Goal: Task Accomplishment & Management: Manage account settings

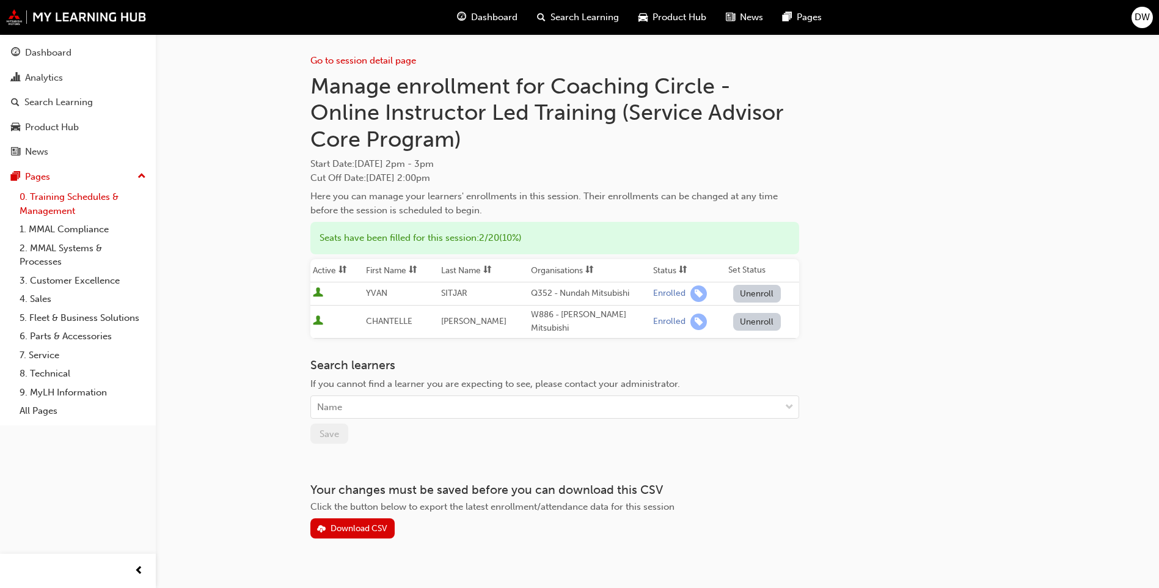
click at [54, 193] on link "0. Training Schedules & Management" at bounding box center [83, 204] width 136 height 32
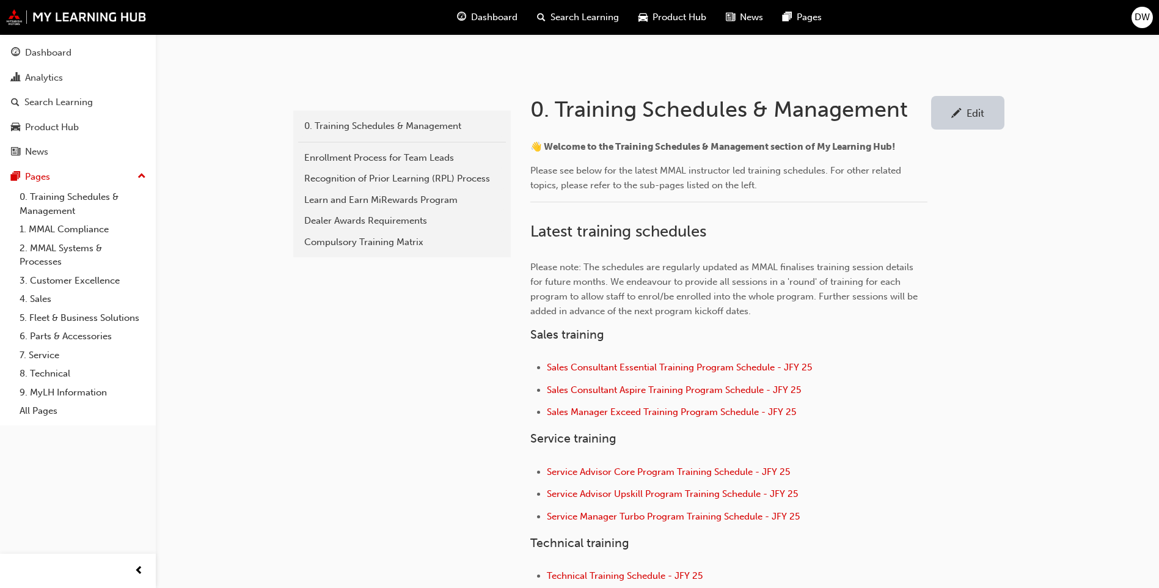
scroll to position [306, 0]
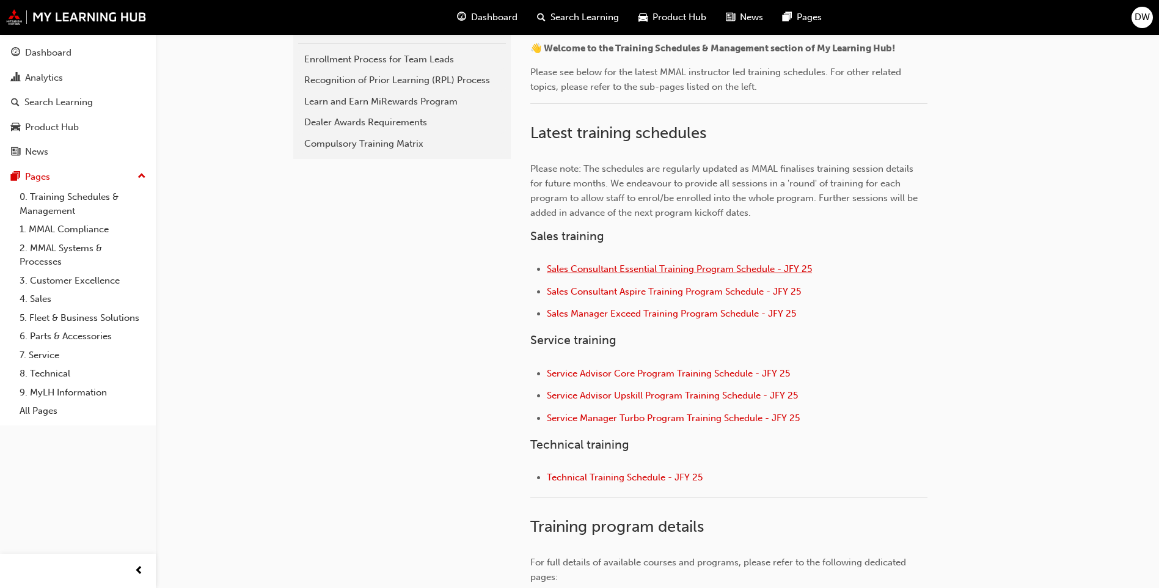
click at [656, 271] on span "Sales Consultant Essential Training Program Schedule - JFY 25" at bounding box center [679, 268] width 265 height 11
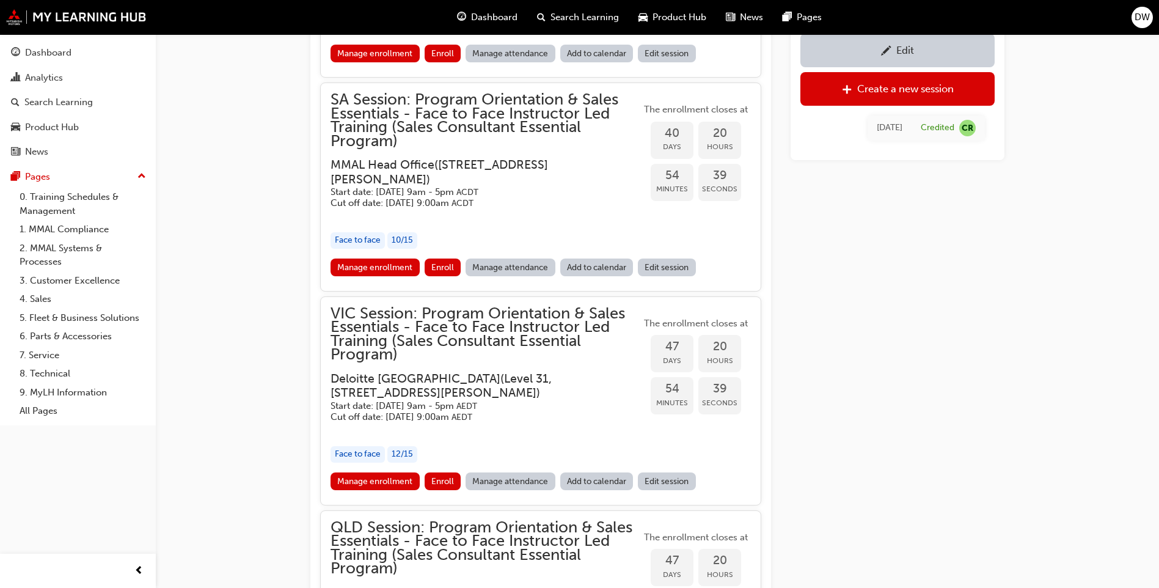
scroll to position [1469, 0]
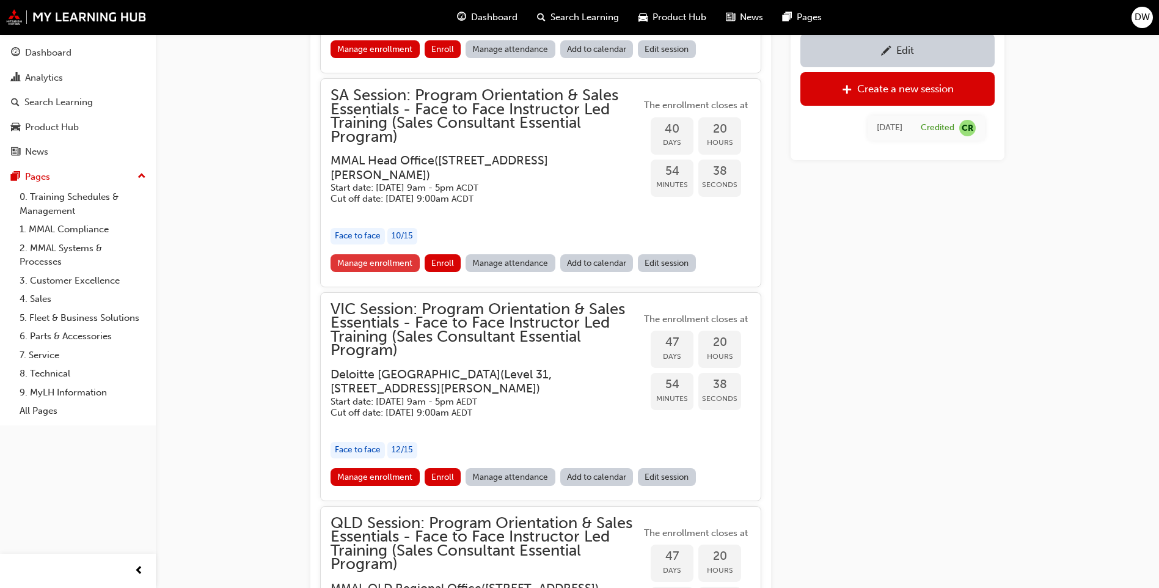
click at [416, 272] on link "Manage enrollment" at bounding box center [375, 263] width 89 height 18
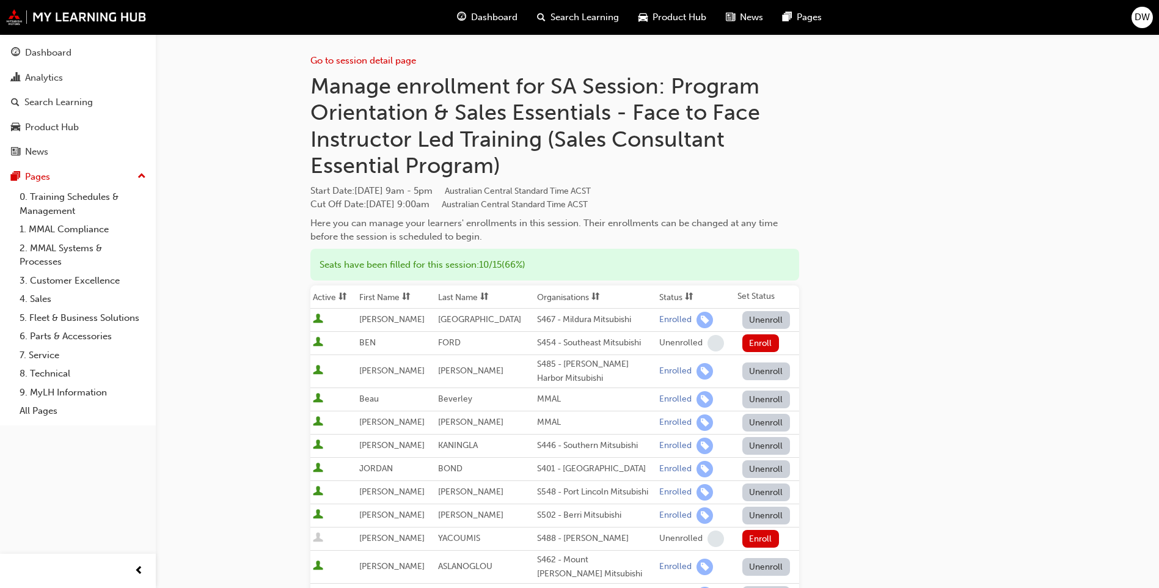
scroll to position [122, 0]
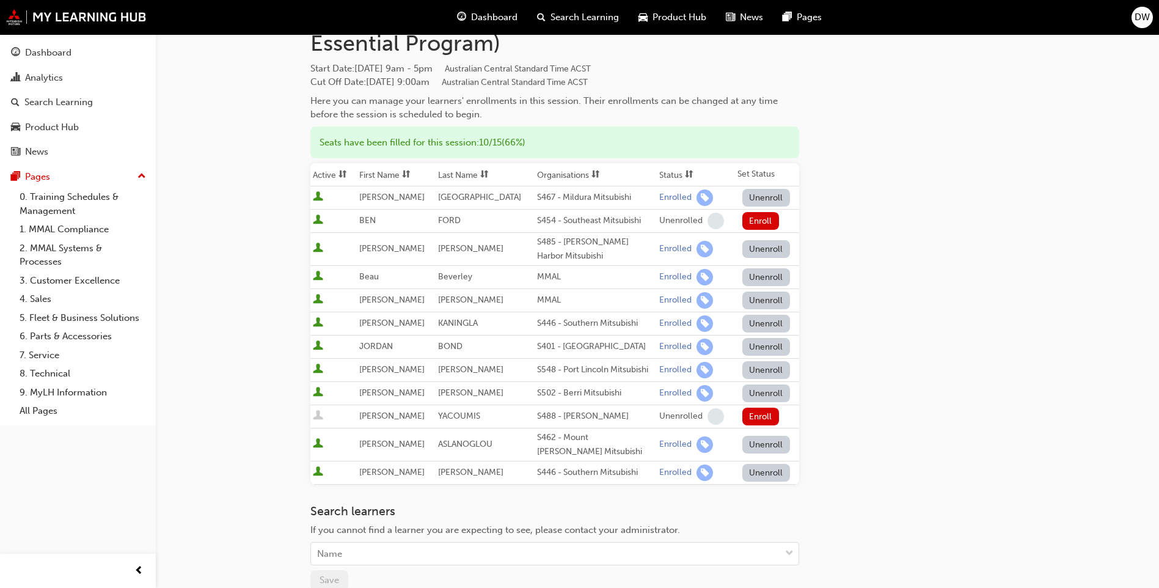
click at [856, 320] on div "Go to session detail page Manage enrollment for SA Session: Program Orientation…" at bounding box center [657, 298] width 694 height 773
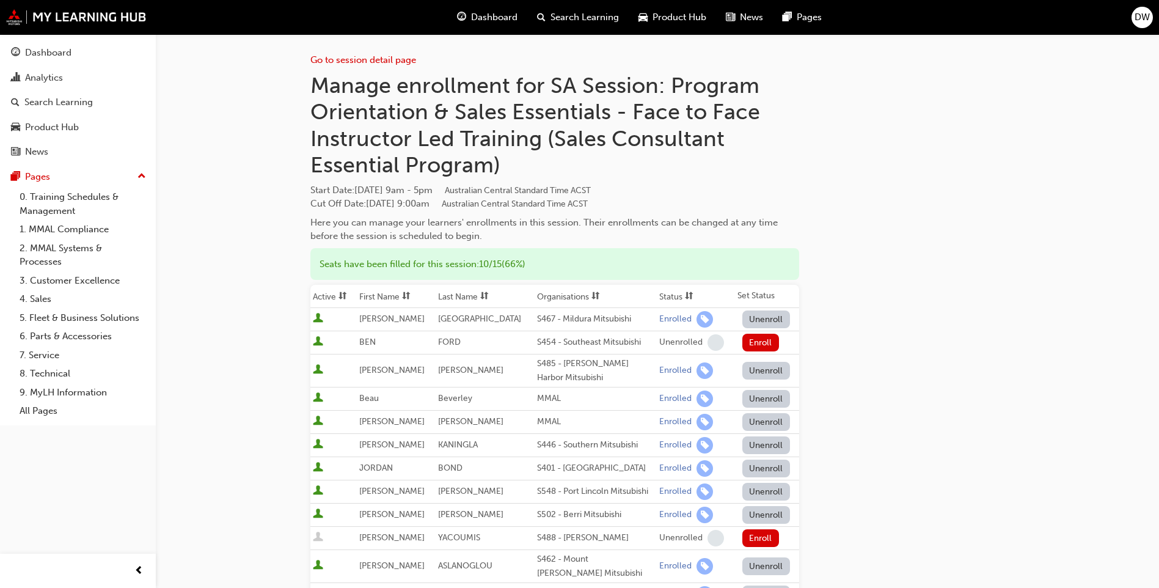
scroll to position [0, 0]
click at [114, 197] on link "0. Training Schedules & Management" at bounding box center [83, 204] width 136 height 32
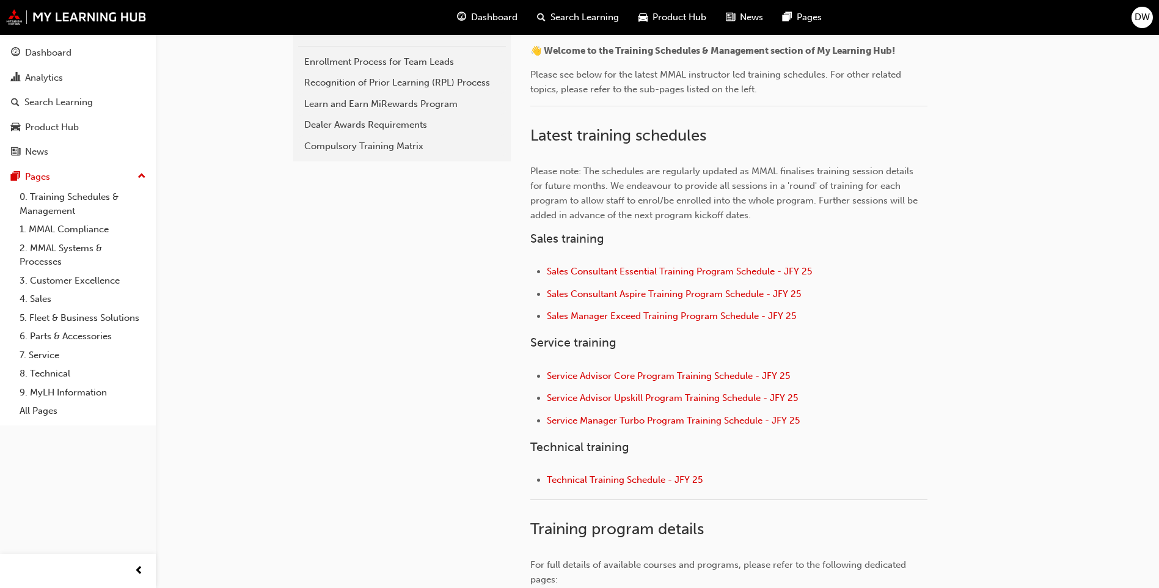
scroll to position [367, 0]
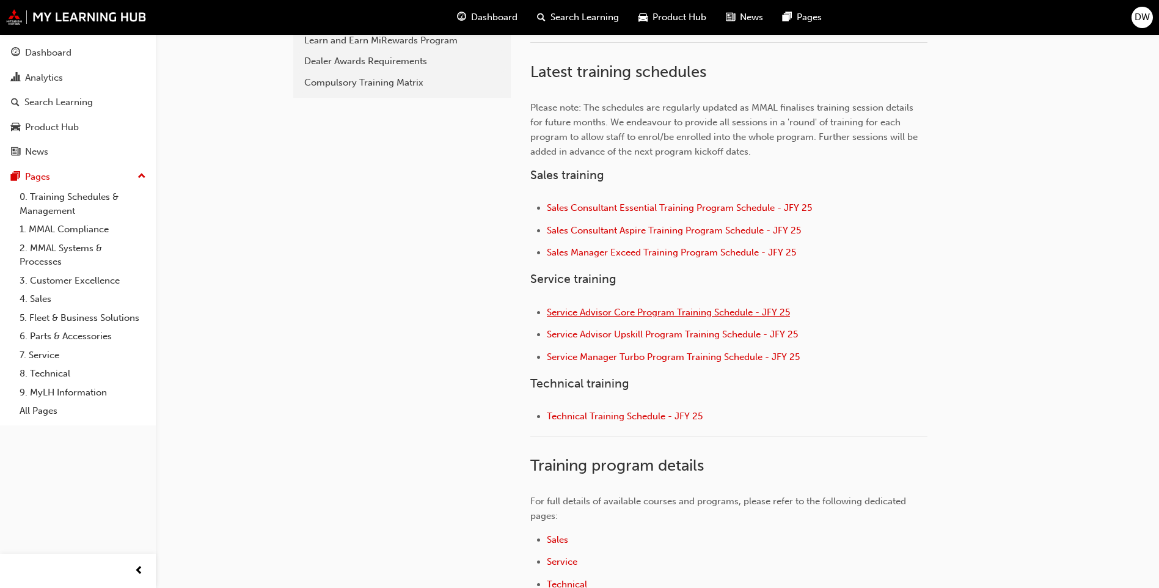
click at [725, 313] on span "Service Advisor Core Program Training Schedule - JFY 25" at bounding box center [668, 312] width 243 height 11
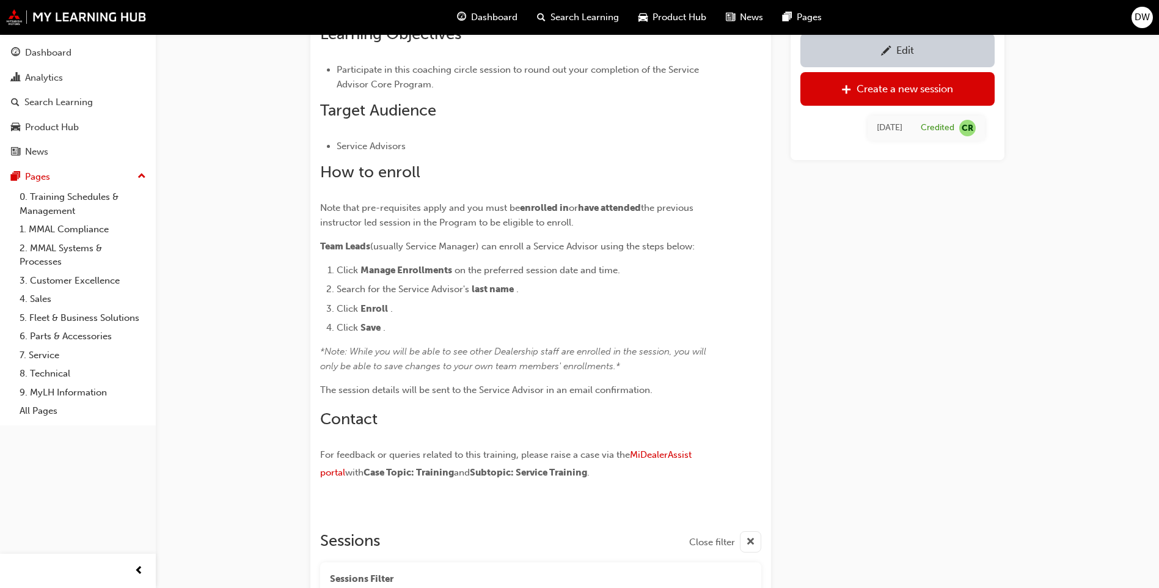
scroll to position [237, 0]
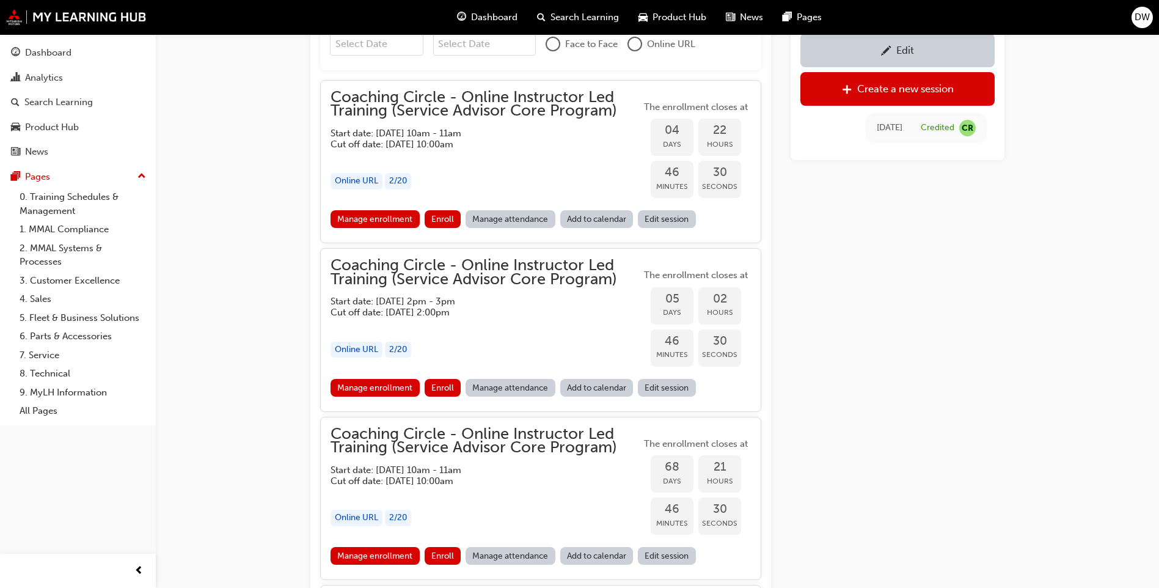
scroll to position [978, 0]
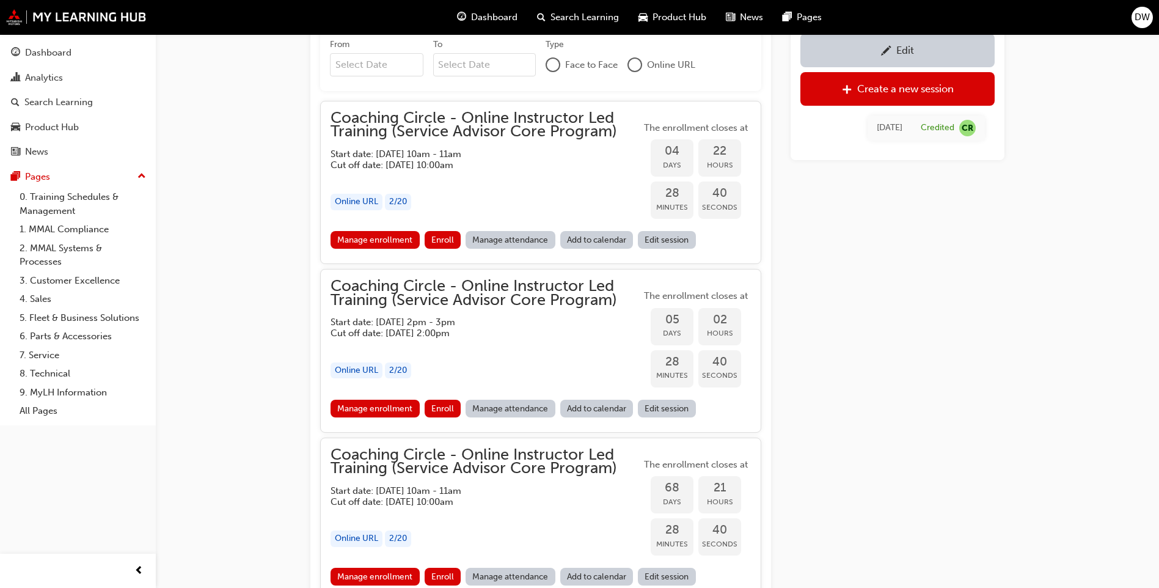
click at [1000, 259] on div "Edit Create a new session [DATE] Credited CR" at bounding box center [898, 486] width 214 height 2654
click at [842, 281] on div "Edit Create a new session [DATE] Credited CR" at bounding box center [898, 486] width 214 height 2654
click at [52, 78] on div "Analytics" at bounding box center [44, 78] width 38 height 14
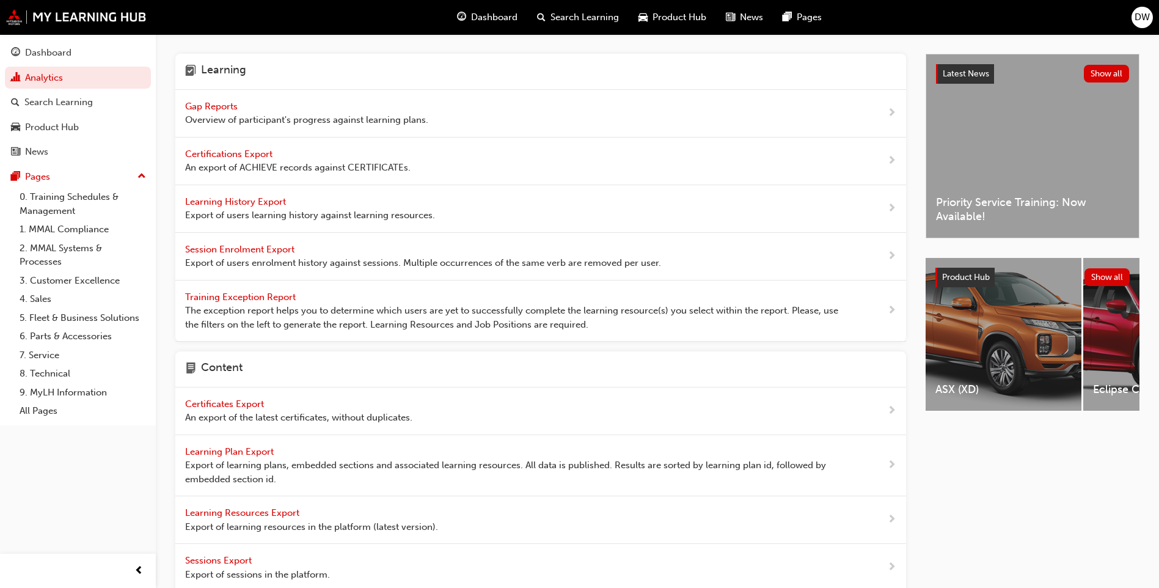
click at [207, 103] on span "Gap Reports" at bounding box center [212, 106] width 55 height 11
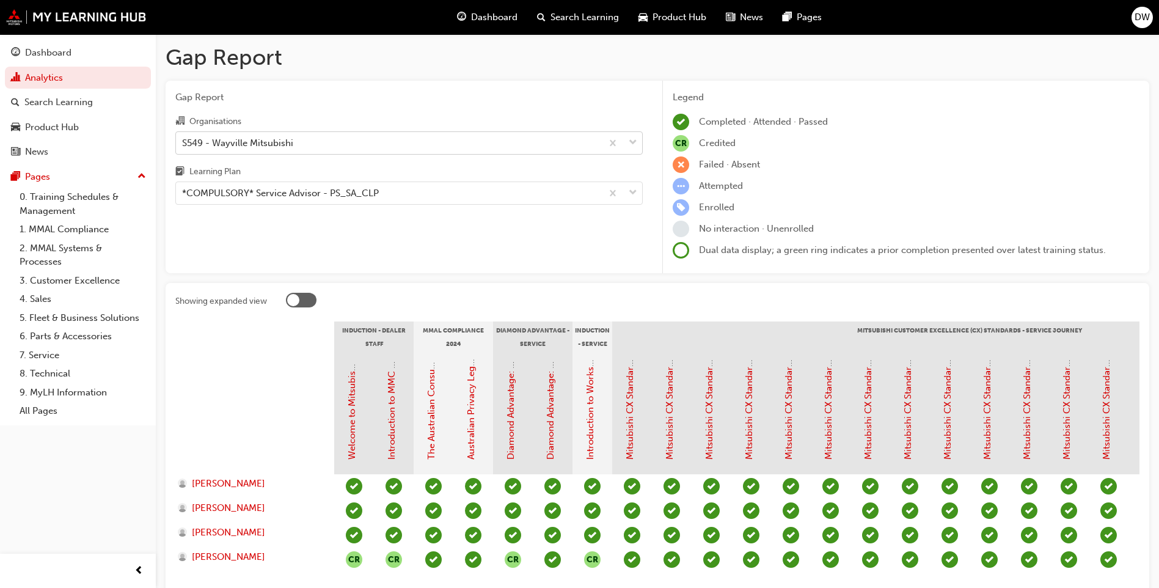
click at [257, 141] on div "S549 - Wayville Mitsubishi" at bounding box center [237, 143] width 111 height 14
click at [183, 141] on input "Organisations S549 - Wayville Mitsubishi" at bounding box center [182, 142] width 1 height 10
click at [270, 145] on div "S549 - Wayville Mitsubishi" at bounding box center [237, 143] width 111 height 14
click at [183, 145] on input "Organisations S549 - Wayville Mitsubishi" at bounding box center [182, 142] width 1 height 10
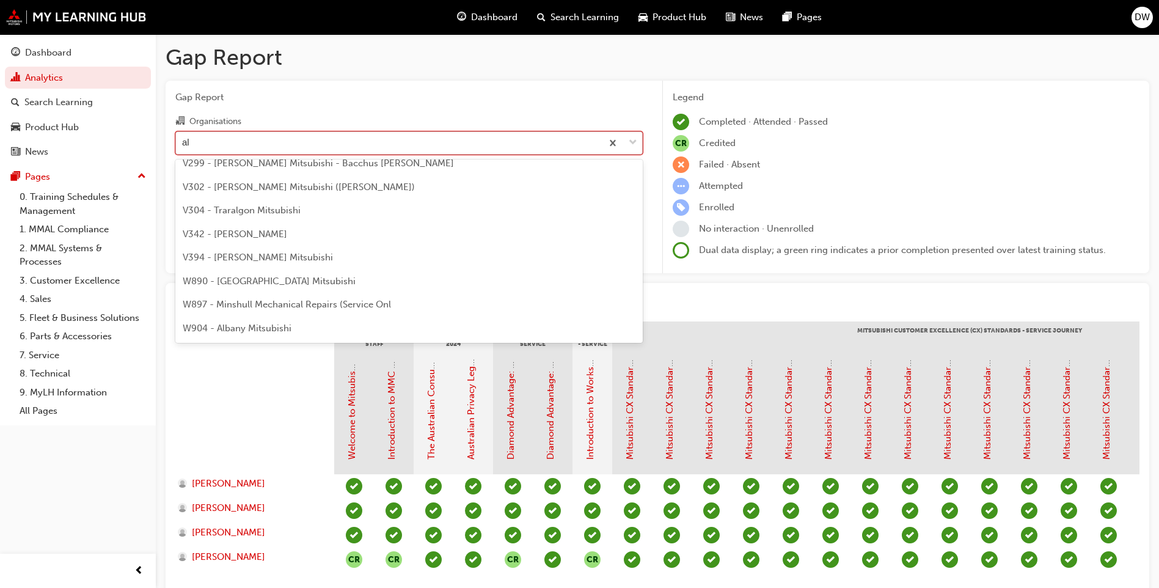
scroll to position [692, 0]
type input "alto"
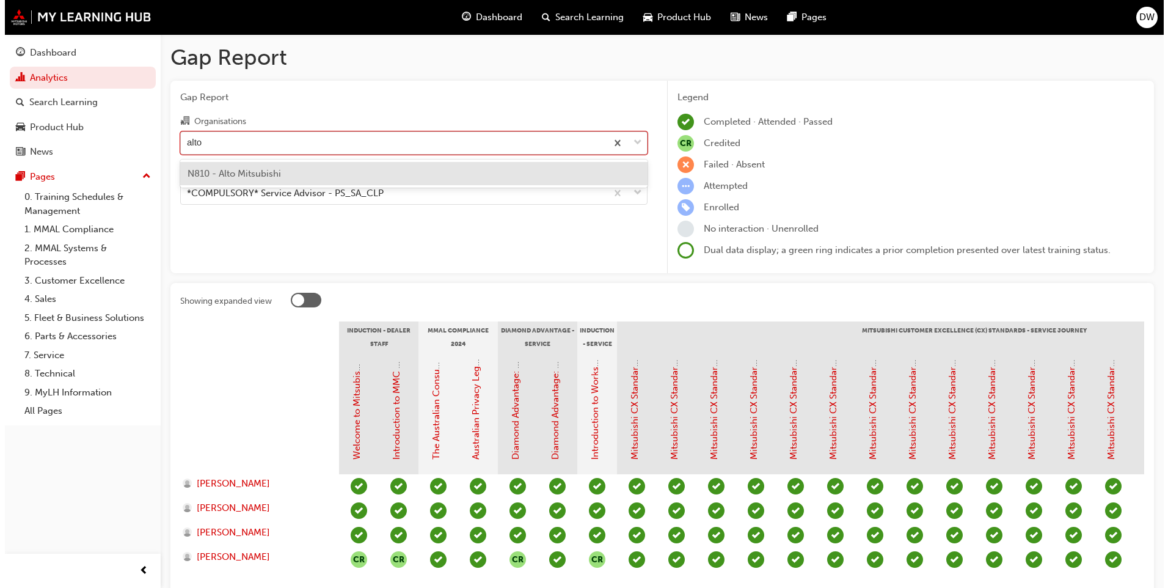
scroll to position [0, 0]
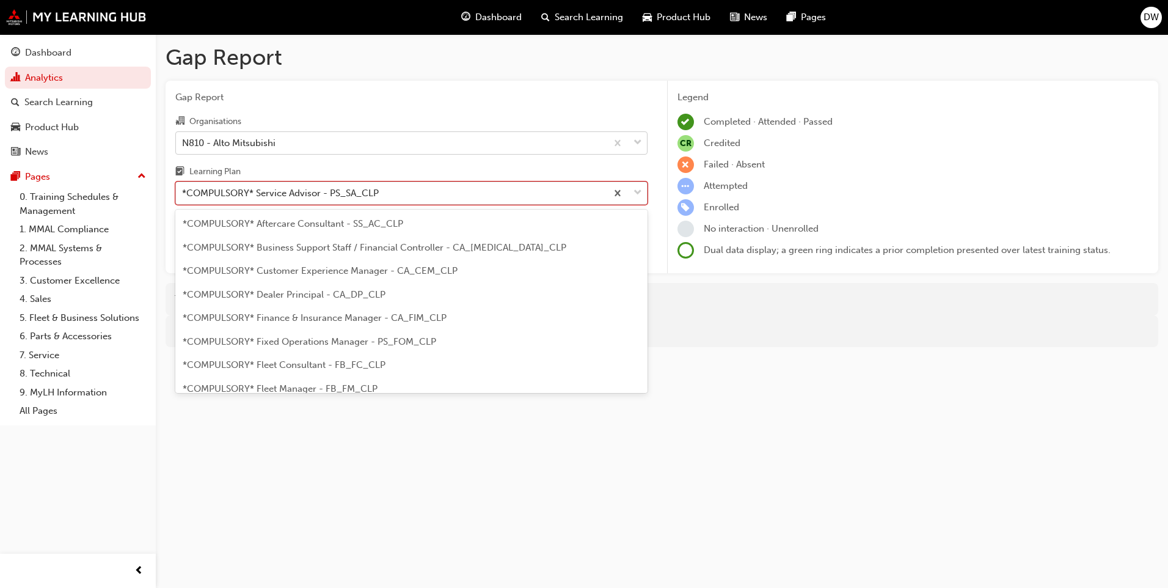
click at [284, 189] on div "*COMPULSORY* Service Advisor - PS_SA_CLP" at bounding box center [280, 193] width 197 height 14
click at [183, 189] on input "Learning Plan option *COMPULSORY* Service Advisor - PS_SA_CLP focused, 19 of 43…" at bounding box center [182, 193] width 1 height 10
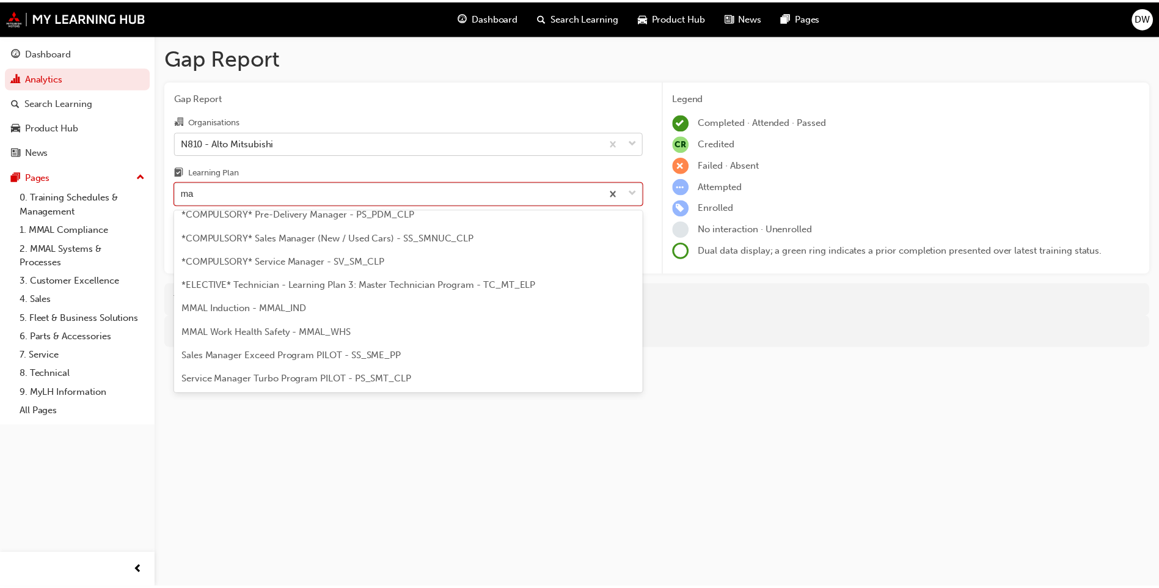
scroll to position [128, 0]
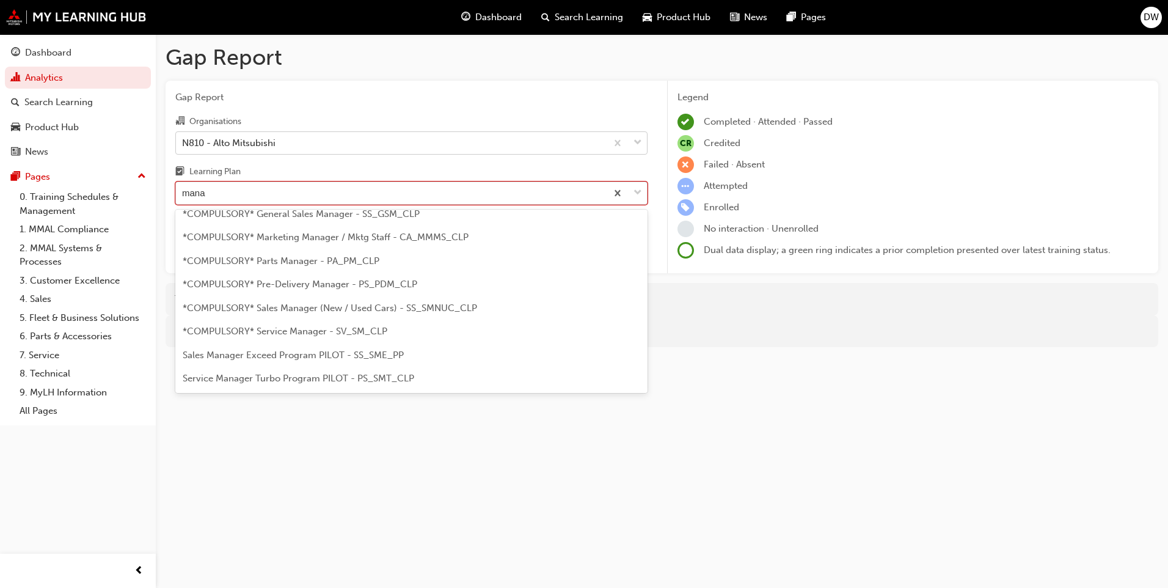
type input "manag"
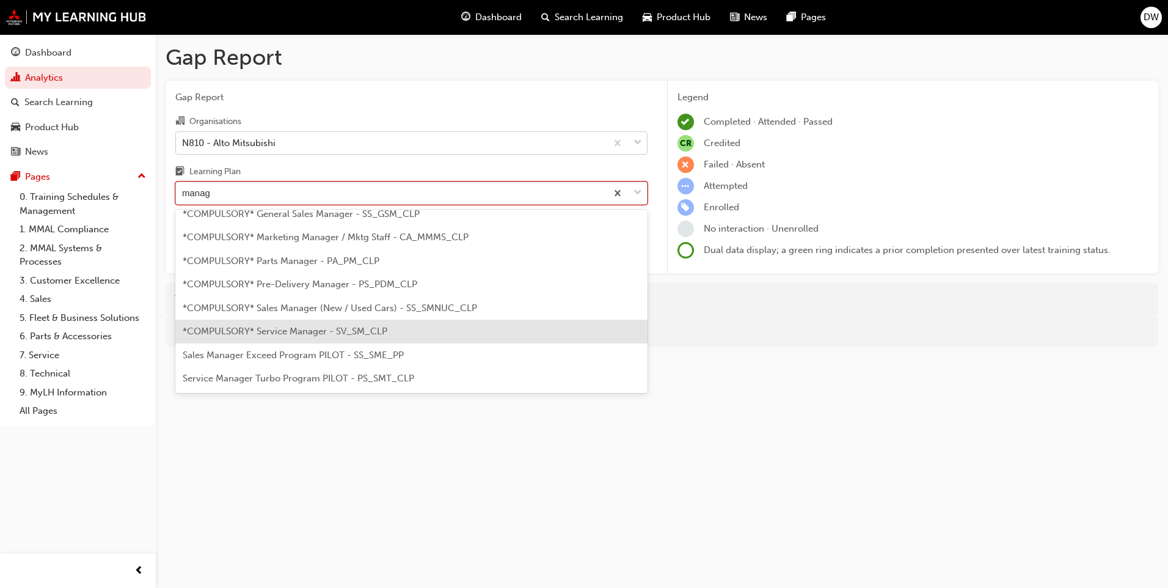
click at [307, 330] on span "*COMPULSORY* Service Manager - SV_SM_CLP" at bounding box center [285, 331] width 205 height 11
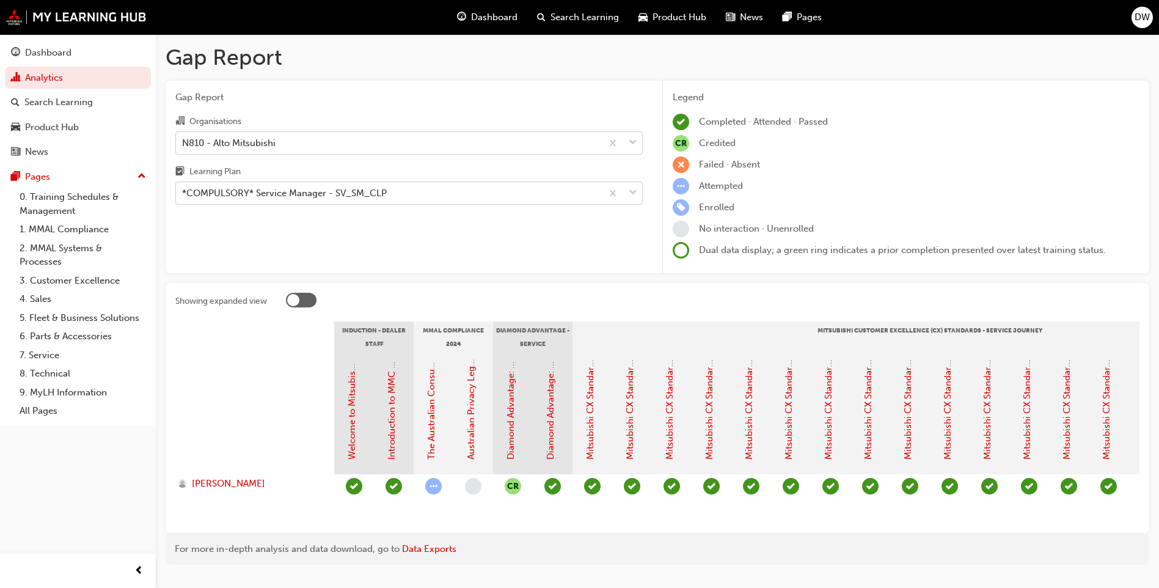
click at [298, 147] on div "N810 - Alto Mitsubishi" at bounding box center [389, 142] width 426 height 21
click at [183, 147] on input "Organisations N810 - Alto Mitsubishi" at bounding box center [182, 142] width 1 height 10
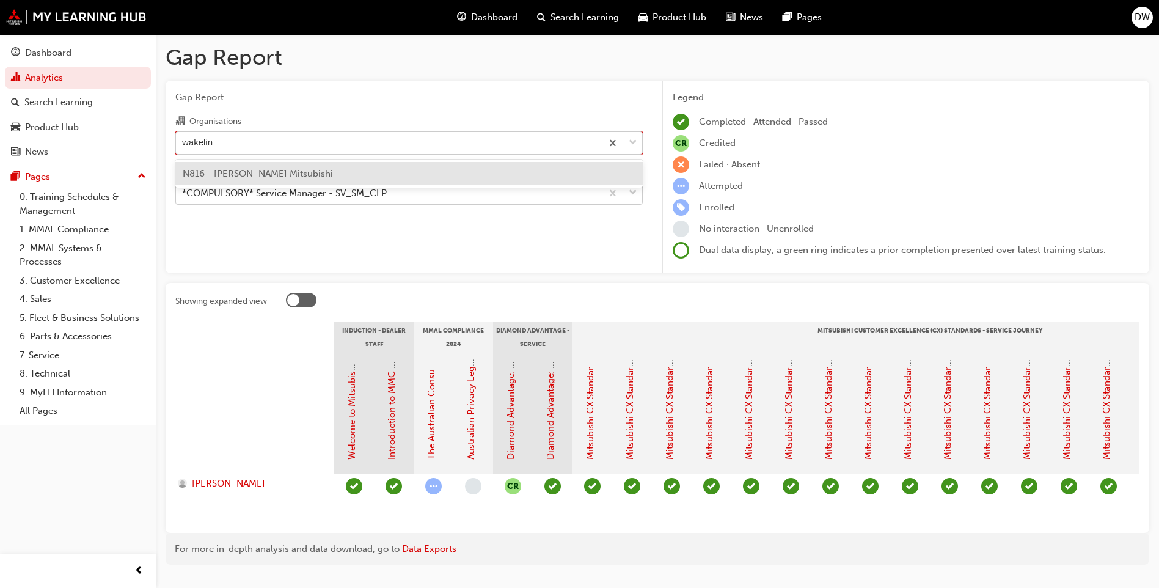
type input "wakeling"
click at [306, 174] on span "N816 - Paul Wakeling Mitsubishi" at bounding box center [258, 173] width 150 height 11
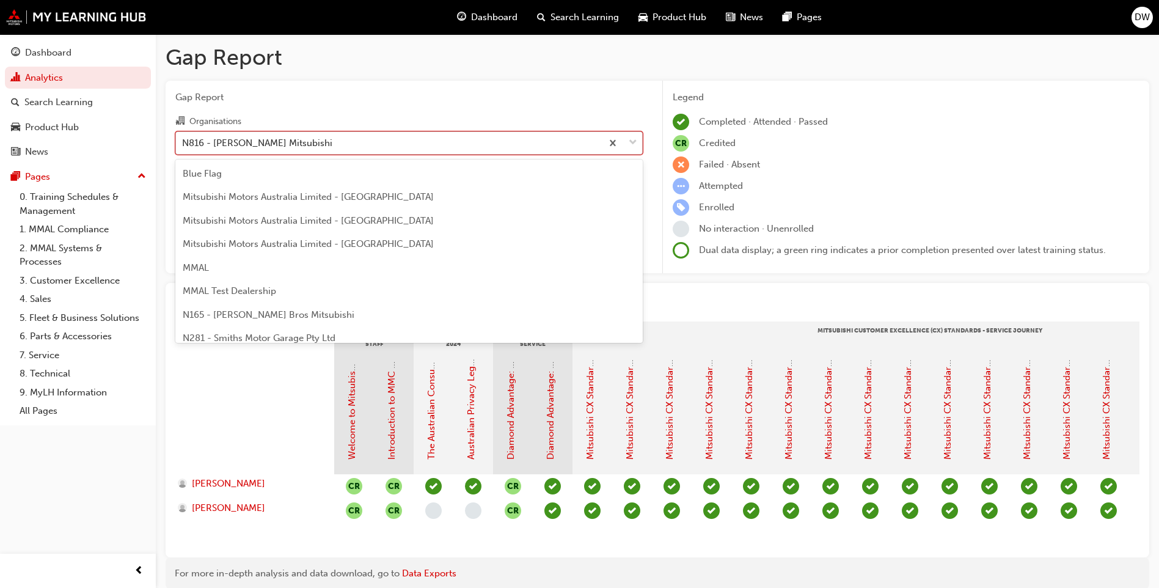
click at [402, 135] on div "N816 - Paul Wakeling Mitsubishi" at bounding box center [389, 142] width 426 height 21
click at [183, 137] on input "Organisations option N816 - Paul Wakeling Mitsubishi, selected. option N816 - P…" at bounding box center [182, 142] width 1 height 10
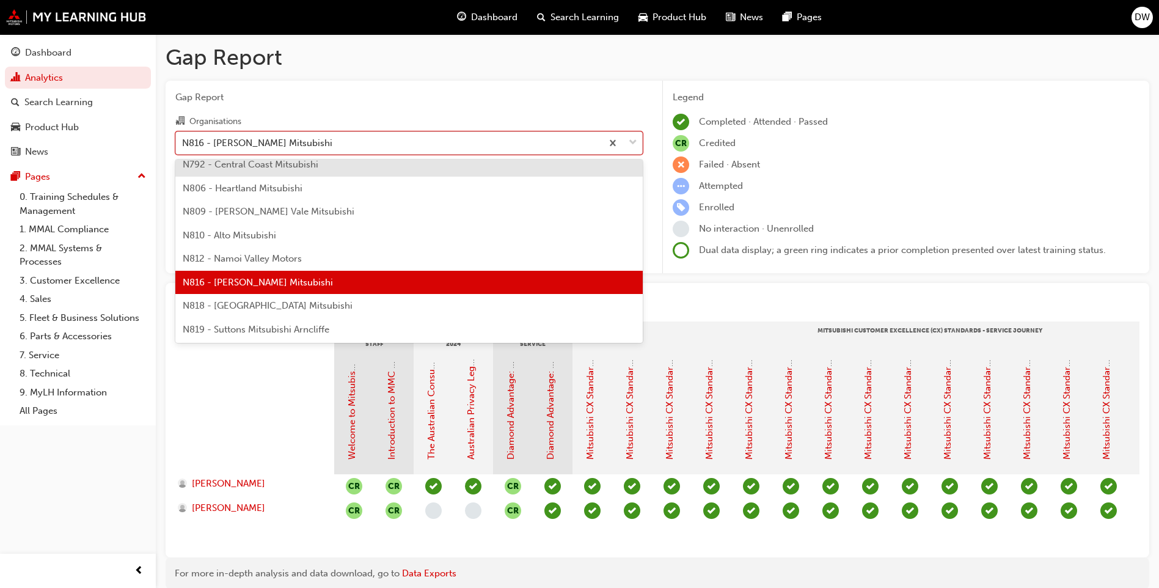
scroll to position [524, 0]
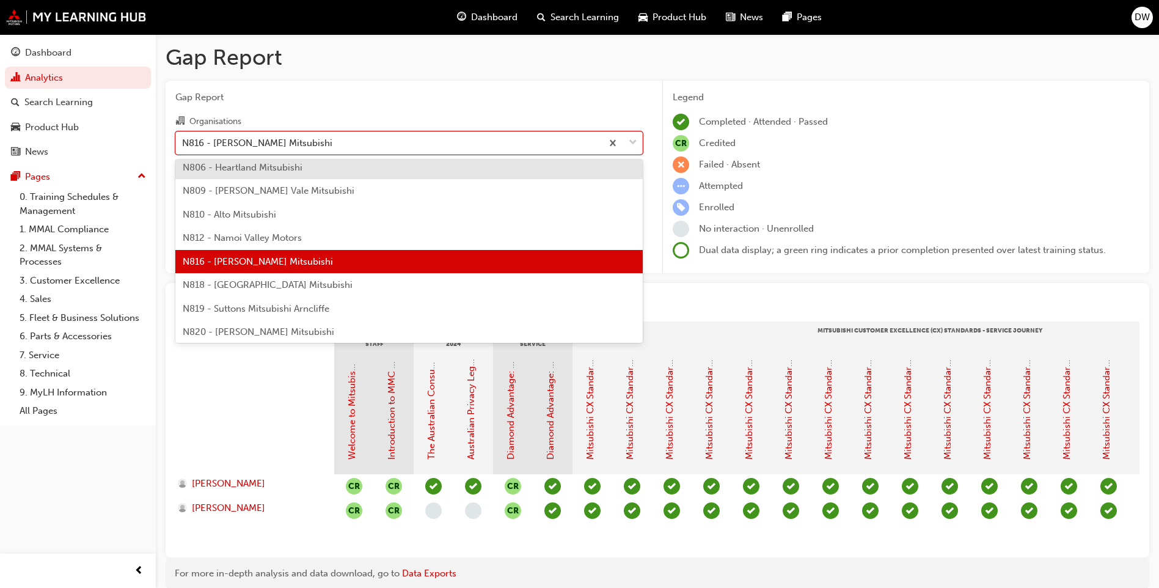
click at [473, 65] on h1 "Gap Report" at bounding box center [658, 57] width 984 height 27
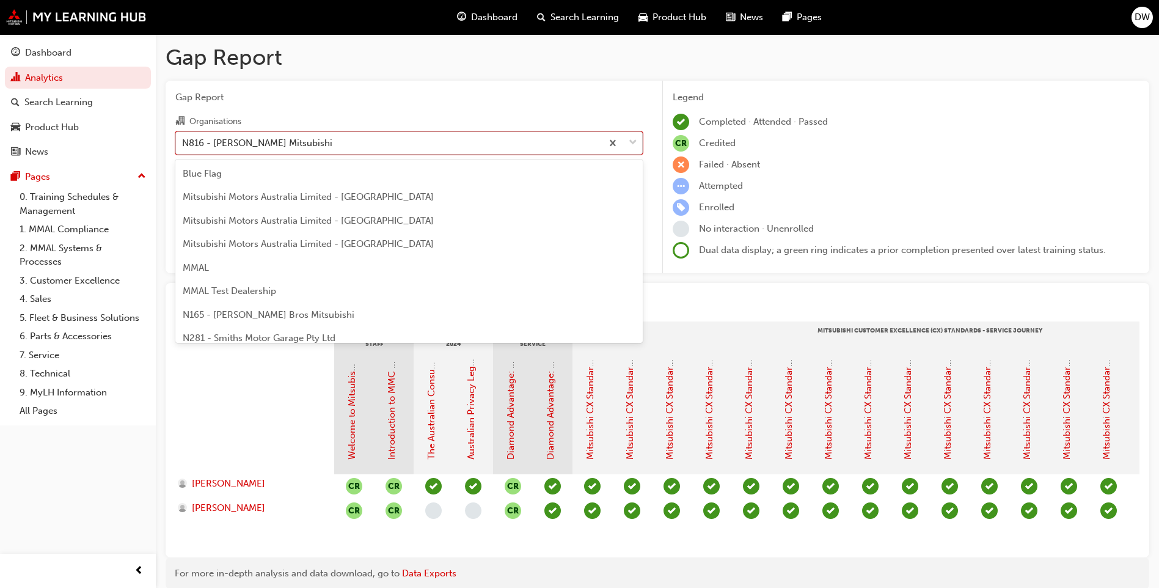
click at [441, 146] on div "N816 - [PERSON_NAME] Mitsubishi" at bounding box center [389, 142] width 426 height 21
click at [183, 146] on input "Organisations option N816 - Paul Wakeling Mitsubishi, selected. option N816 - P…" at bounding box center [182, 142] width 1 height 10
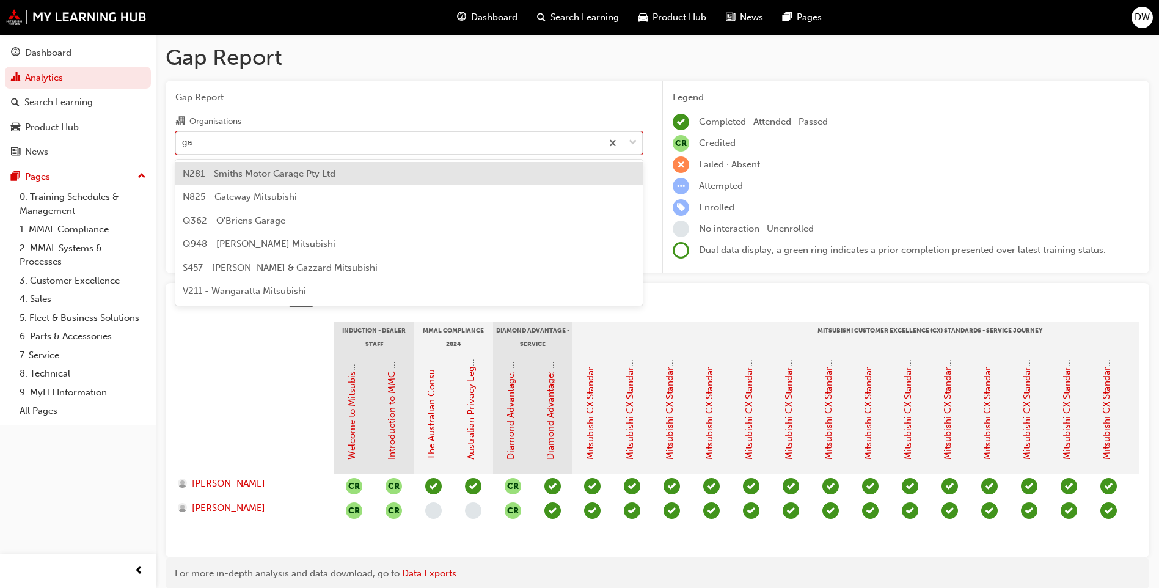
scroll to position [0, 0]
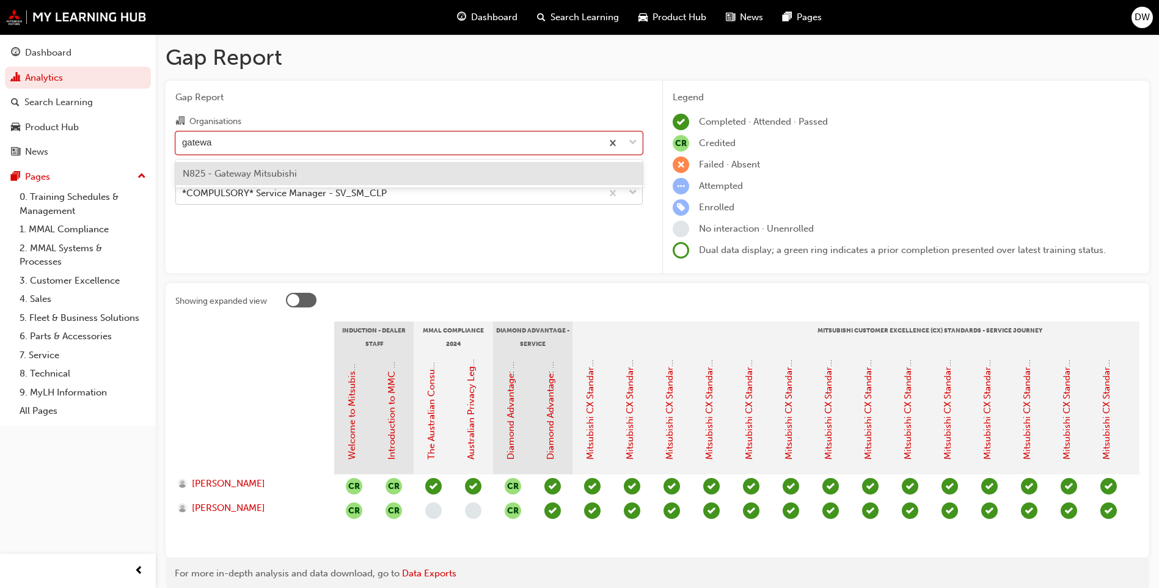
type input "gateway"
click at [369, 172] on div "N825 - Gateway Mitsubishi" at bounding box center [409, 174] width 468 height 24
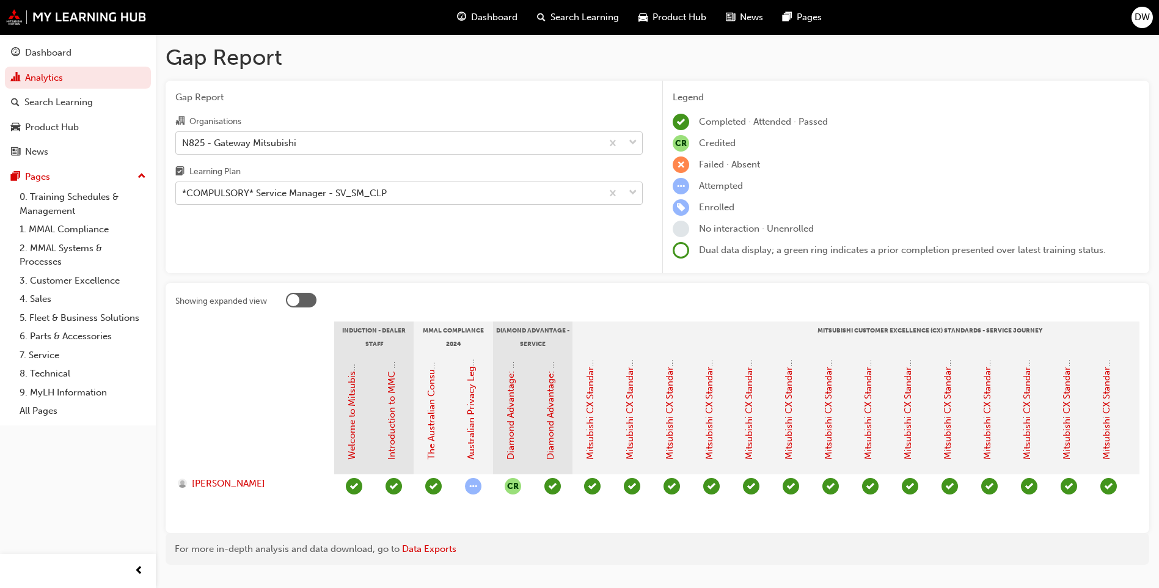
click at [265, 136] on div "N825 - Gateway Mitsubishi" at bounding box center [239, 143] width 114 height 14
click at [183, 137] on input "Organisations N825 - Gateway Mitsubishi" at bounding box center [182, 142] width 1 height 10
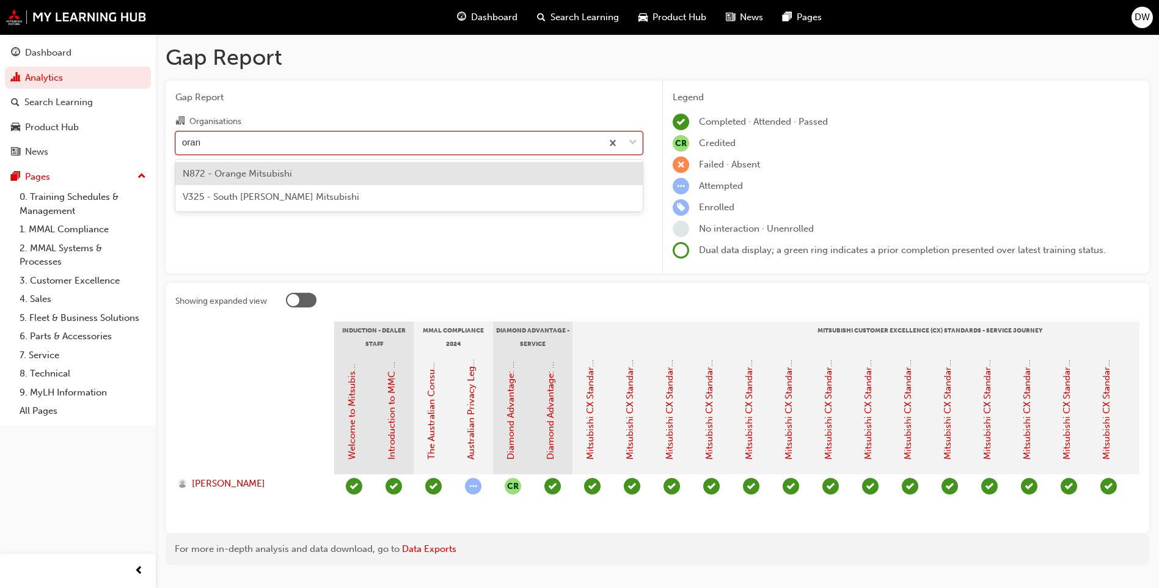
type input "orang"
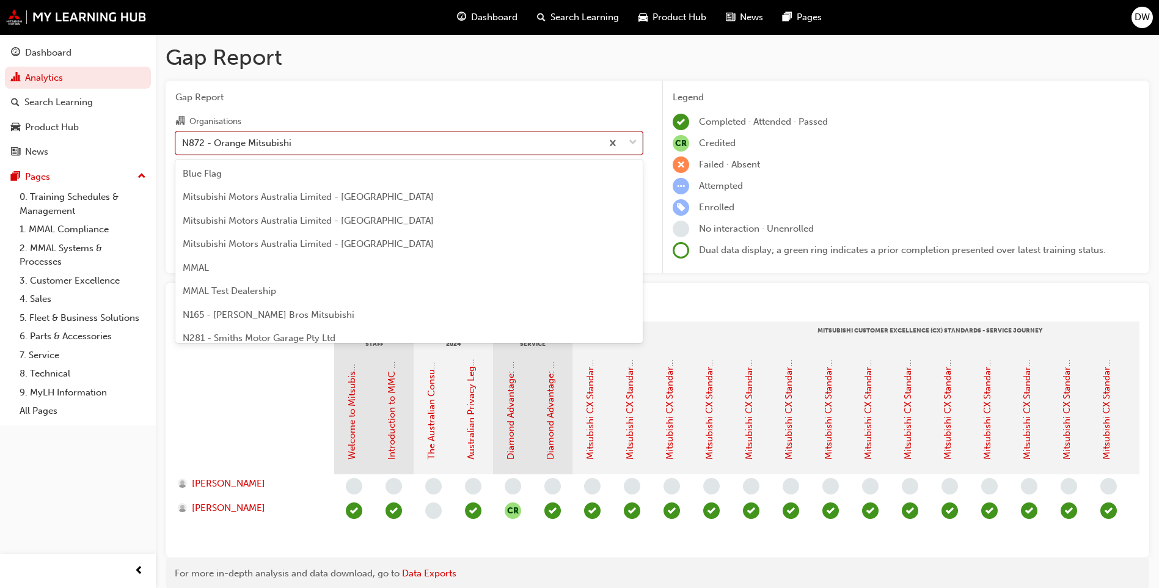
click at [408, 145] on div "N872 - Orange Mitsubishi" at bounding box center [389, 142] width 426 height 21
click at [183, 145] on input "Organisations option N872 - Orange Mitsubishi, selected. option N872 - Orange M…" at bounding box center [182, 142] width 1 height 10
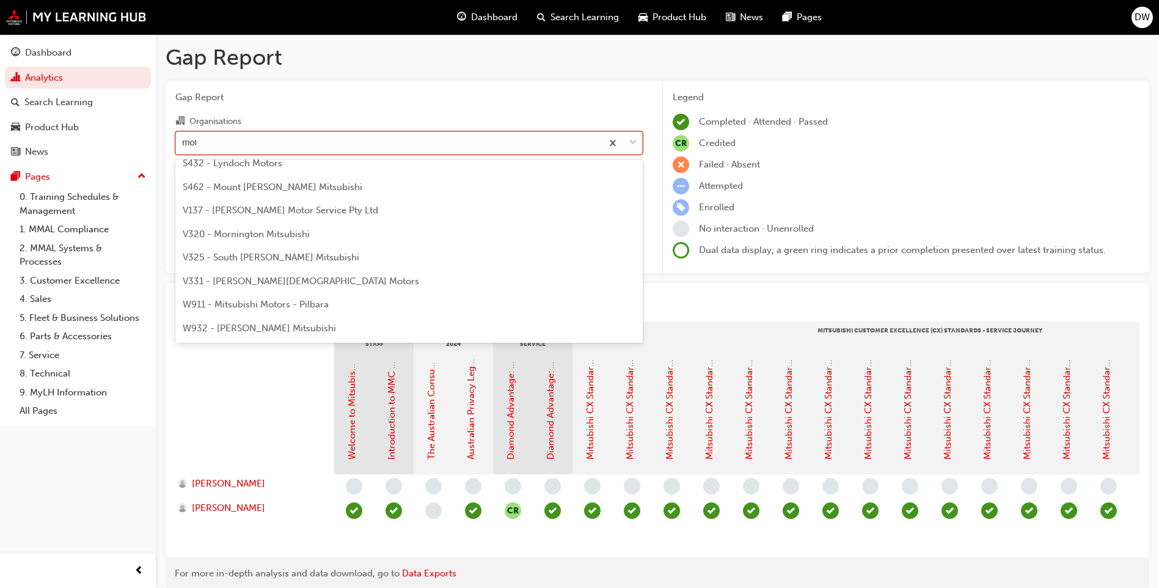
scroll to position [222, 0]
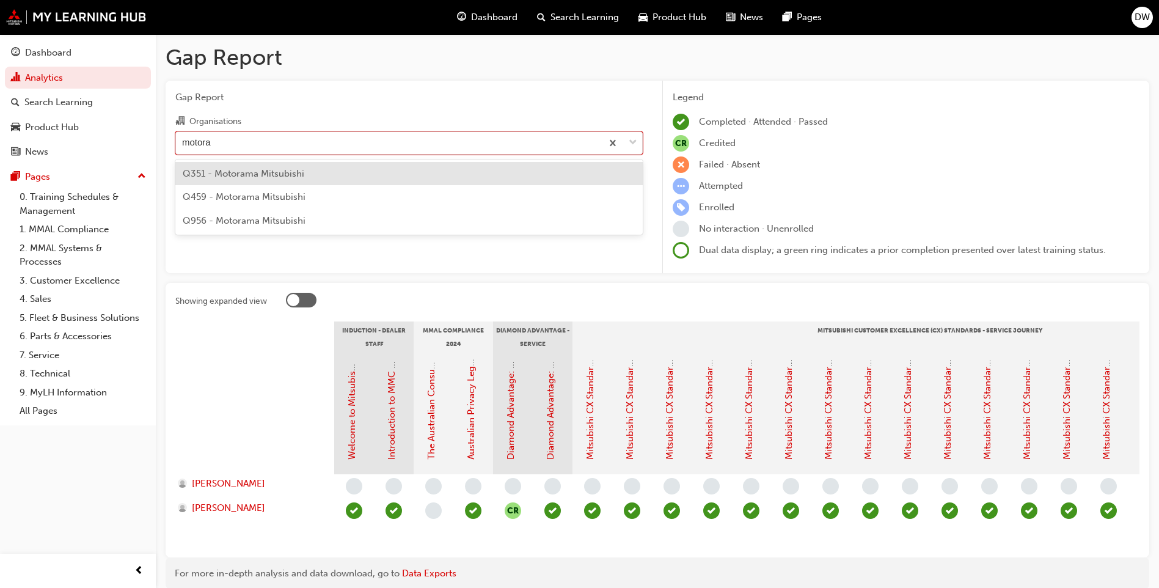
type input "motoram"
click at [381, 177] on div "Q351 - Motorama Mitsubishi" at bounding box center [409, 174] width 468 height 24
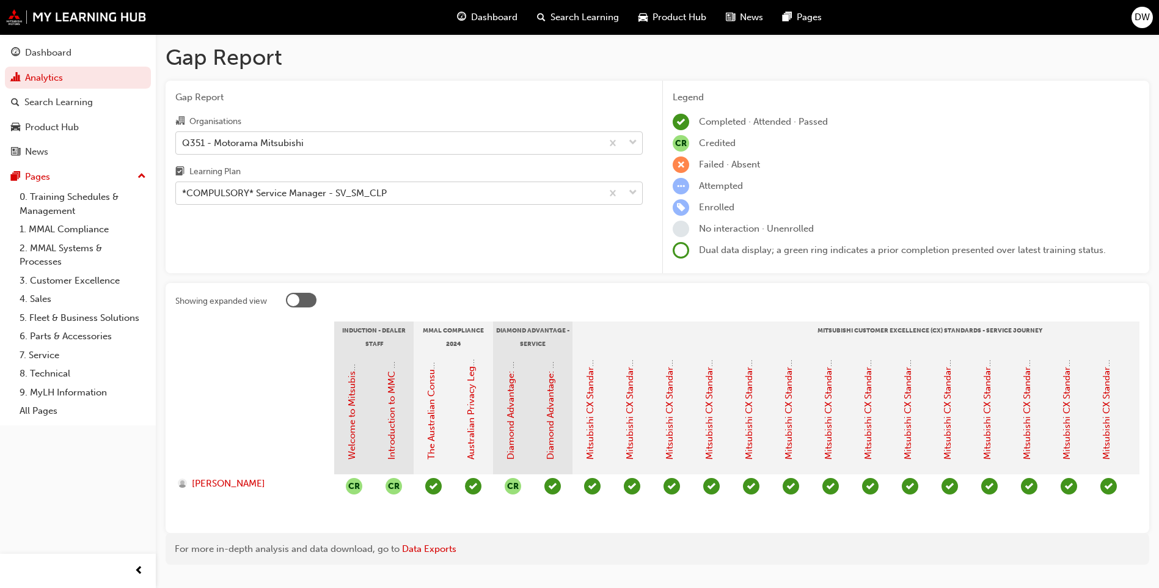
click at [287, 142] on div "Q351 - Motorama Mitsubishi" at bounding box center [243, 143] width 122 height 14
click at [183, 142] on input "Organisations Q351 - Motorama Mitsubishi" at bounding box center [182, 142] width 1 height 10
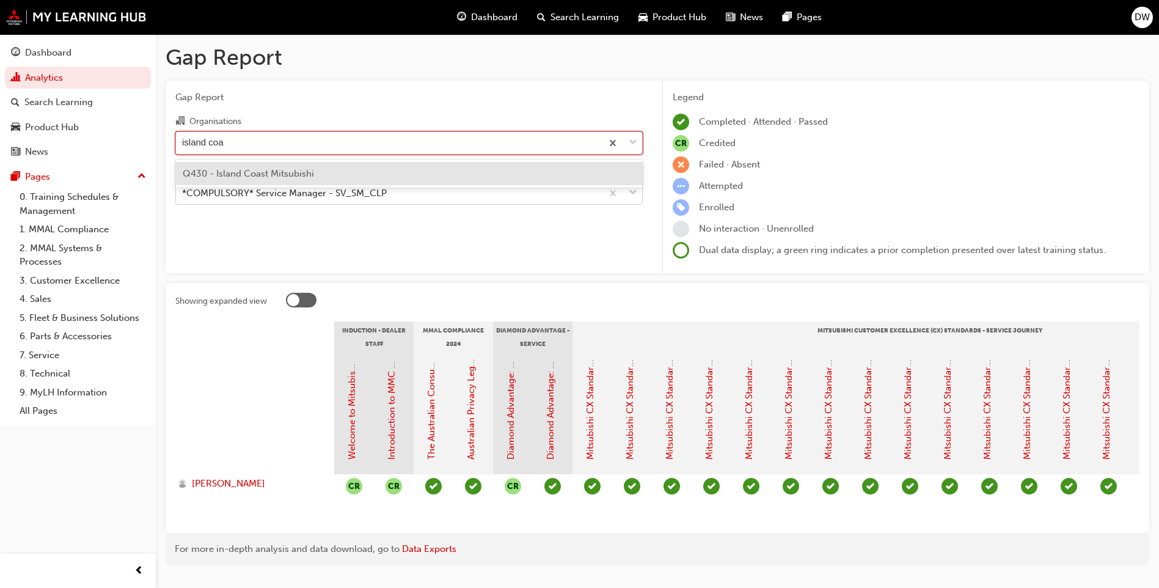
type input "island coas"
click at [306, 173] on span "Q430 - Island Coast Mitsubishi" at bounding box center [248, 173] width 131 height 11
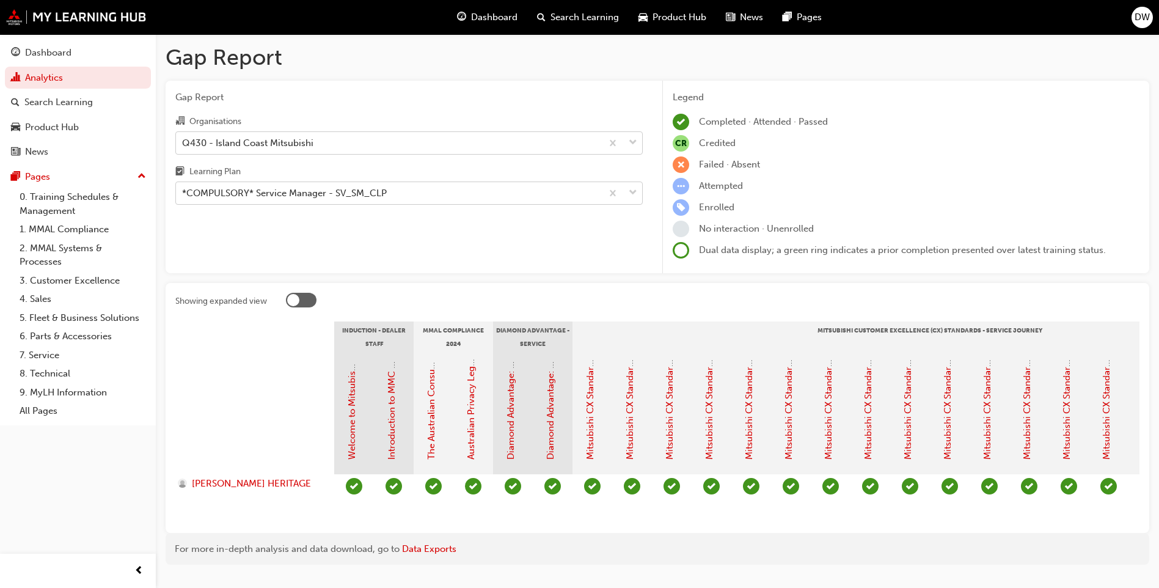
click at [349, 148] on div "Q430 - Island Coast Mitsubishi" at bounding box center [389, 142] width 426 height 21
click at [183, 147] on input "Organisations Q430 - Island Coast Mitsubishi" at bounding box center [182, 142] width 1 height 10
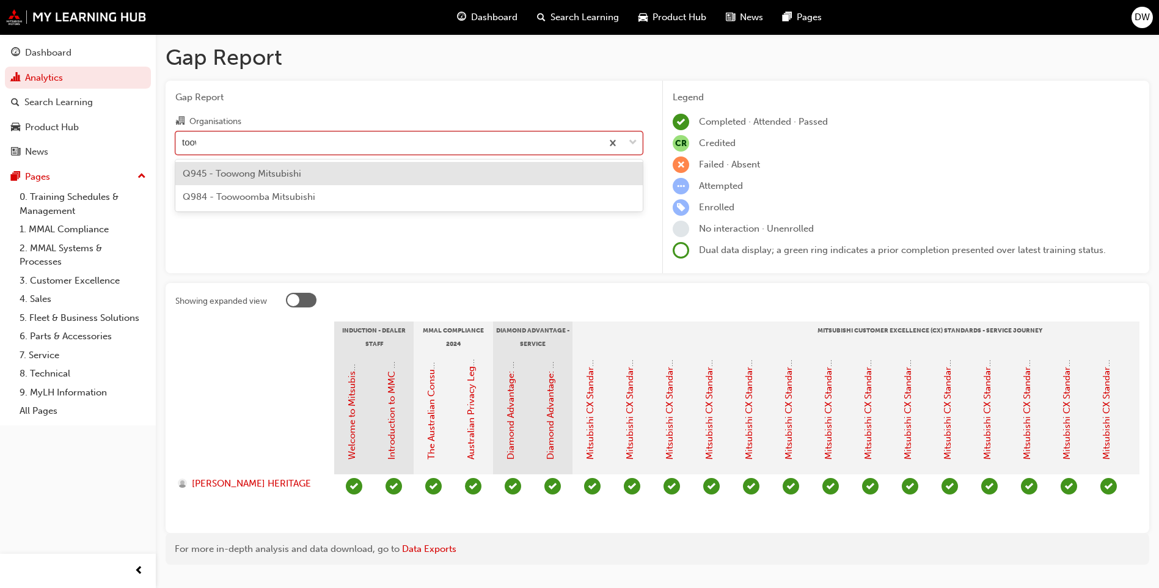
type input "toowo"
click at [268, 175] on span "Q945 - Toowong Mitsubishi" at bounding box center [242, 173] width 119 height 11
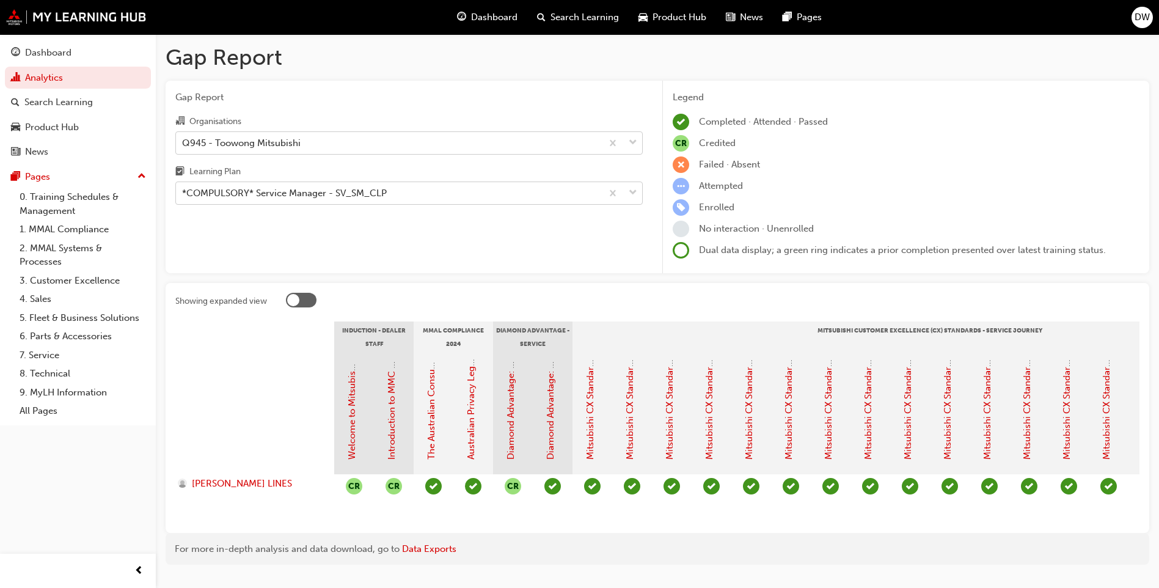
click at [293, 144] on div "Q945 - Toowong Mitsubishi" at bounding box center [241, 143] width 119 height 14
click at [183, 144] on input "Organisations Q945 - Toowong Mitsubishi" at bounding box center [182, 142] width 1 height 10
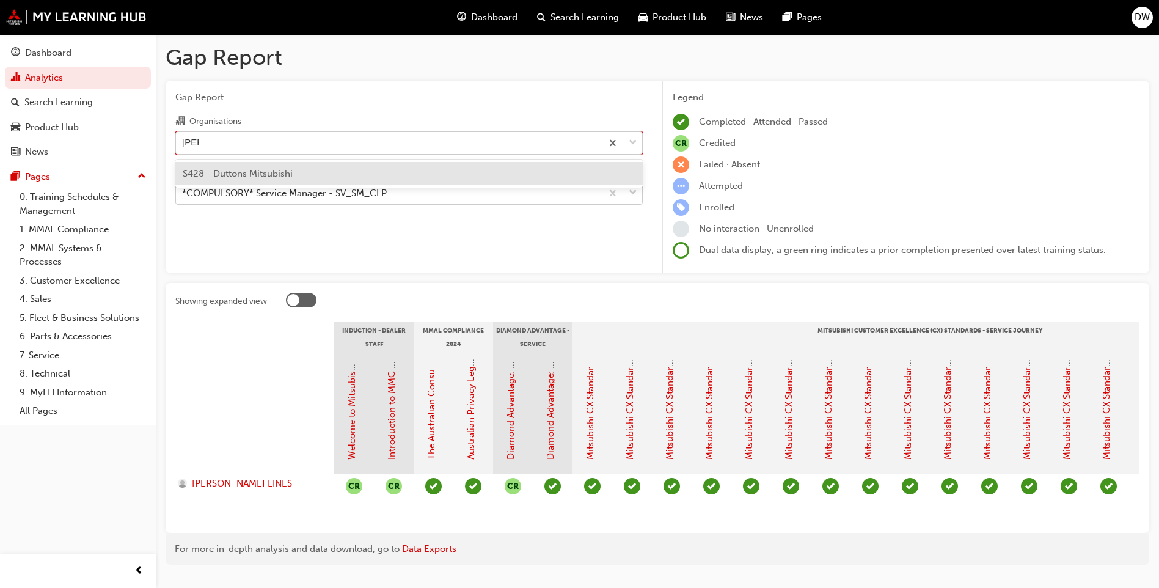
type input "dutton"
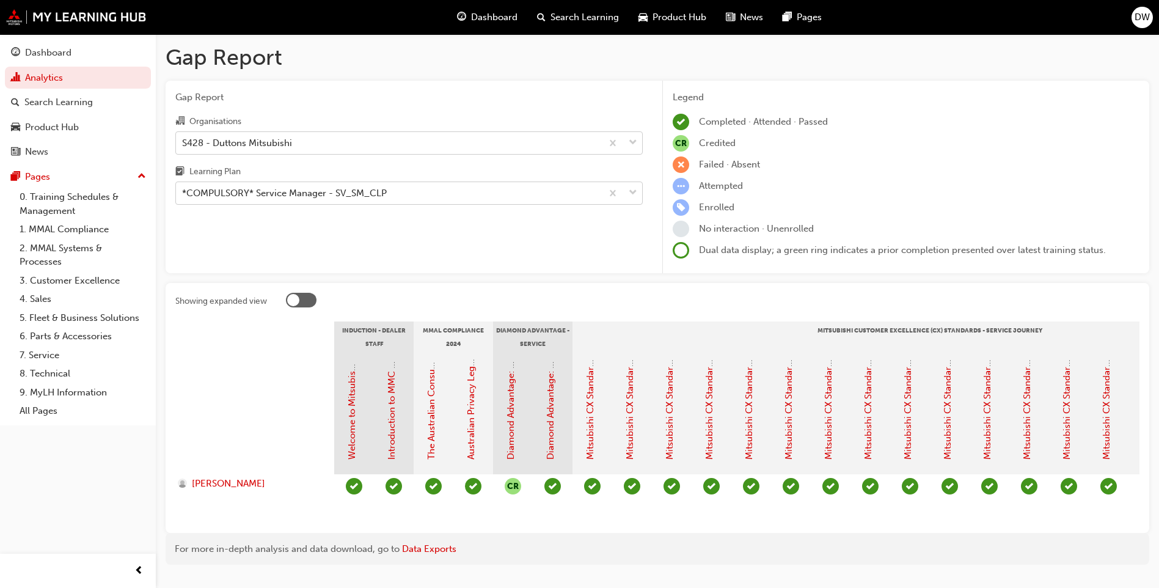
click at [312, 145] on div "S428 - Duttons Mitsubishi" at bounding box center [389, 142] width 426 height 21
click at [183, 145] on input "Organisations S428 - Duttons Mitsubishi" at bounding box center [182, 142] width 1 height 10
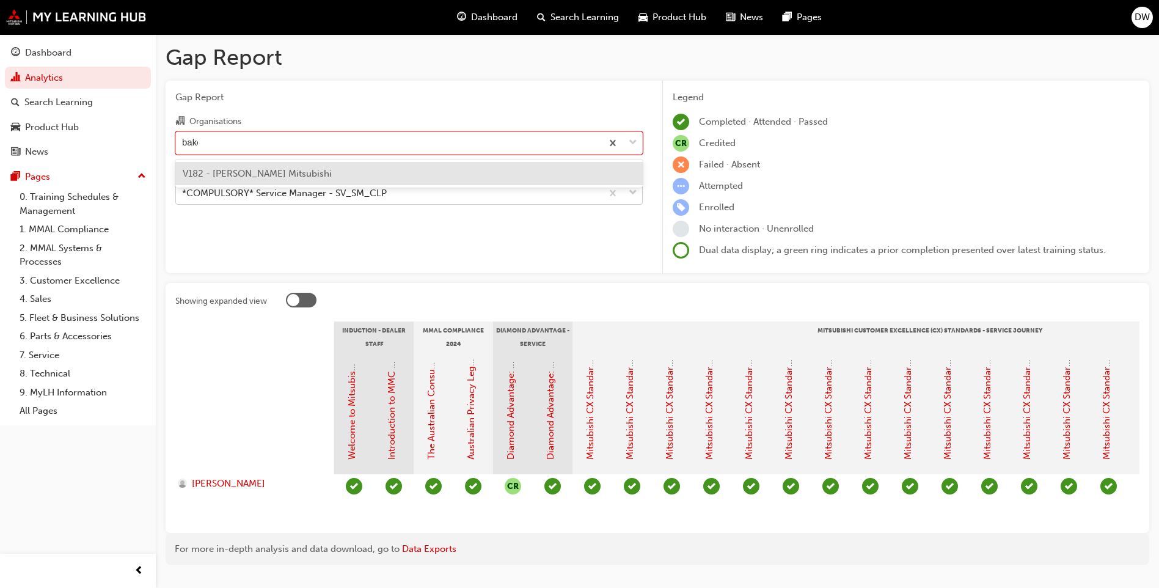
type input "baker"
click at [281, 180] on div "V182 - Baker Mitsubishi" at bounding box center [409, 174] width 468 height 24
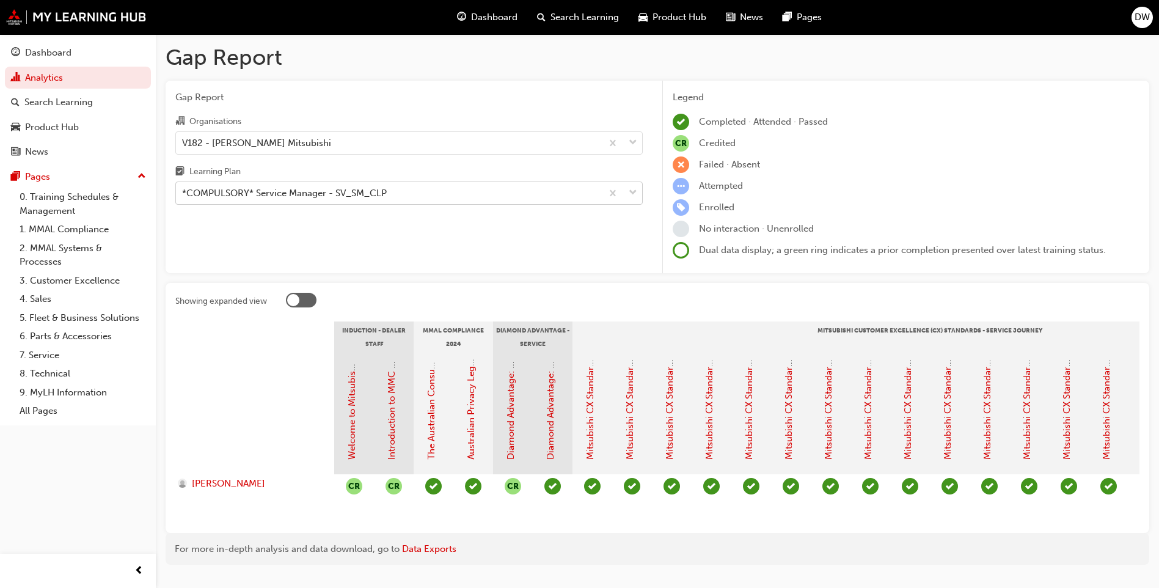
click at [408, 149] on div "V182 - Baker Mitsubishi" at bounding box center [389, 142] width 426 height 21
click at [183, 147] on input "Organisations V182 - Baker Mitsubishi" at bounding box center [182, 142] width 1 height 10
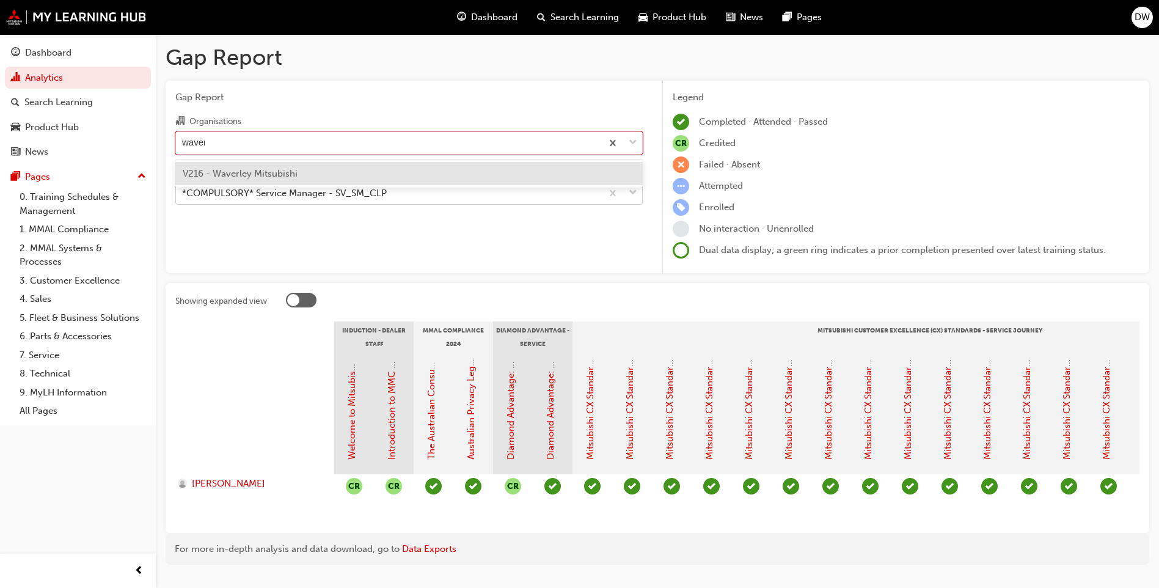
type input "waverl"
click at [272, 168] on span "V216 - Waverley Mitsubishi" at bounding box center [240, 173] width 115 height 11
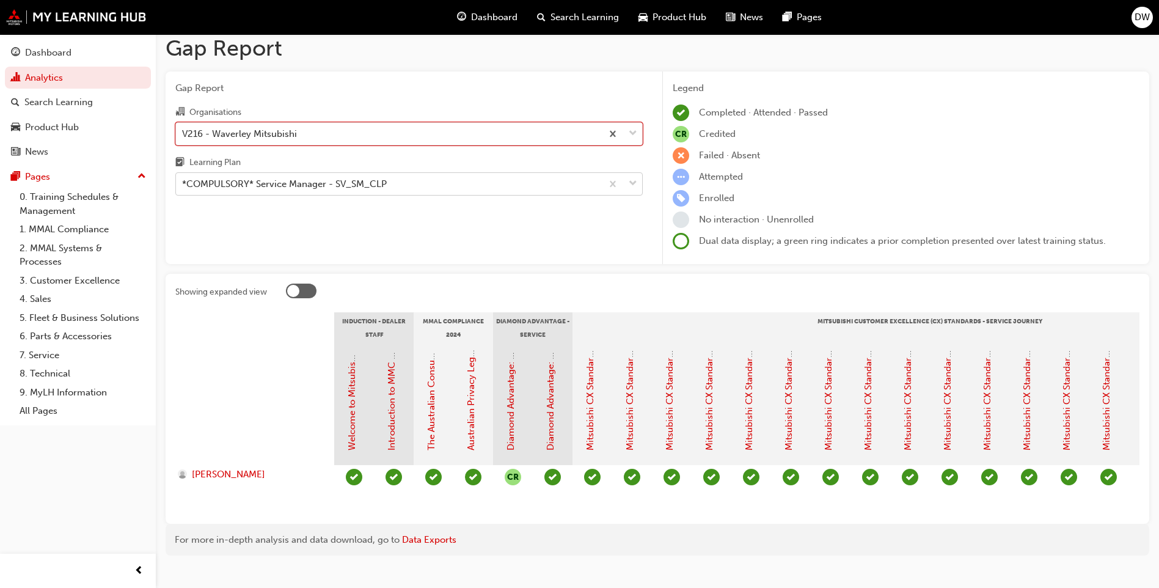
scroll to position [36, 0]
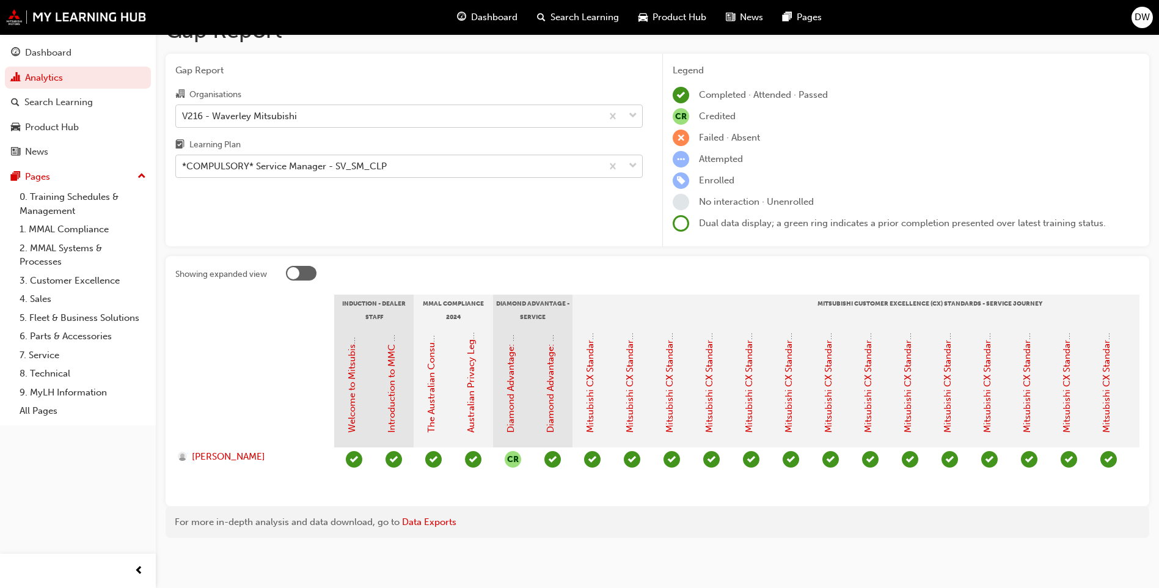
click at [248, 109] on div "V216 - Waverley Mitsubishi" at bounding box center [239, 116] width 115 height 14
click at [183, 110] on input "Organisations V216 - Waverley Mitsubishi" at bounding box center [182, 115] width 1 height 10
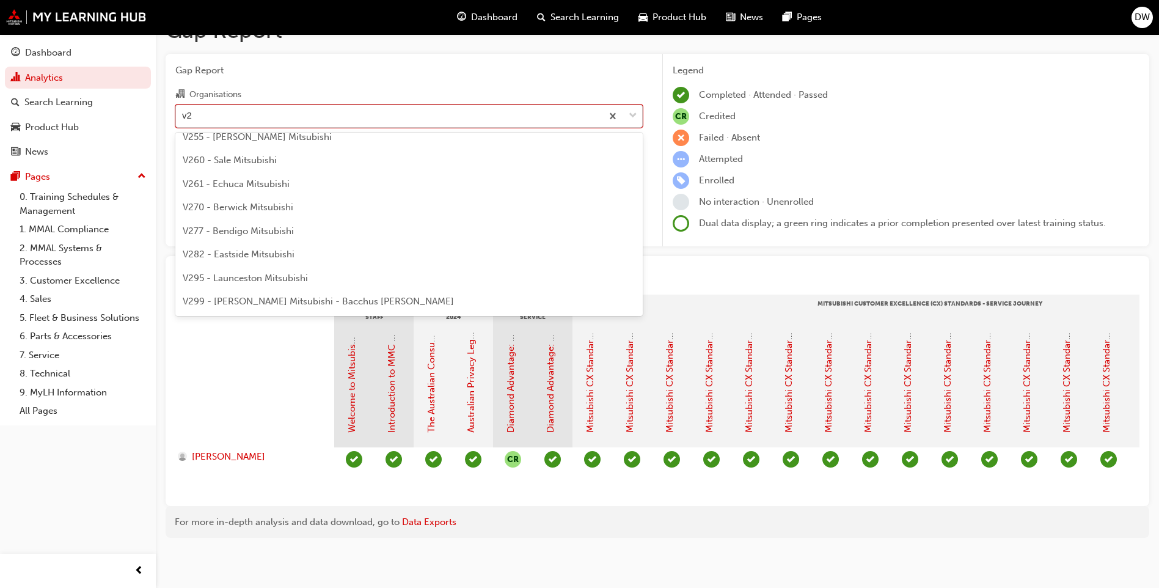
scroll to position [0, 0]
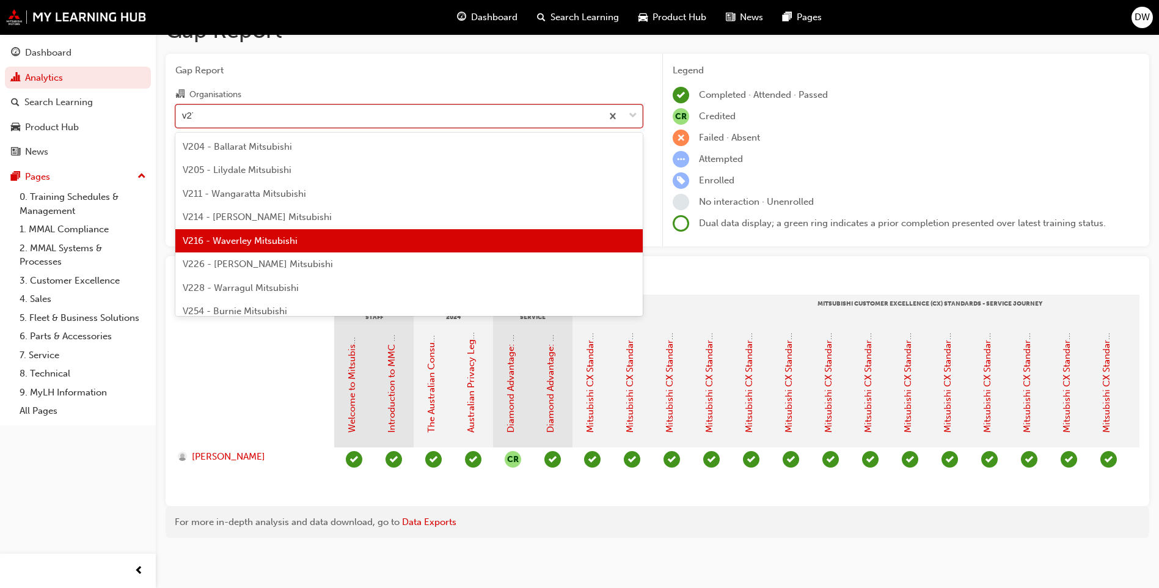
type input "v277"
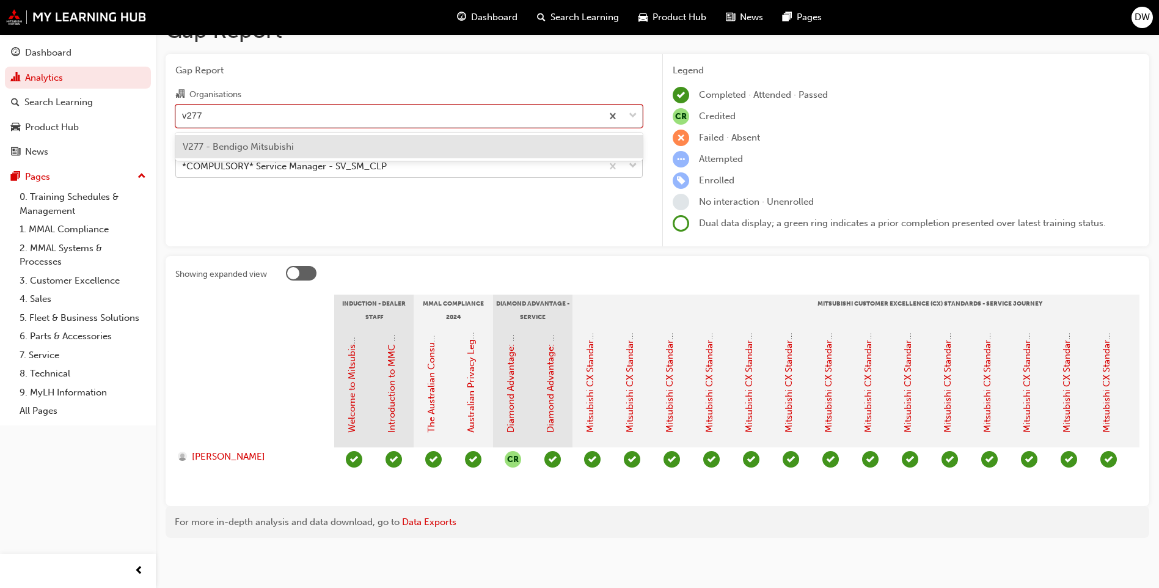
click at [258, 141] on span "V277 - Bendigo Mitsubishi" at bounding box center [238, 146] width 111 height 11
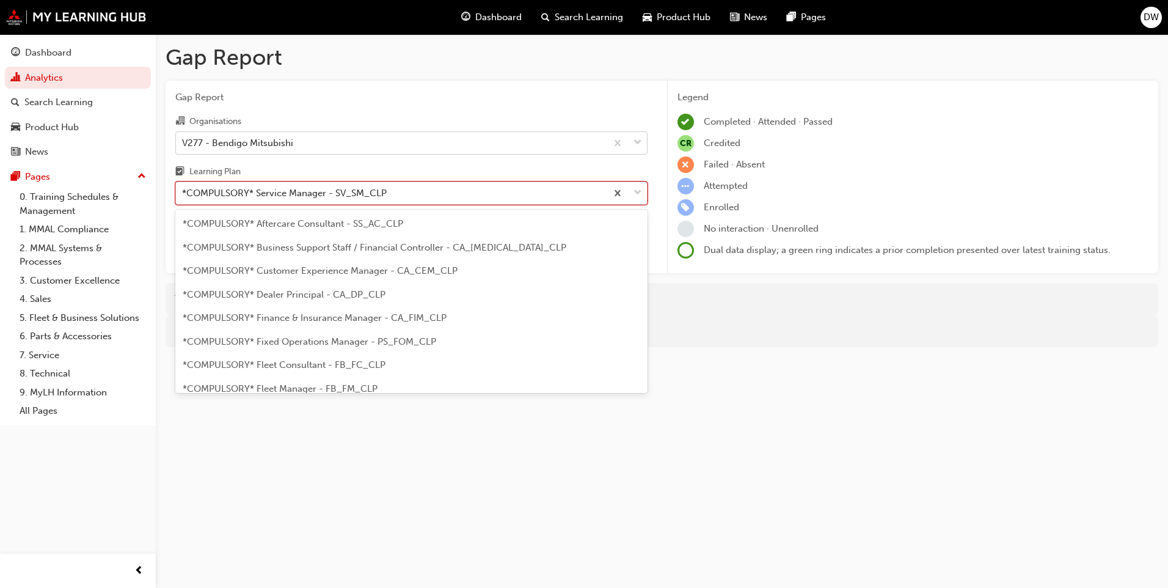
click at [353, 195] on div "*COMPULSORY* Service Manager - SV_SM_CLP" at bounding box center [284, 193] width 205 height 14
click at [183, 195] on input "Learning Plan option *COMPULSORY* Service Manager - SV_SM_CLP, selected. option…" at bounding box center [182, 193] width 1 height 10
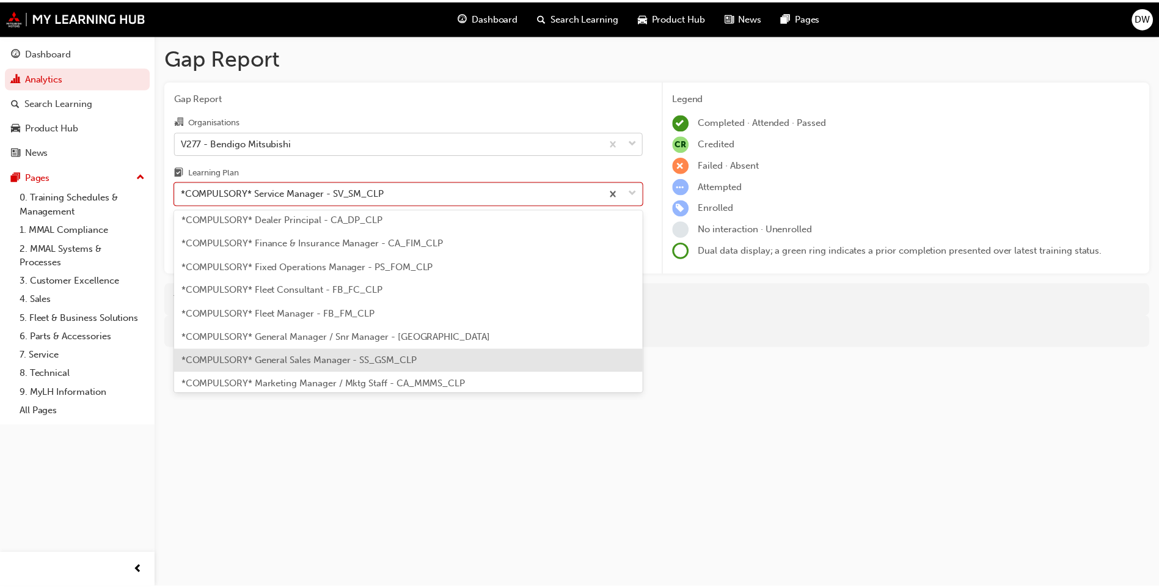
scroll to position [54, 0]
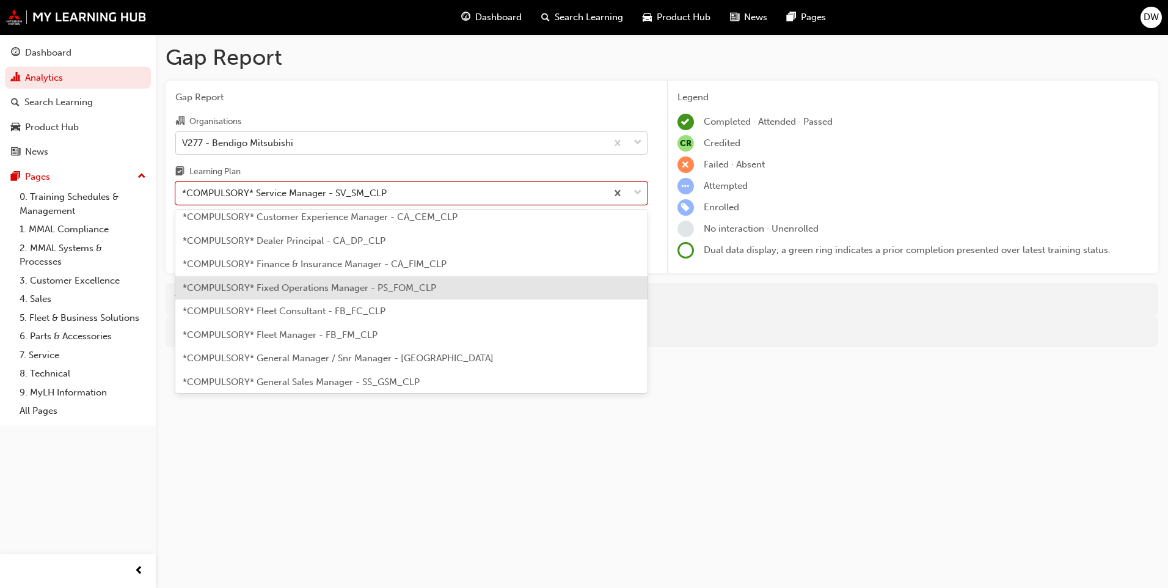
click at [337, 284] on span "*COMPULSORY* Fixed Operations Manager - PS_FOM_CLP" at bounding box center [310, 287] width 254 height 11
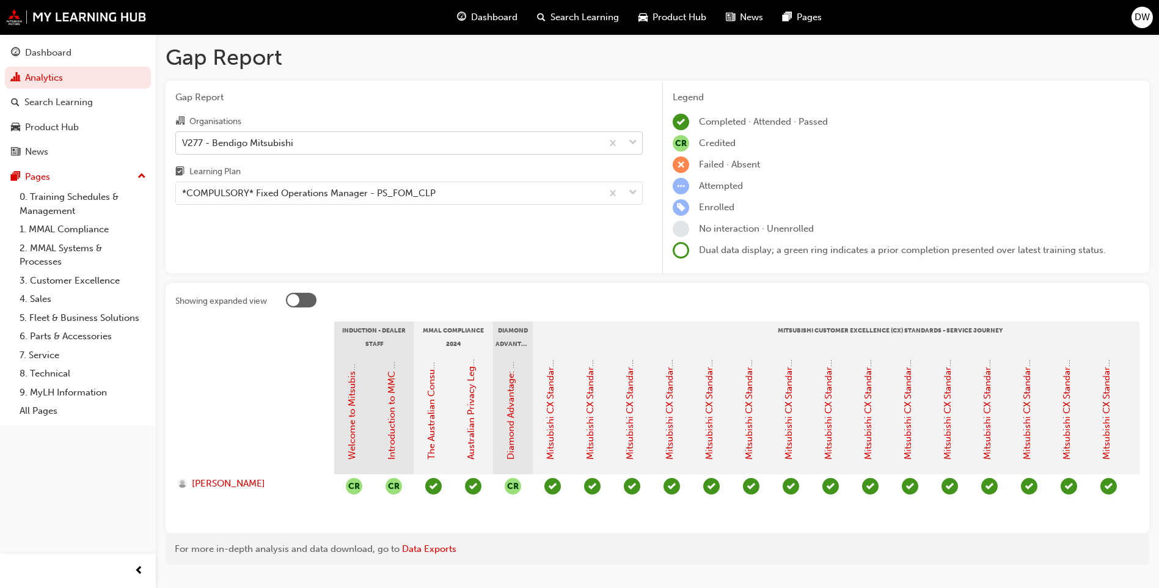
click at [335, 139] on div "V277 - Bendigo Mitsubishi" at bounding box center [389, 142] width 426 height 21
click at [183, 139] on input "Organisations V277 - Bendigo Mitsubishi" at bounding box center [182, 142] width 1 height 10
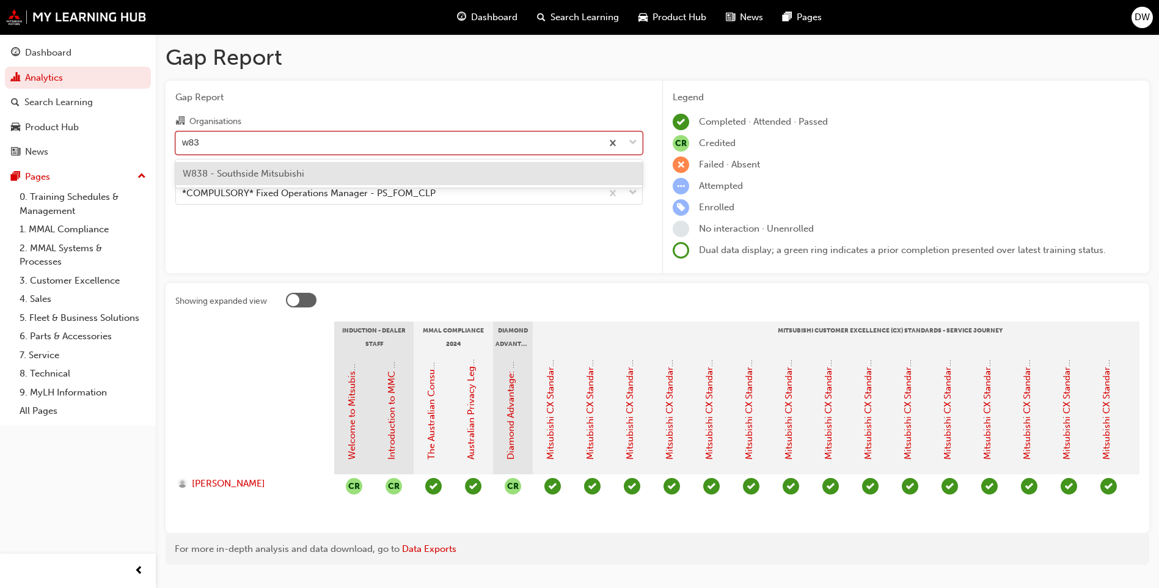
type input "w838"
click at [296, 172] on span "W838 - Southside Mitsubishi" at bounding box center [244, 173] width 122 height 11
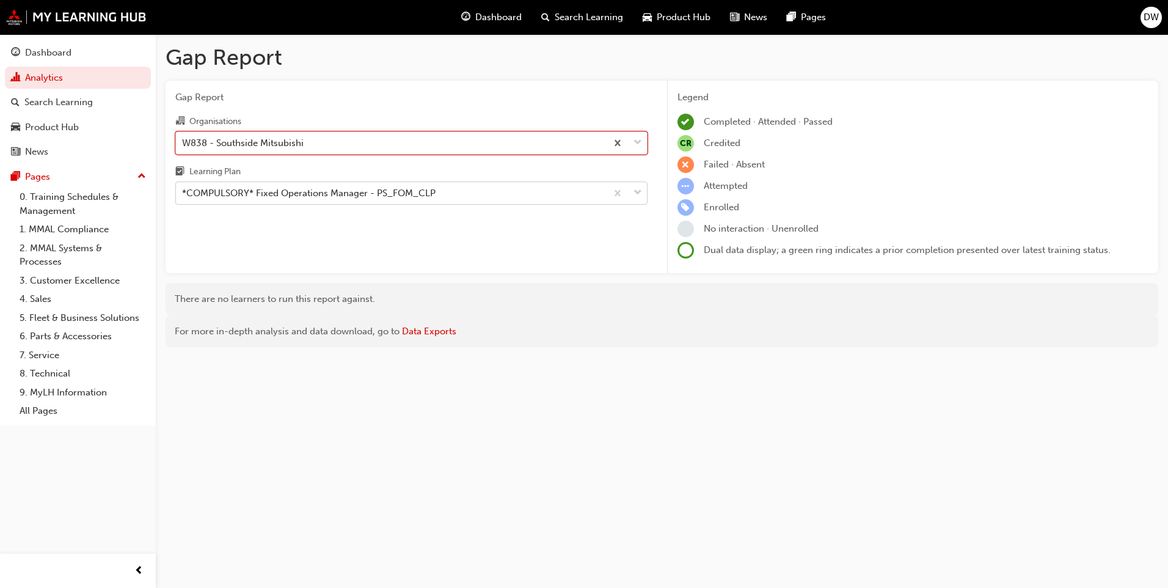
click at [311, 196] on div "*COMPULSORY* Fixed Operations Manager - PS_FOM_CLP" at bounding box center [309, 193] width 254 height 14
click at [183, 196] on input "Learning Plan *COMPULSORY* Fixed Operations Manager - PS_FOM_CLP" at bounding box center [182, 193] width 1 height 10
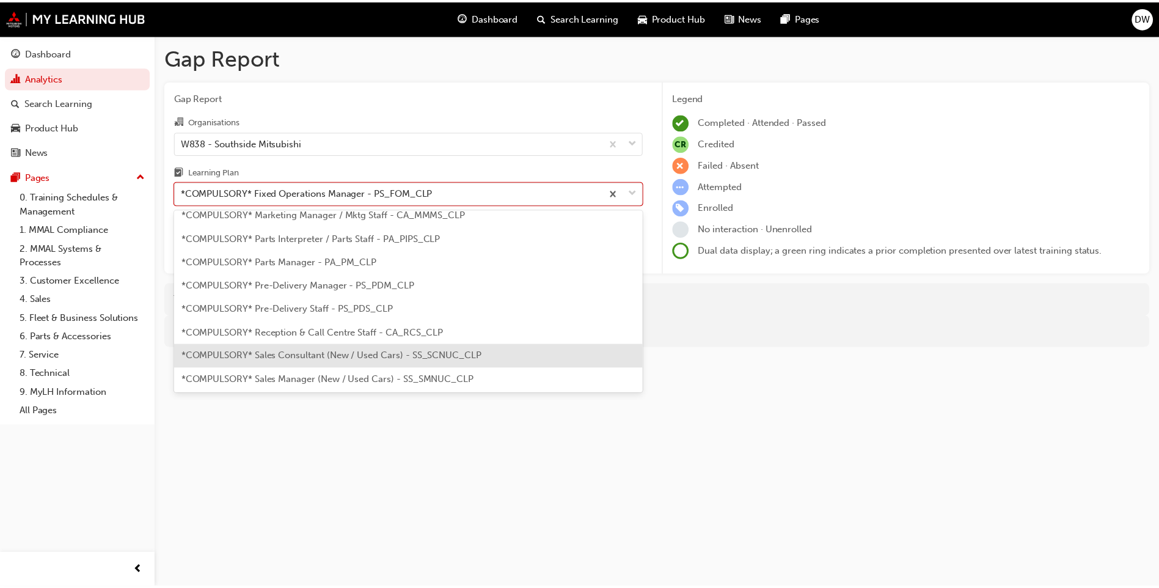
scroll to position [306, 0]
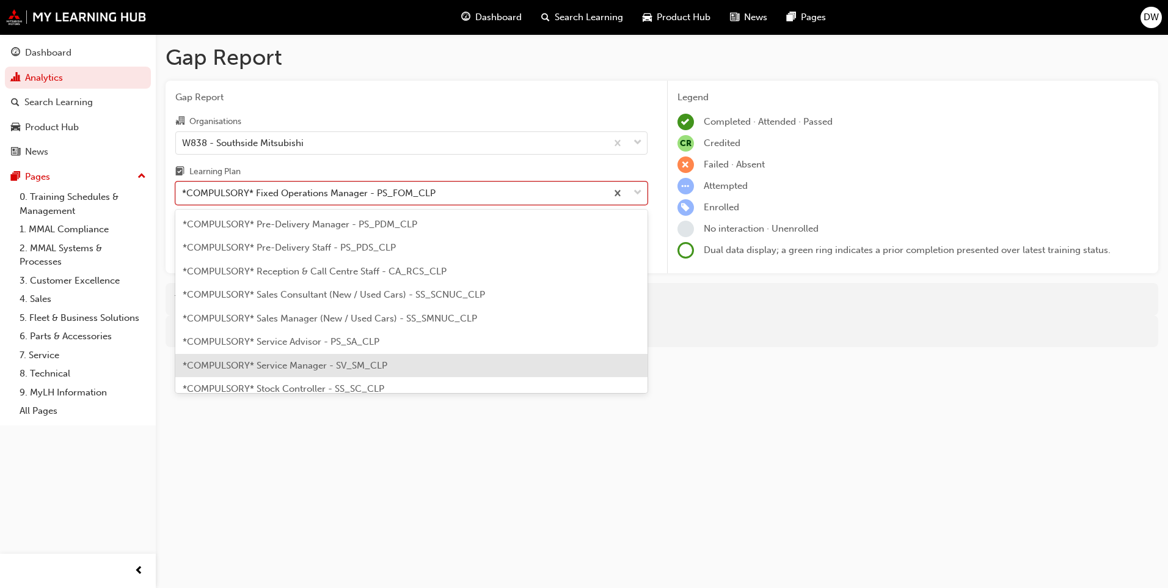
click at [317, 360] on span "*COMPULSORY* Service Manager - SV_SM_CLP" at bounding box center [285, 365] width 205 height 11
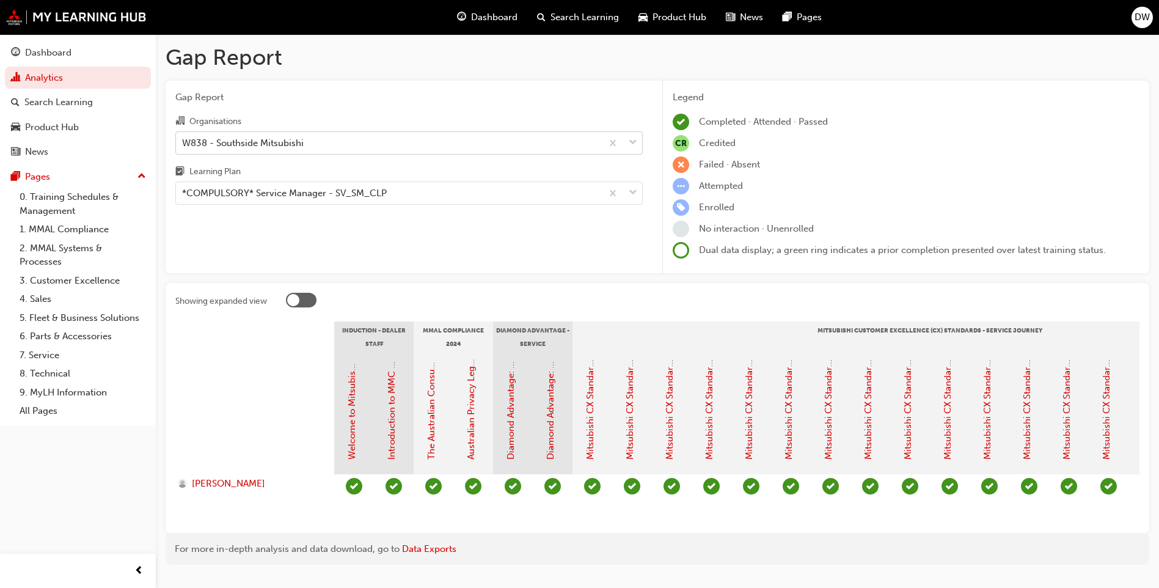
click at [334, 147] on div "W838 - Southside Mitsubishi" at bounding box center [389, 142] width 426 height 21
click at [183, 147] on input "Organisations W838 - Southside Mitsubishi" at bounding box center [182, 142] width 1 height 10
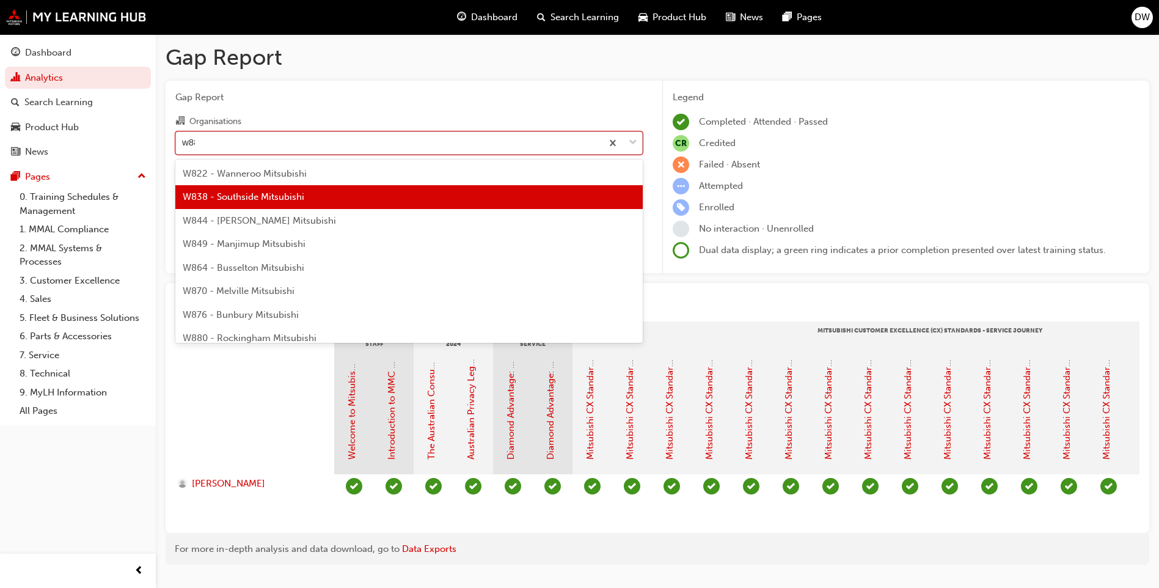
type input "w880"
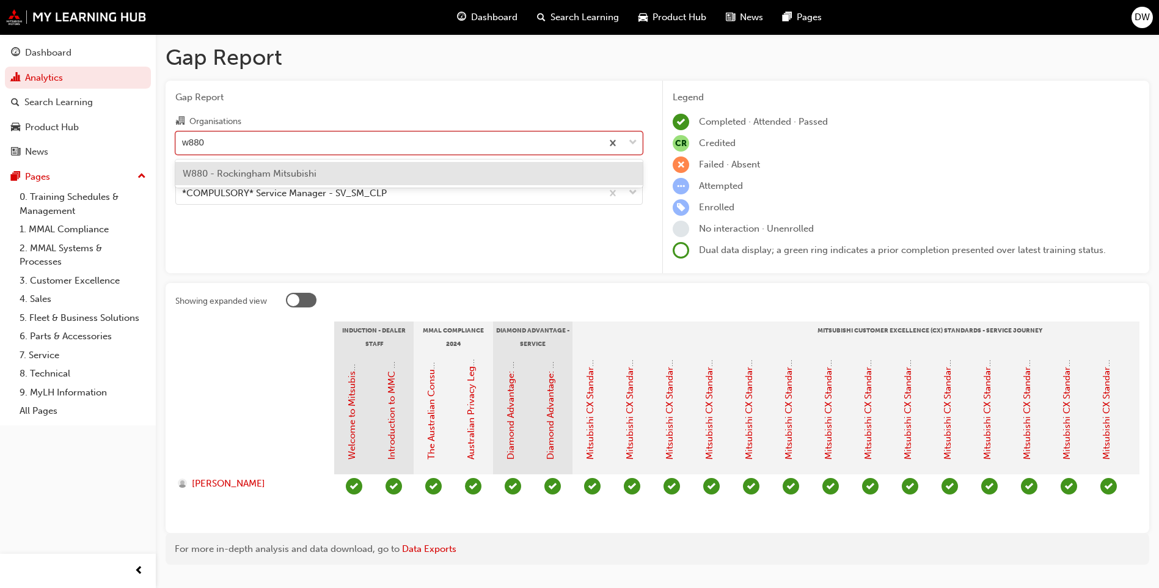
click at [304, 169] on span "W880 - Rockingham Mitsubishi" at bounding box center [250, 173] width 134 height 11
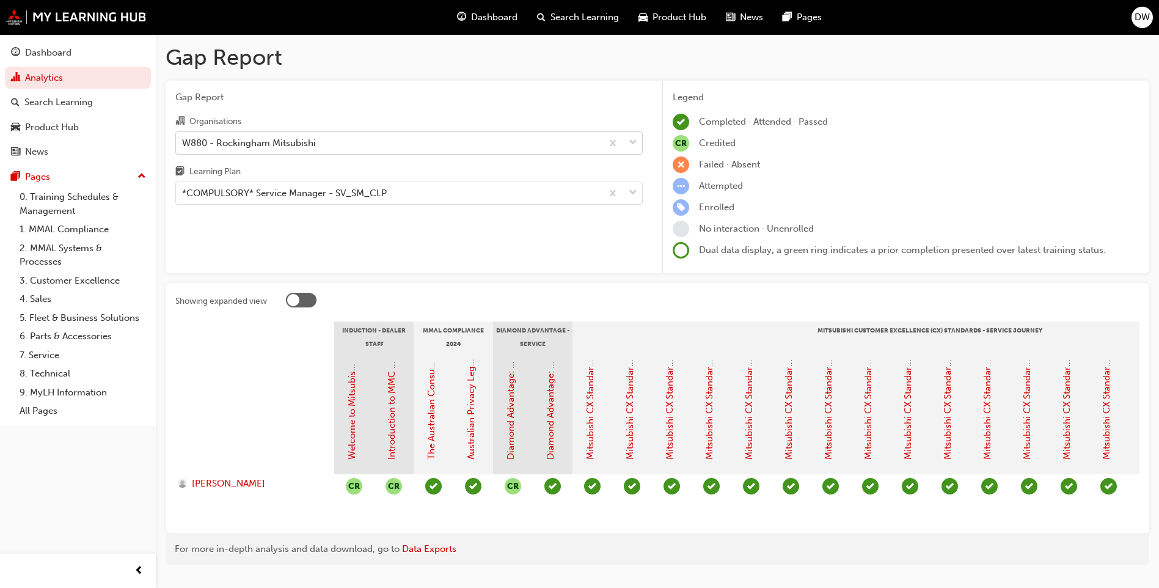
click at [281, 141] on div "W880 - Rockingham Mitsubishi" at bounding box center [249, 143] width 134 height 14
click at [183, 141] on input "Organisations W880 - Rockingham Mitsubishi" at bounding box center [182, 142] width 1 height 10
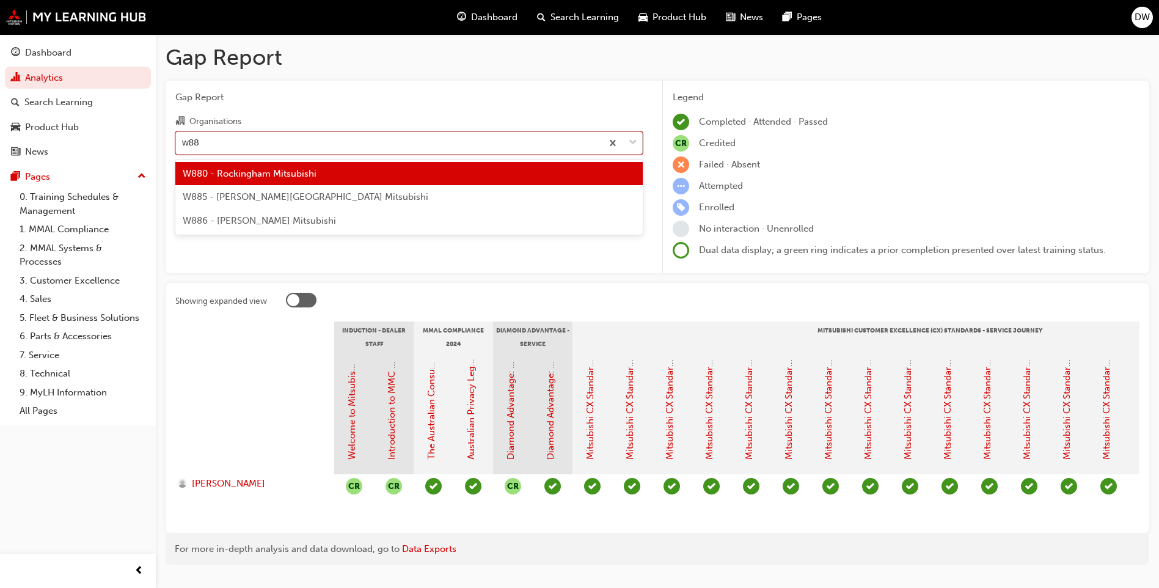
type input "w886"
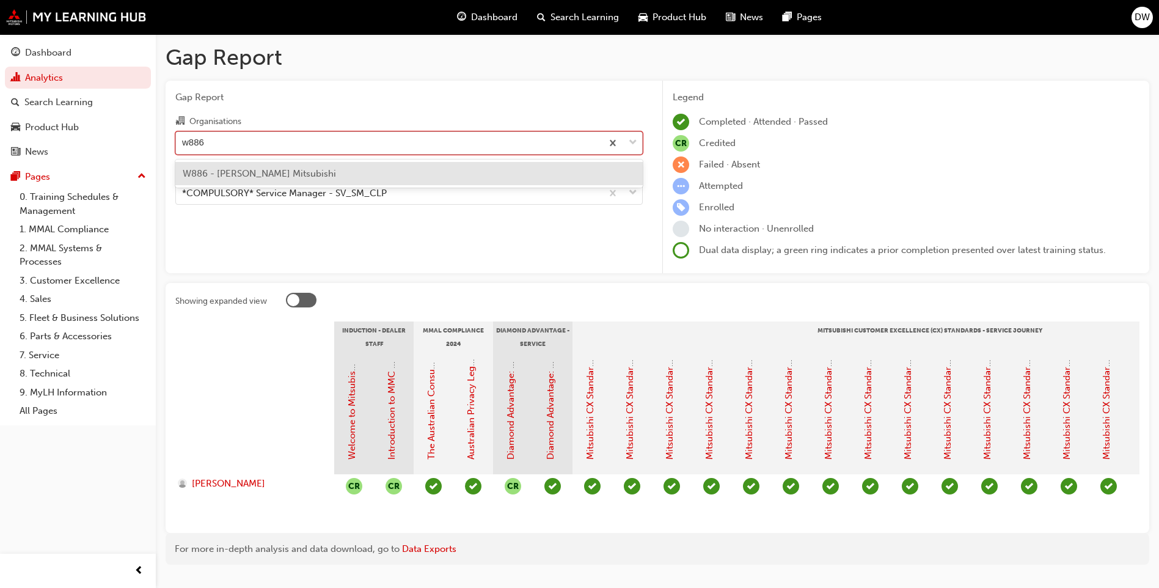
click at [287, 172] on span "W886 - John Hughes Mitsubishi" at bounding box center [259, 173] width 153 height 11
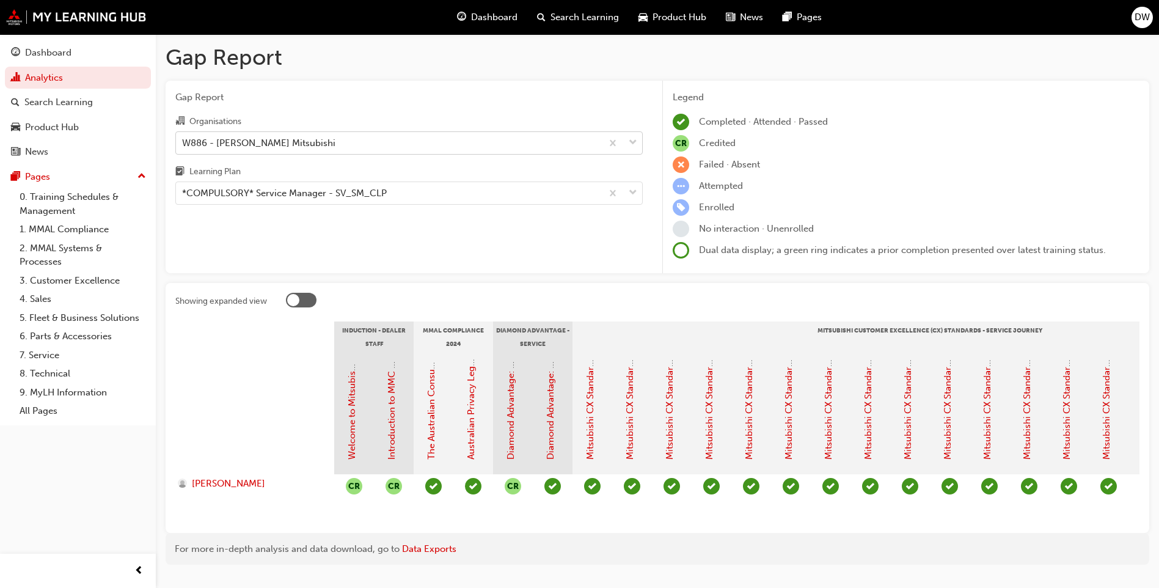
click at [324, 151] on div "W886 - John Hughes Mitsubishi" at bounding box center [389, 142] width 426 height 21
click at [183, 147] on input "Organisations W886 - John Hughes Mitsubishi" at bounding box center [182, 142] width 1 height 10
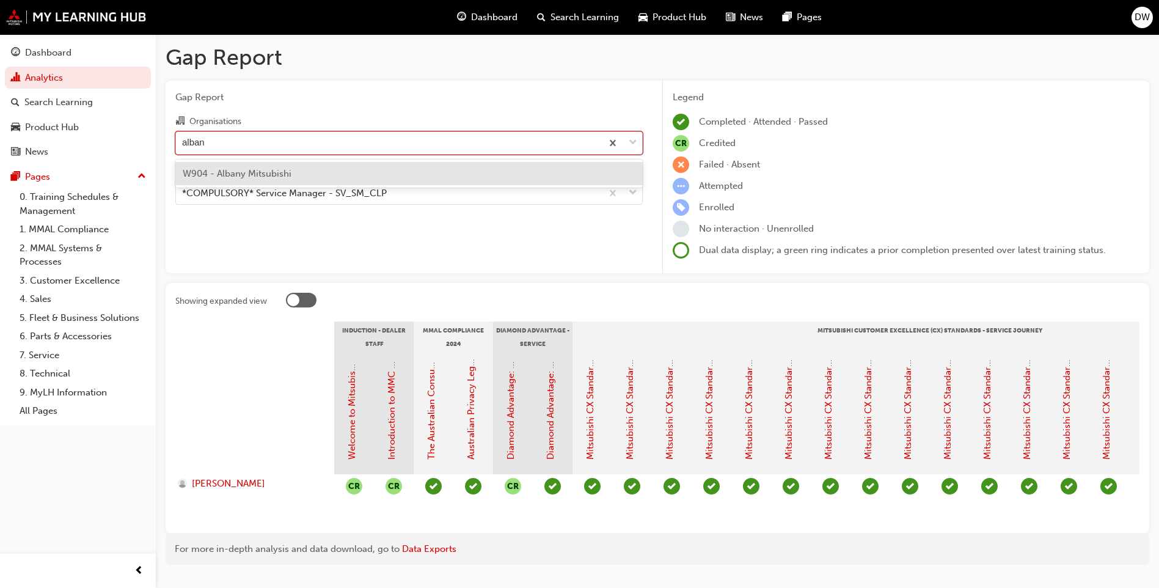
type input "albany"
click at [253, 178] on span "W904 - Albany Mitsubishi" at bounding box center [237, 173] width 109 height 11
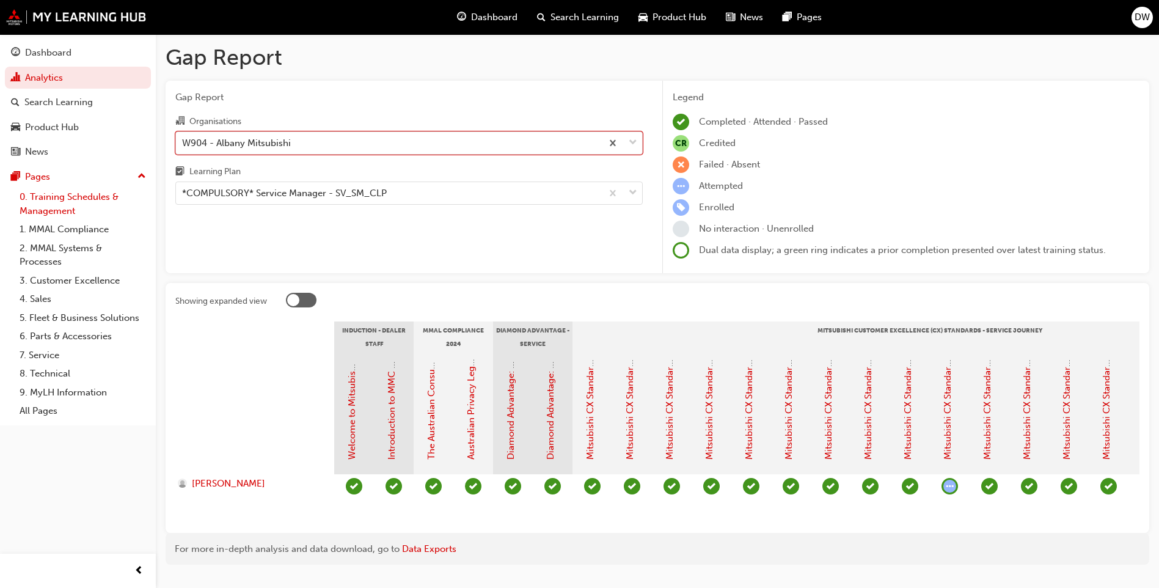
click at [32, 205] on link "0. Training Schedules & Management" at bounding box center [83, 204] width 136 height 32
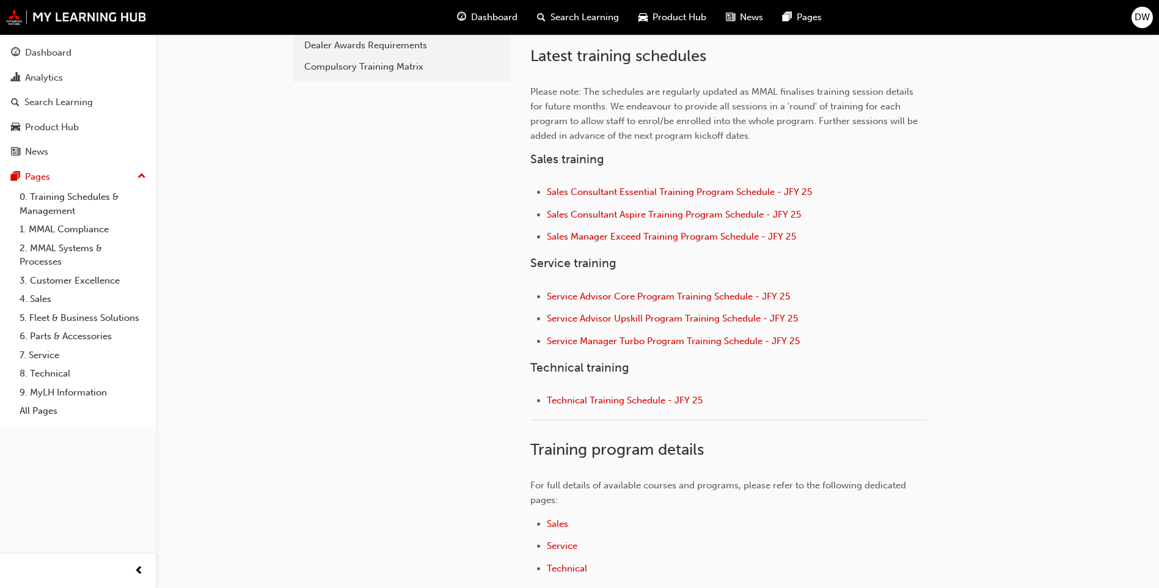
scroll to position [489, 0]
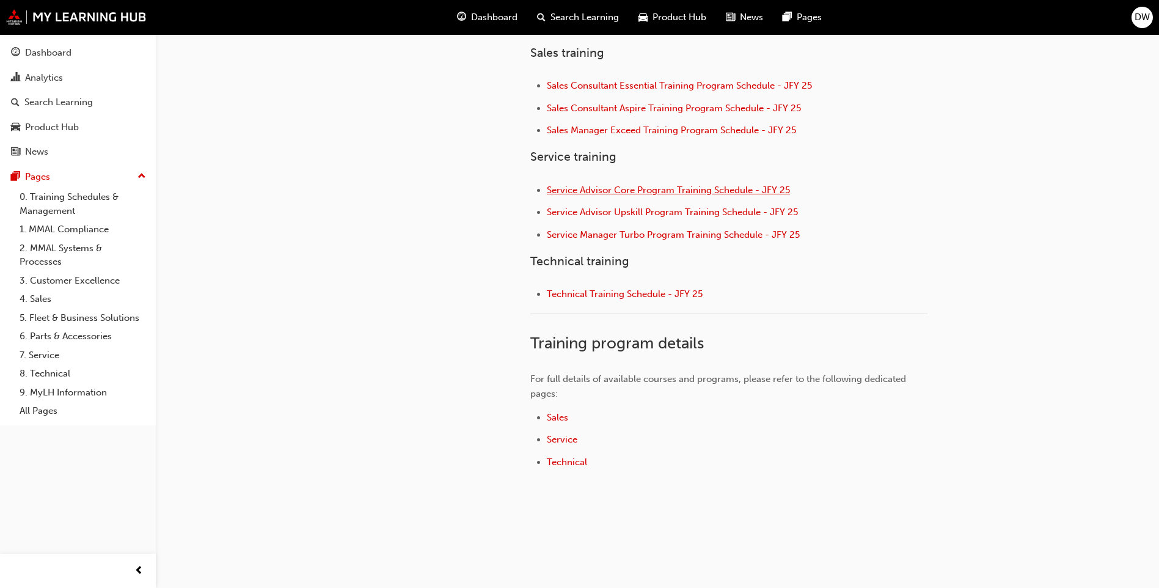
click at [659, 189] on span "Service Advisor Core Program Training Schedule - JFY 25" at bounding box center [668, 190] width 243 height 11
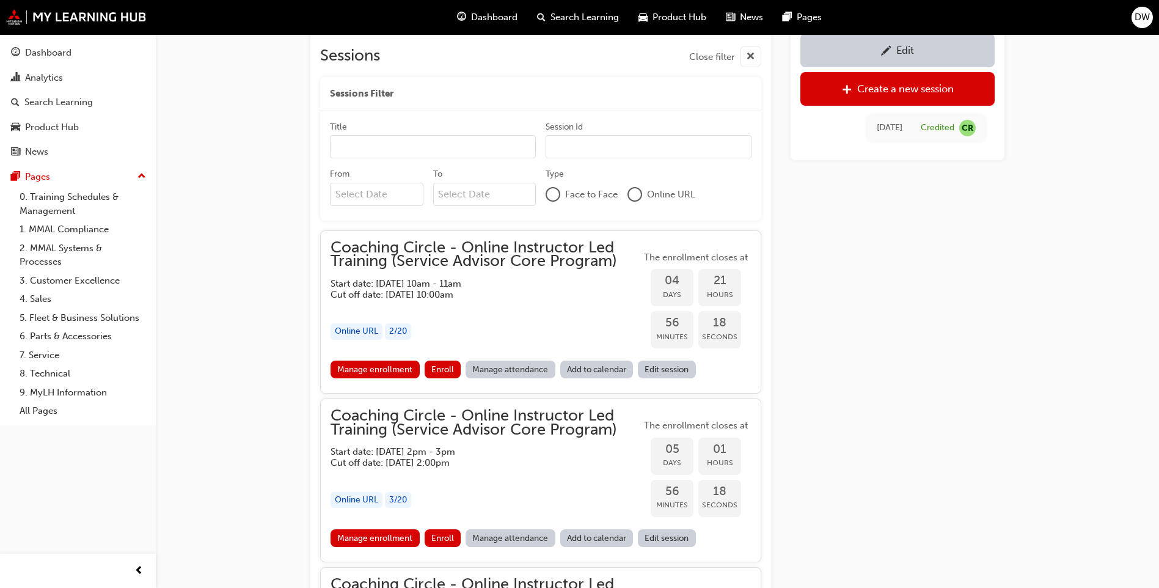
scroll to position [1032, 0]
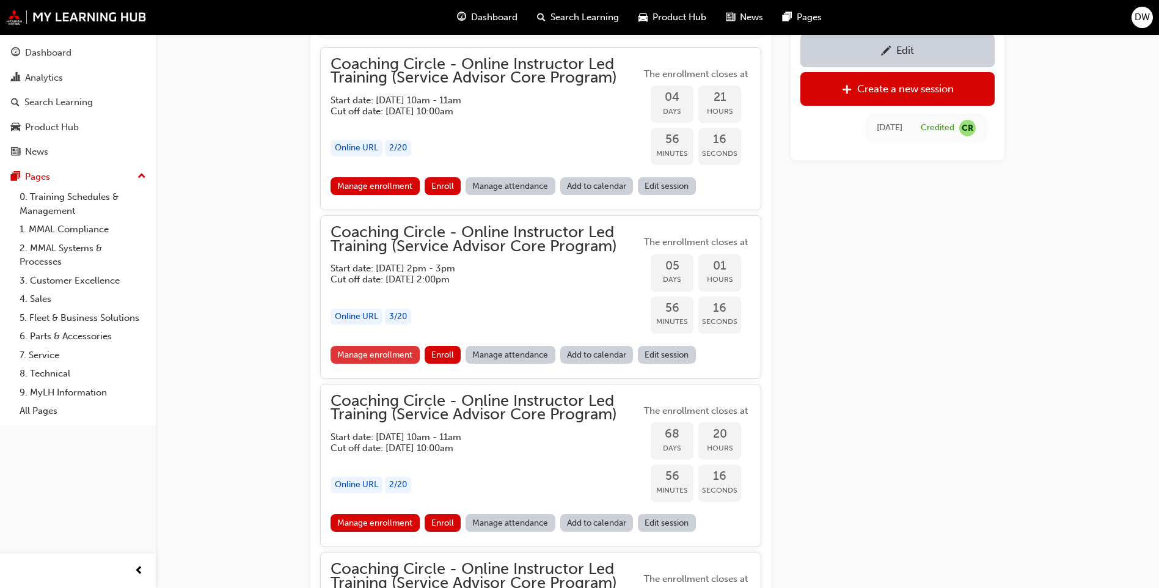
click at [372, 354] on link "Manage enrollment" at bounding box center [375, 355] width 89 height 18
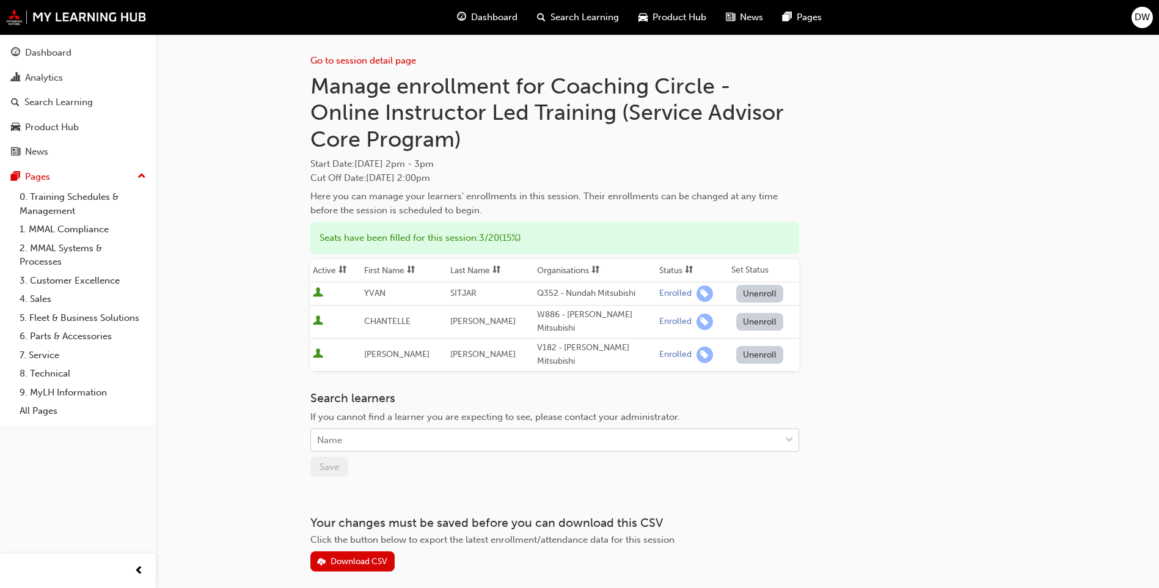
click at [373, 433] on div "Name" at bounding box center [545, 440] width 469 height 21
type input "worland"
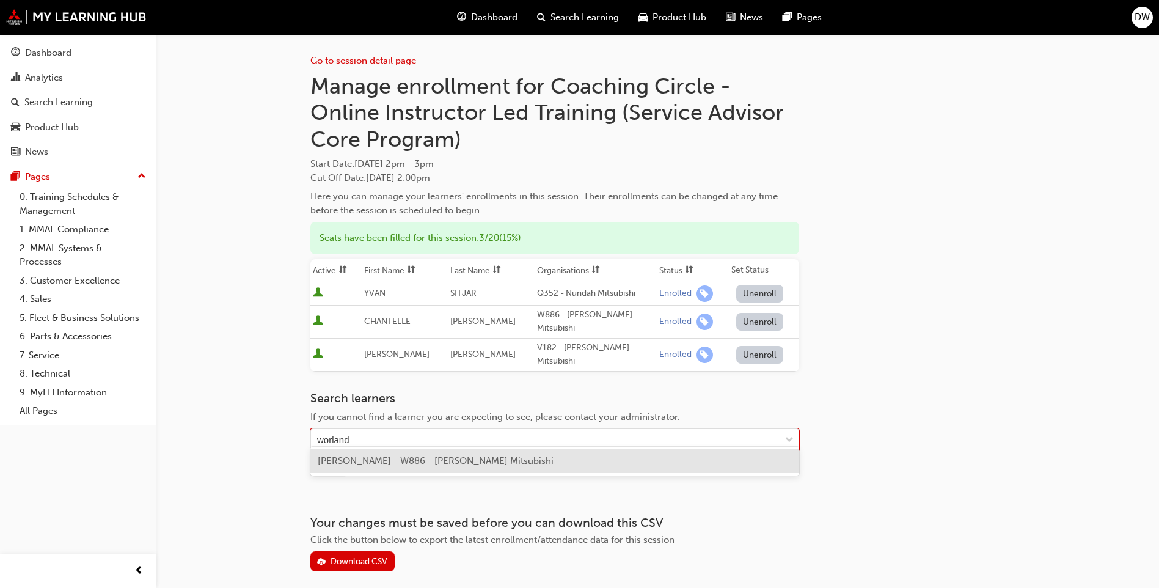
click at [437, 463] on span "JAEDON WORLAND - W886 - John Hughes Mitsubishi" at bounding box center [436, 460] width 236 height 11
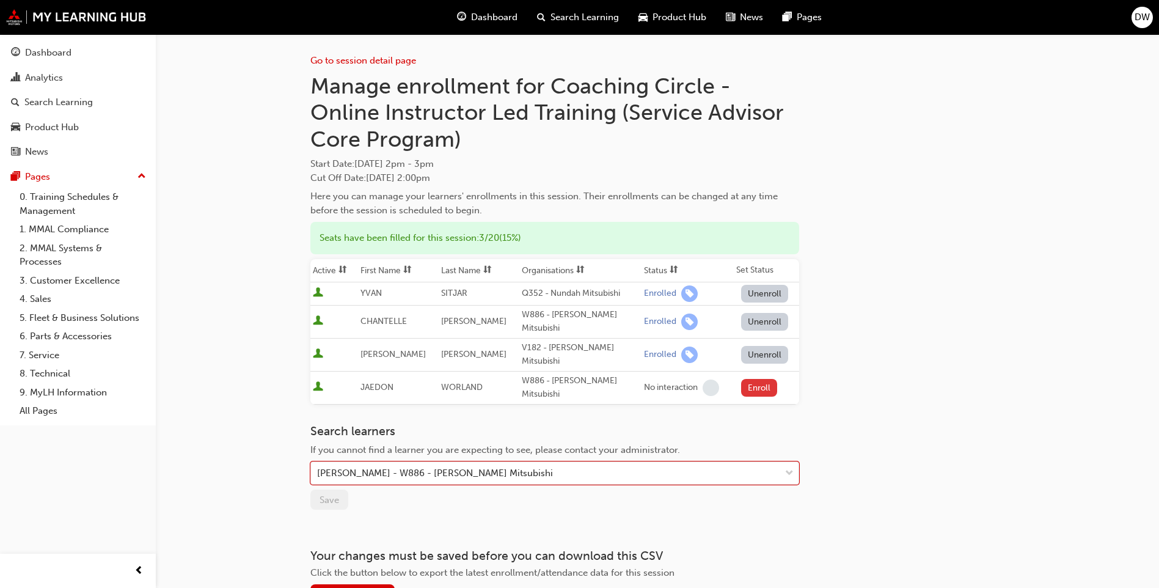
click at [741, 379] on button "Enroll" at bounding box center [759, 388] width 37 height 18
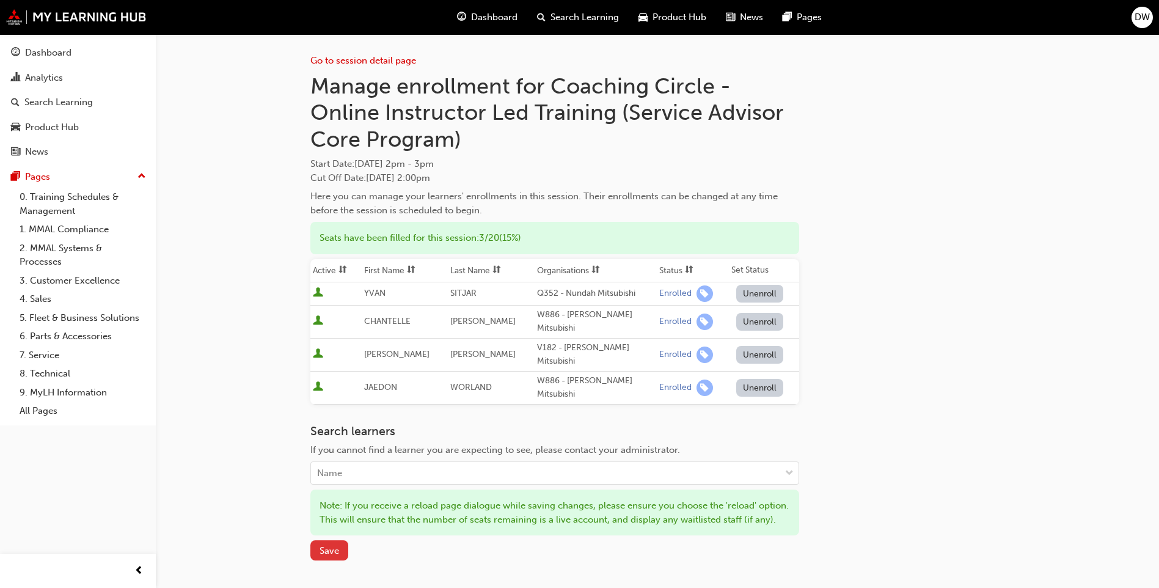
click at [331, 554] on span "Save" at bounding box center [330, 550] width 20 height 11
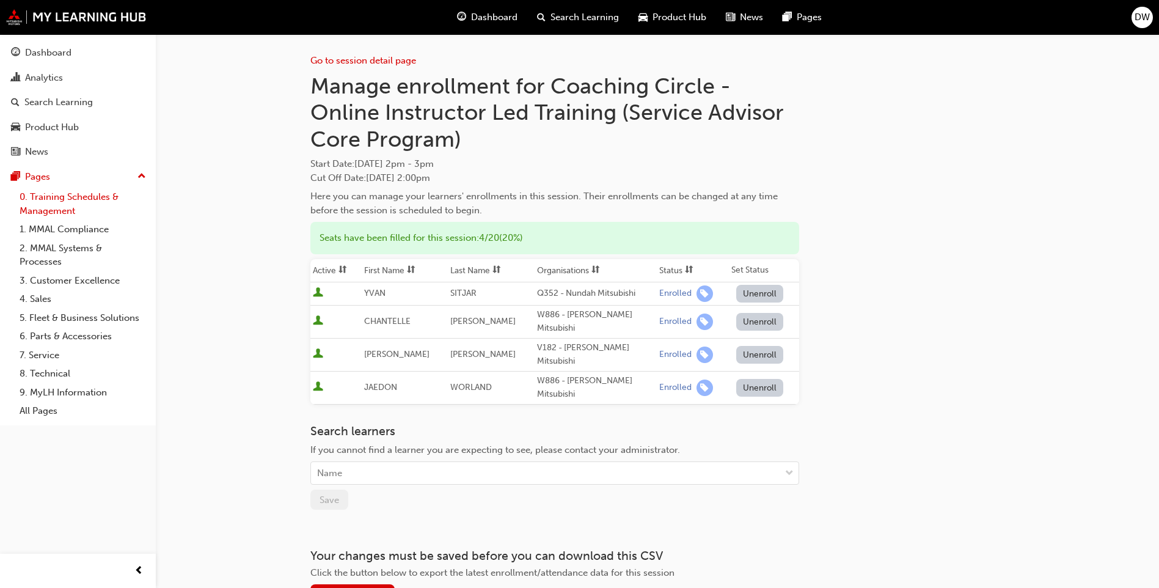
click at [64, 213] on link "0. Training Schedules & Management" at bounding box center [83, 204] width 136 height 32
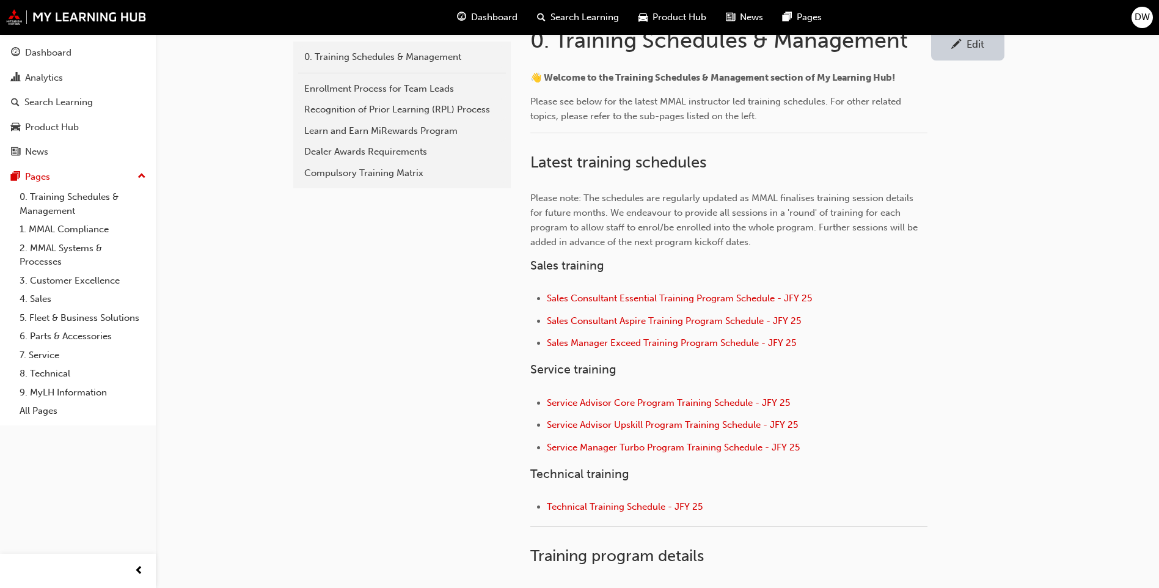
scroll to position [306, 0]
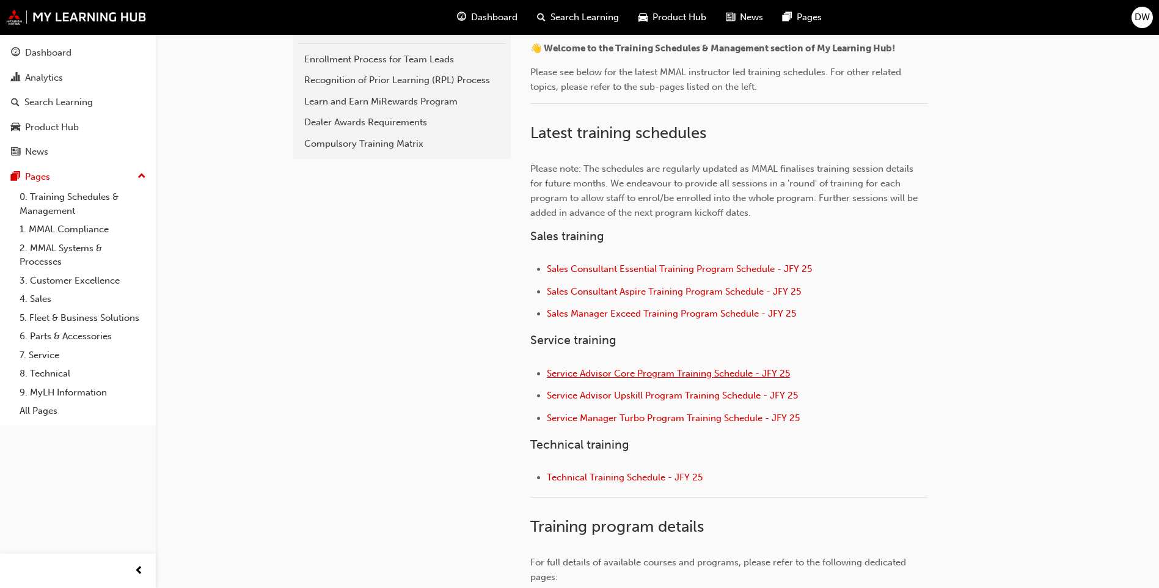
click at [626, 374] on span "Service Advisor Core Program Training Schedule - JFY 25" at bounding box center [668, 373] width 243 height 11
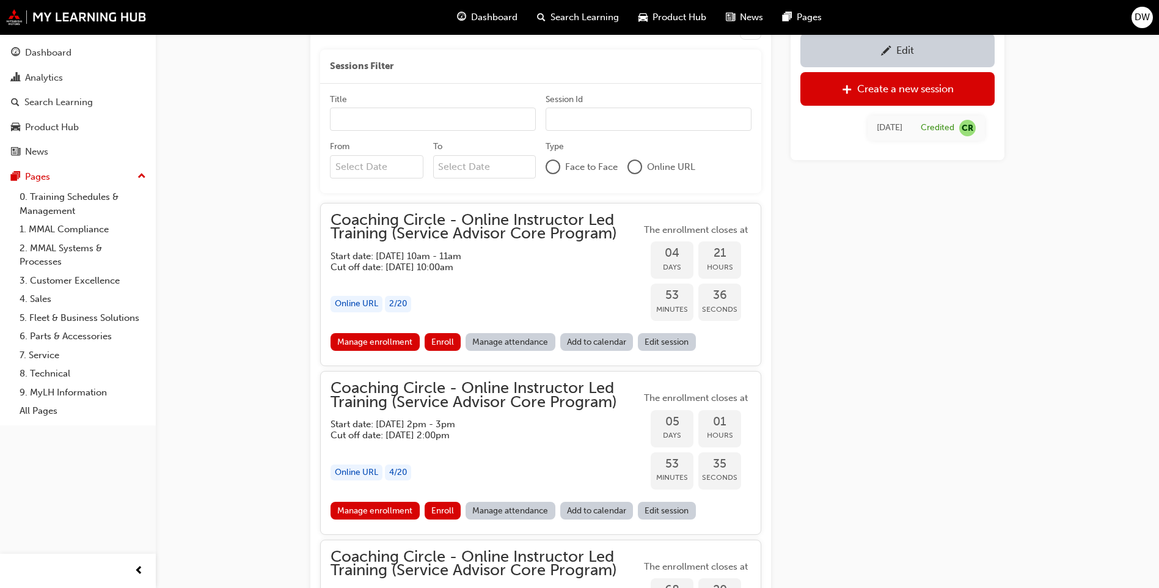
scroll to position [898, 0]
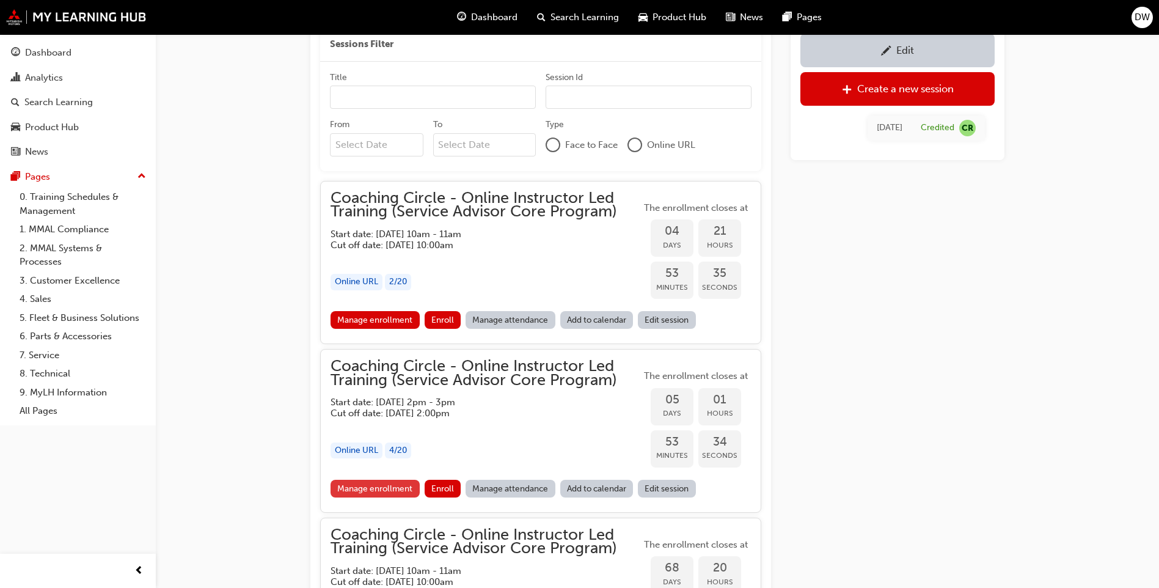
click at [393, 483] on link "Manage enrollment" at bounding box center [375, 489] width 89 height 18
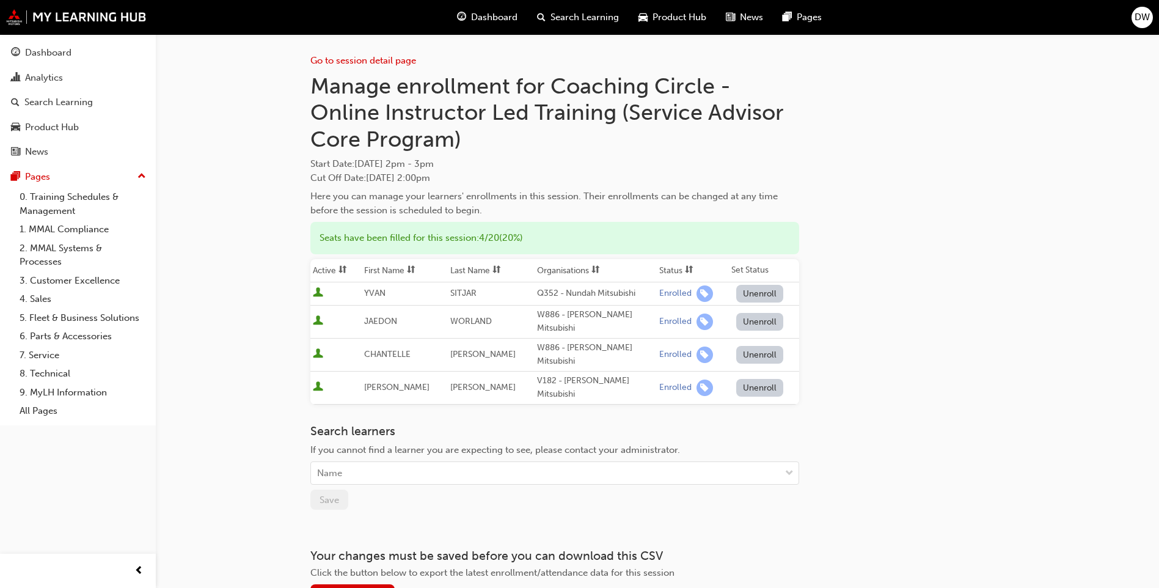
click at [763, 321] on button "Unenroll" at bounding box center [760, 322] width 48 height 18
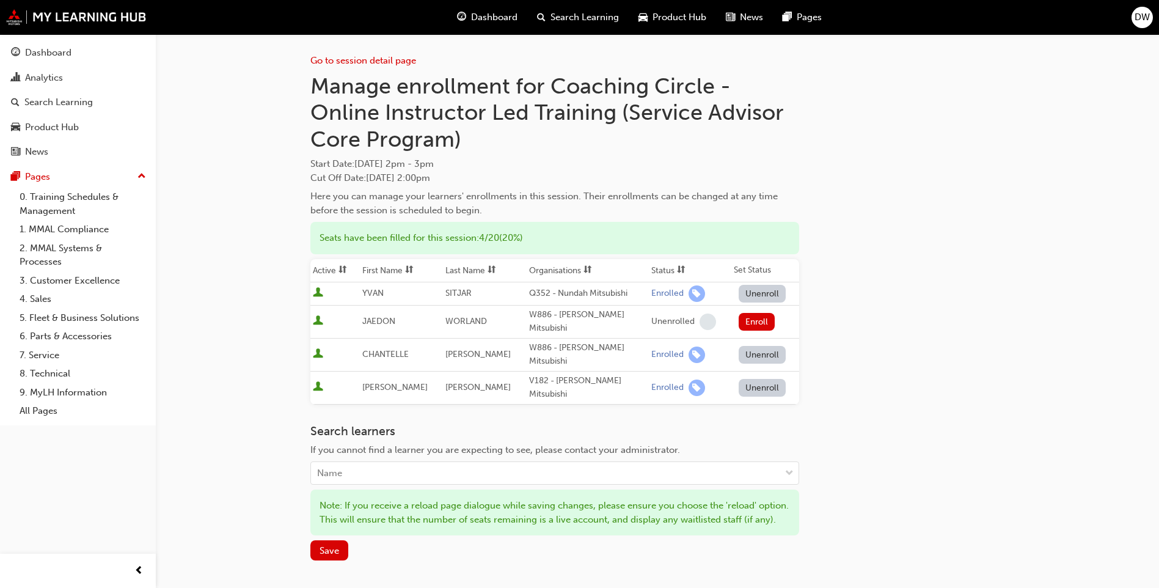
scroll to position [141, 0]
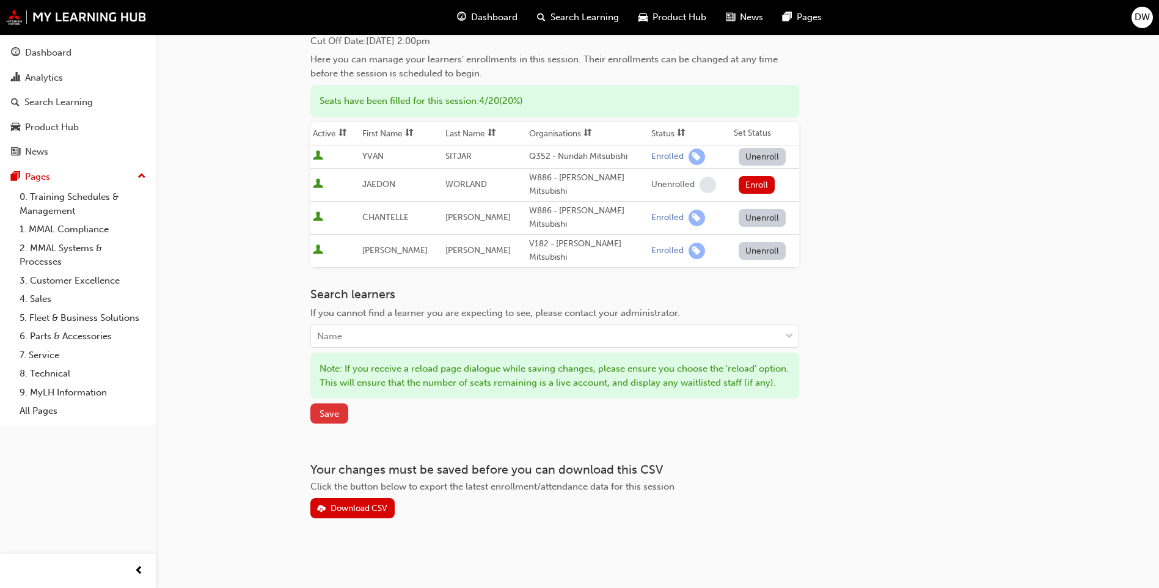
click at [337, 413] on span "Save" at bounding box center [330, 413] width 20 height 11
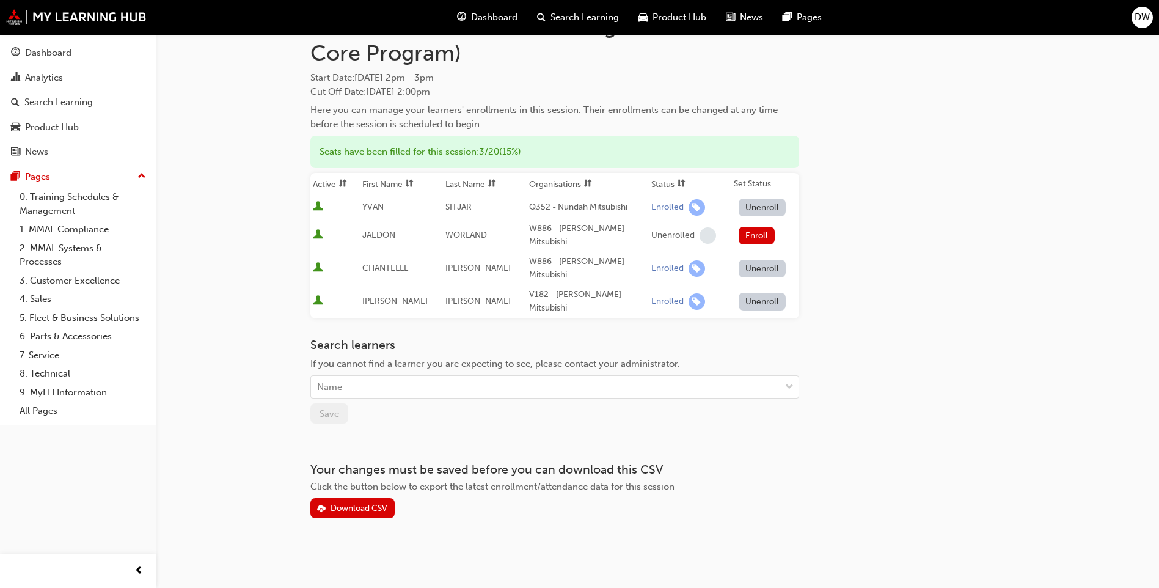
scroll to position [76, 0]
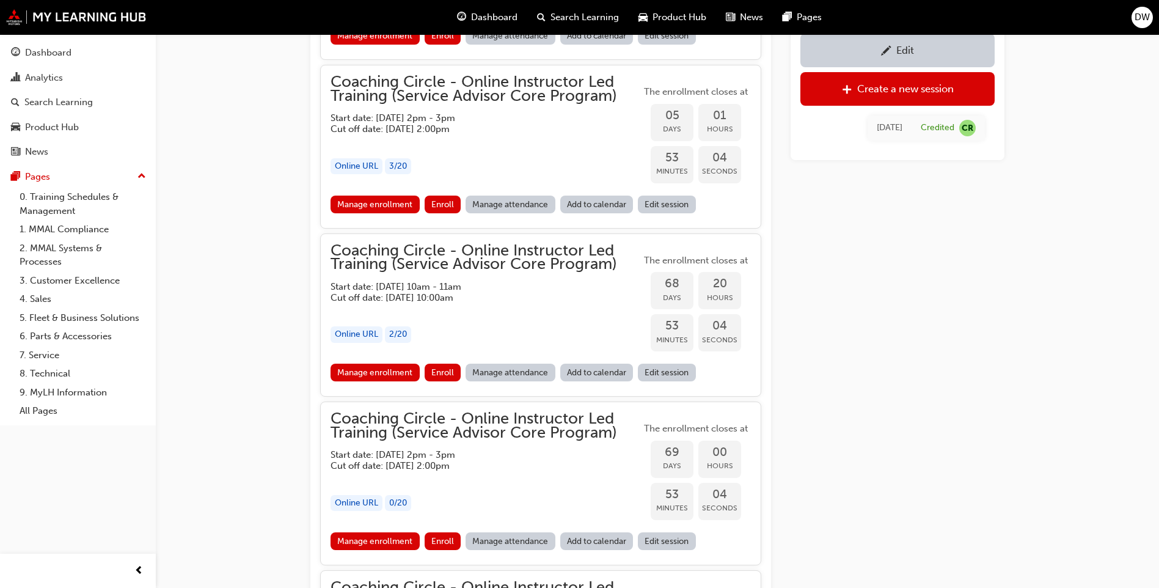
scroll to position [1203, 0]
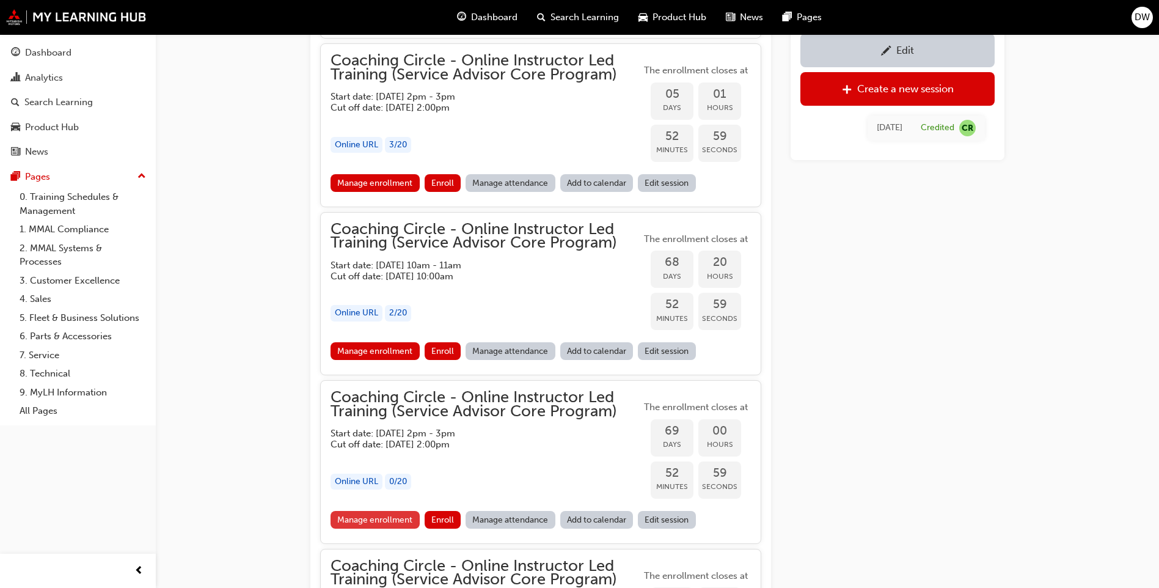
click at [401, 519] on link "Manage enrollment" at bounding box center [375, 520] width 89 height 18
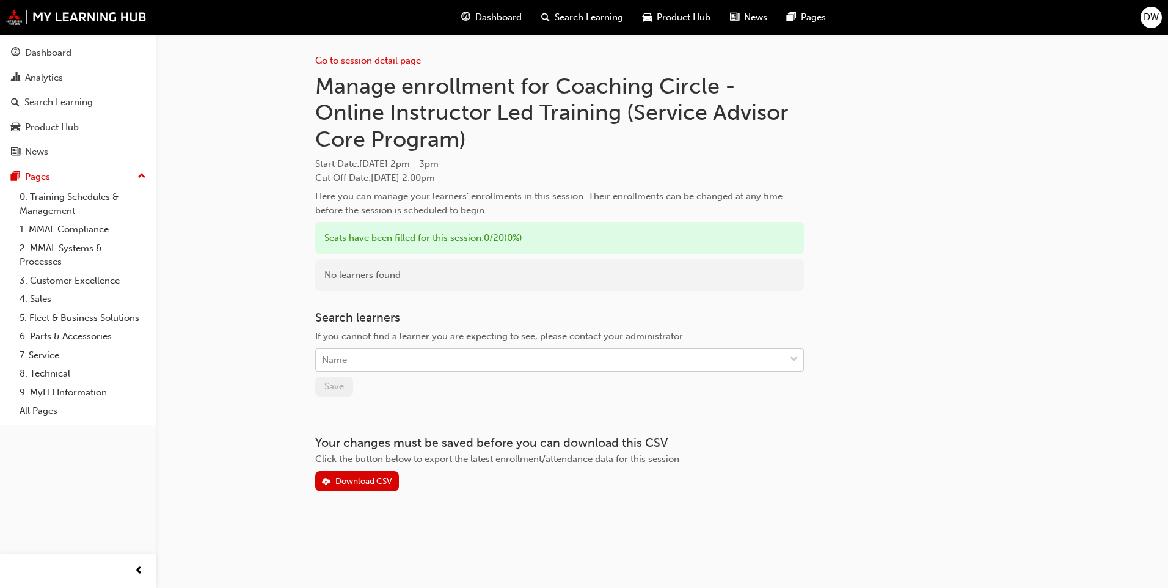
click at [422, 363] on div "Name" at bounding box center [550, 360] width 469 height 21
type input "worlan"
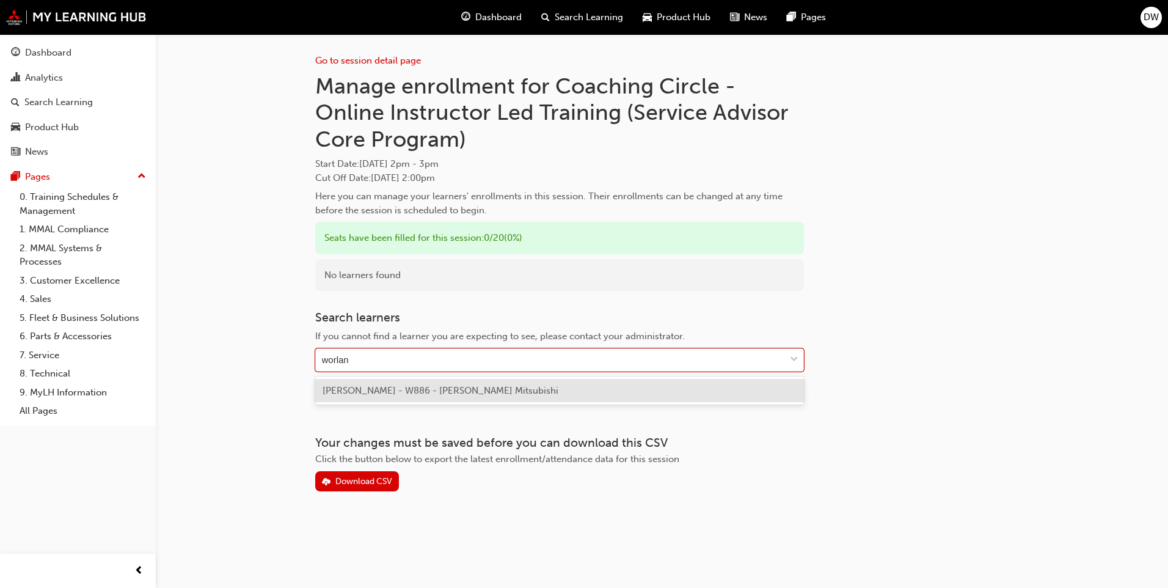
click at [439, 386] on span "JAEDON WORLAND - W886 - John Hughes Mitsubishi" at bounding box center [441, 390] width 236 height 11
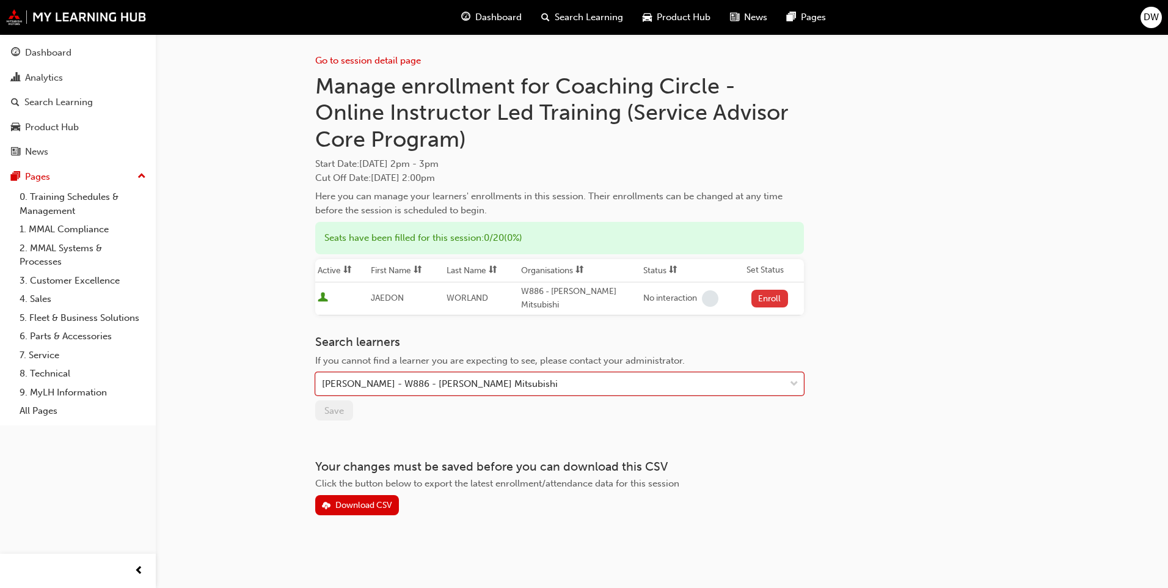
click at [785, 293] on button "Enroll" at bounding box center [770, 299] width 37 height 18
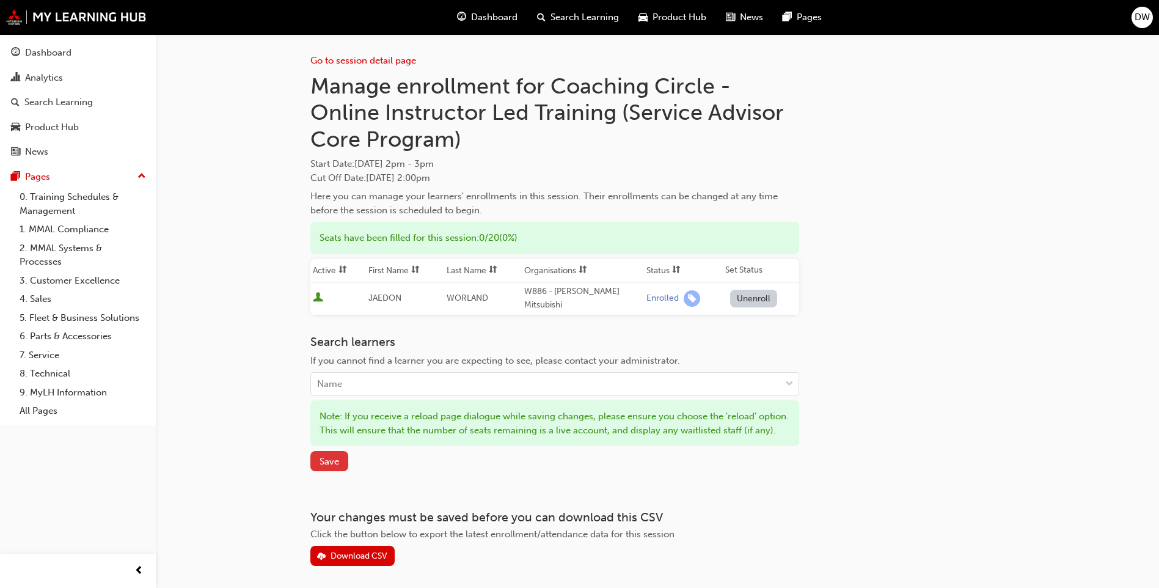
click at [329, 467] on span "Save" at bounding box center [330, 461] width 20 height 11
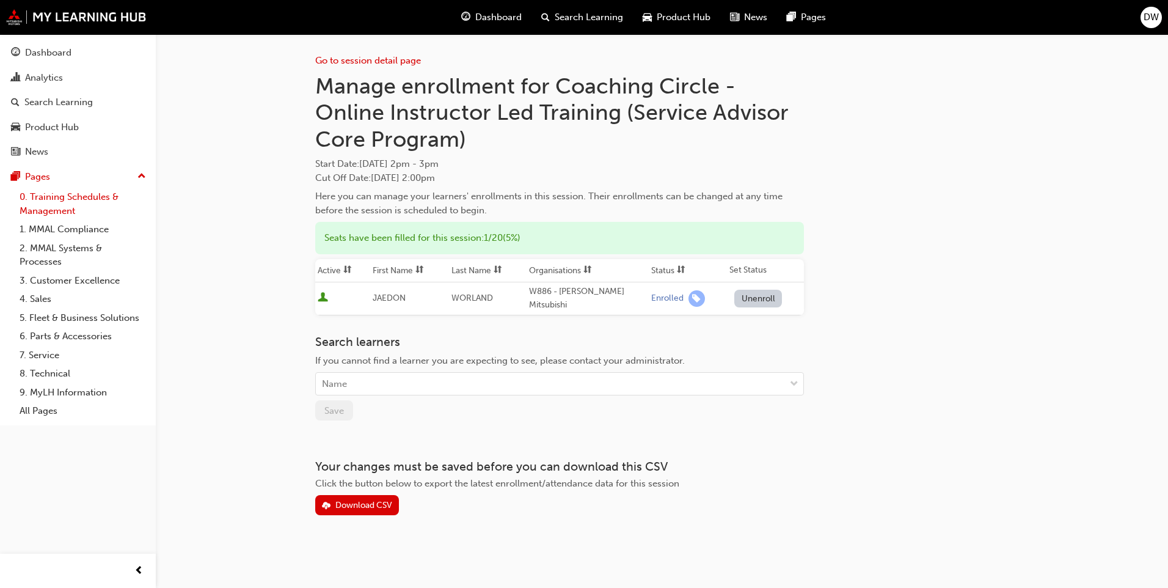
click at [45, 200] on link "0. Training Schedules & Management" at bounding box center [83, 204] width 136 height 32
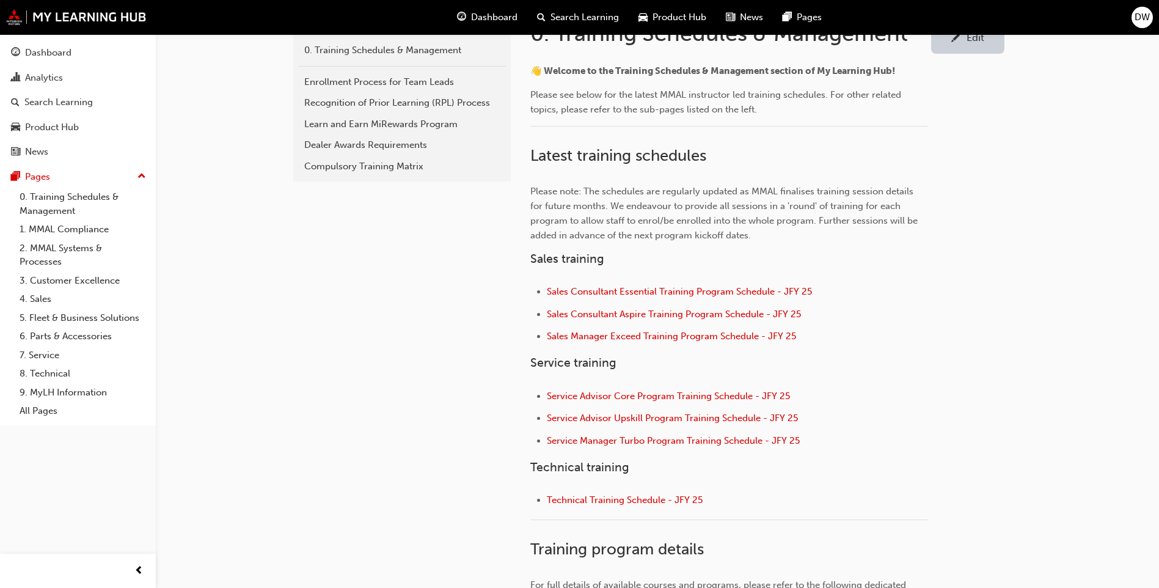
scroll to position [515, 0]
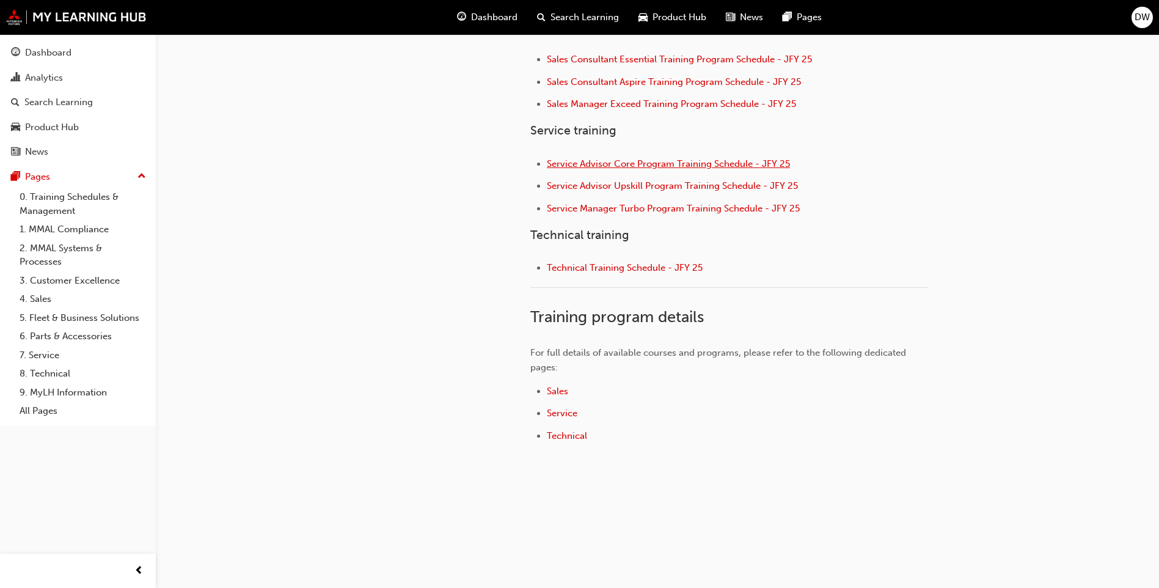
click at [633, 165] on span "Service Advisor Core Program Training Schedule - JFY 25" at bounding box center [668, 163] width 243 height 11
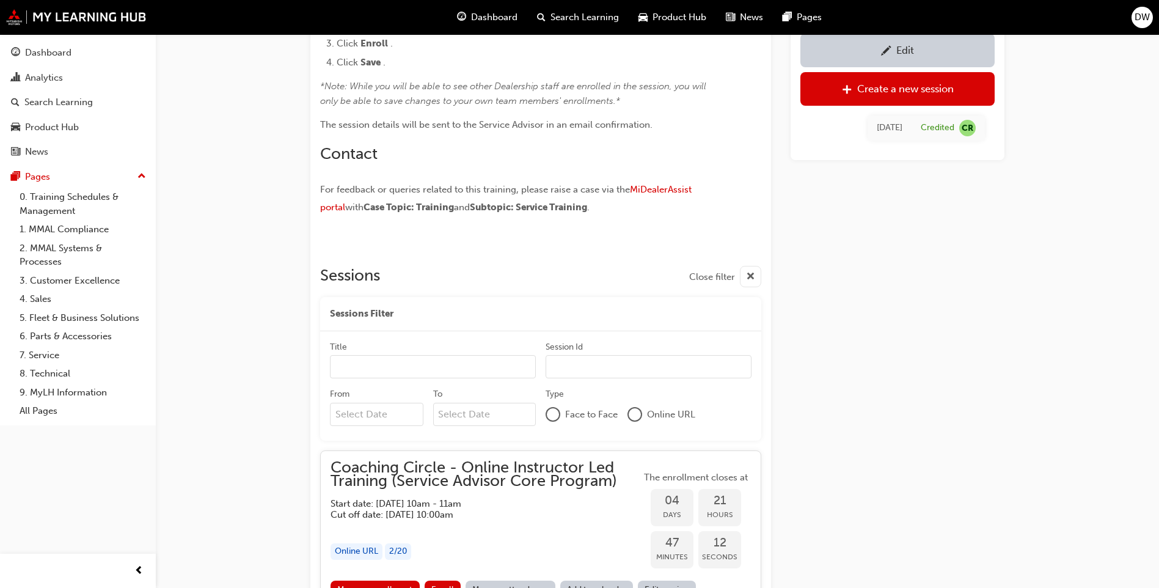
scroll to position [848, 0]
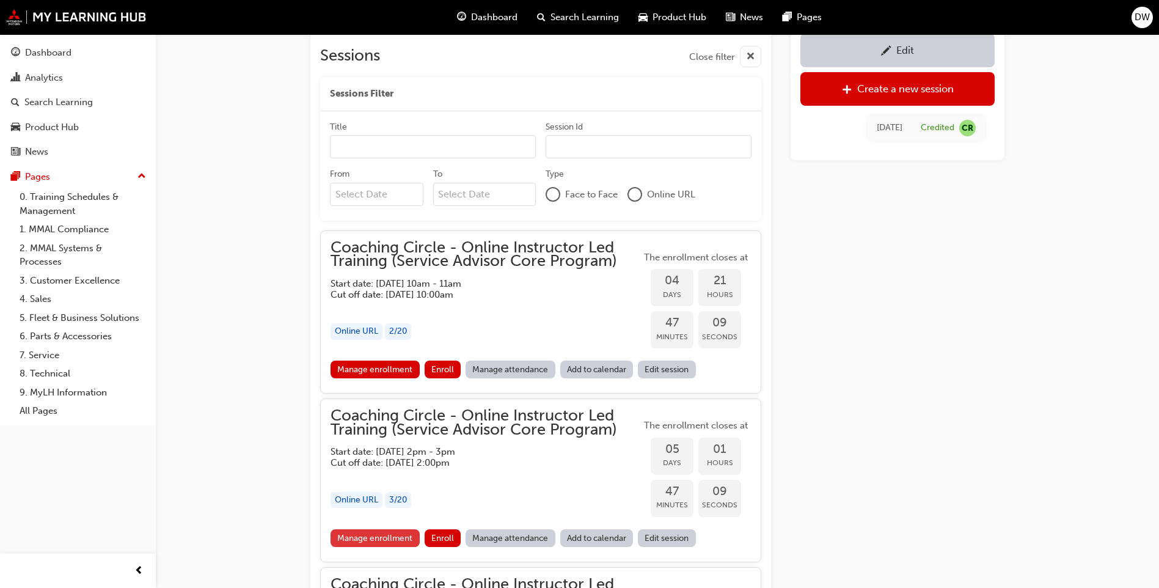
click at [397, 539] on link "Manage enrollment" at bounding box center [375, 538] width 89 height 18
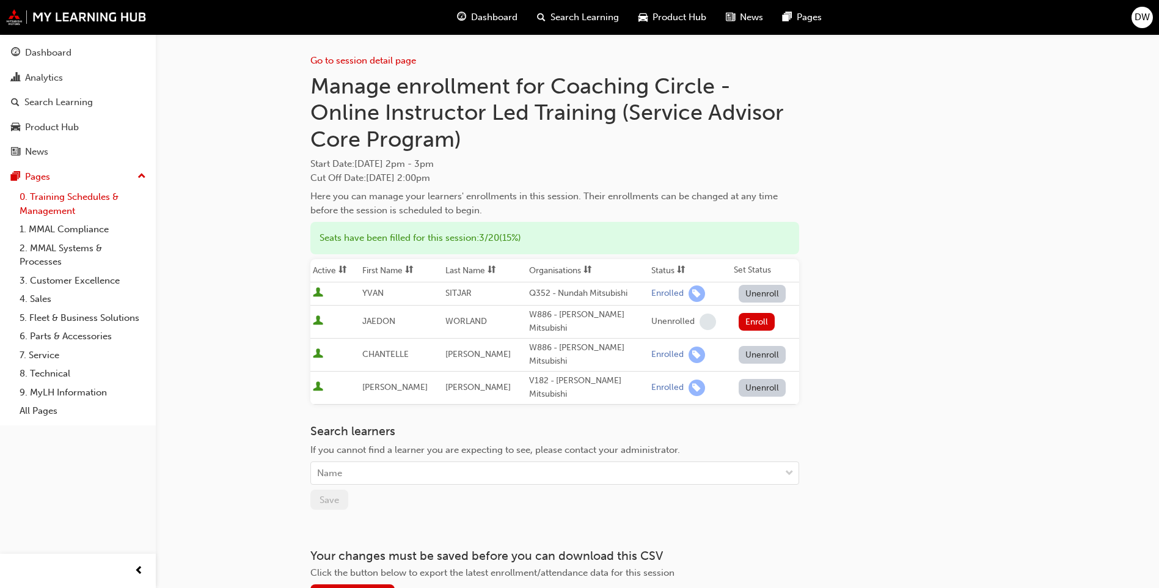
click at [48, 198] on link "0. Training Schedules & Management" at bounding box center [83, 204] width 136 height 32
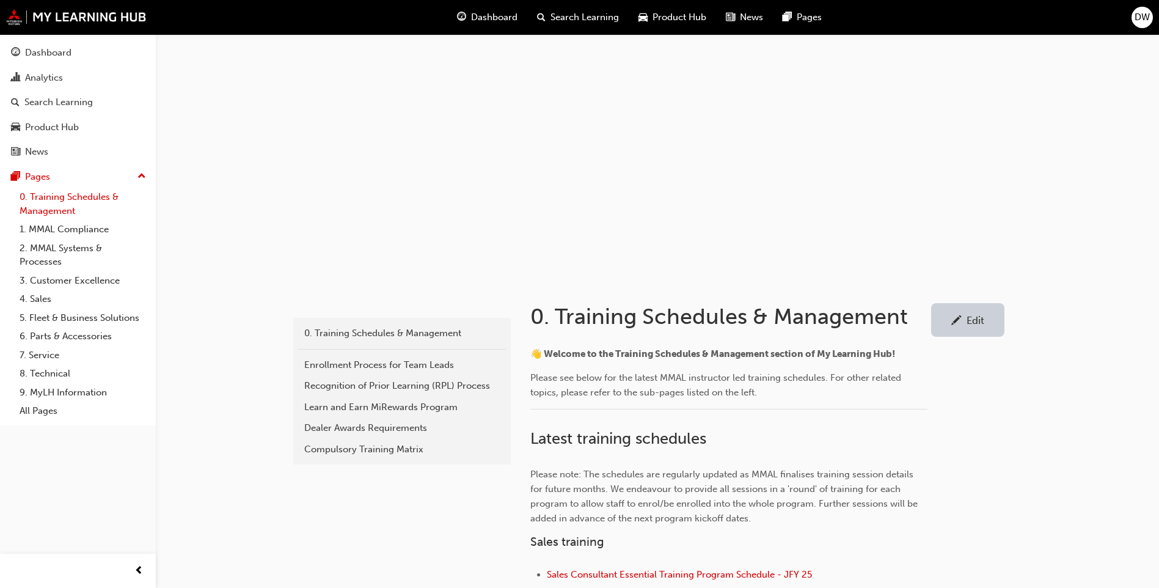
click at [57, 197] on link "0. Training Schedules & Management" at bounding box center [83, 204] width 136 height 32
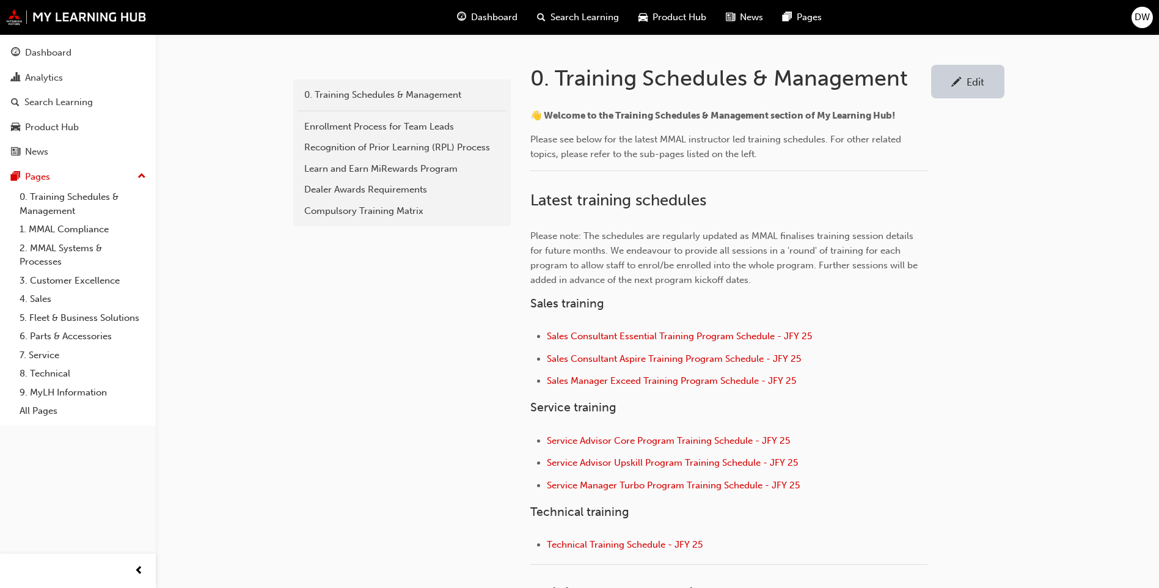
scroll to position [244, 0]
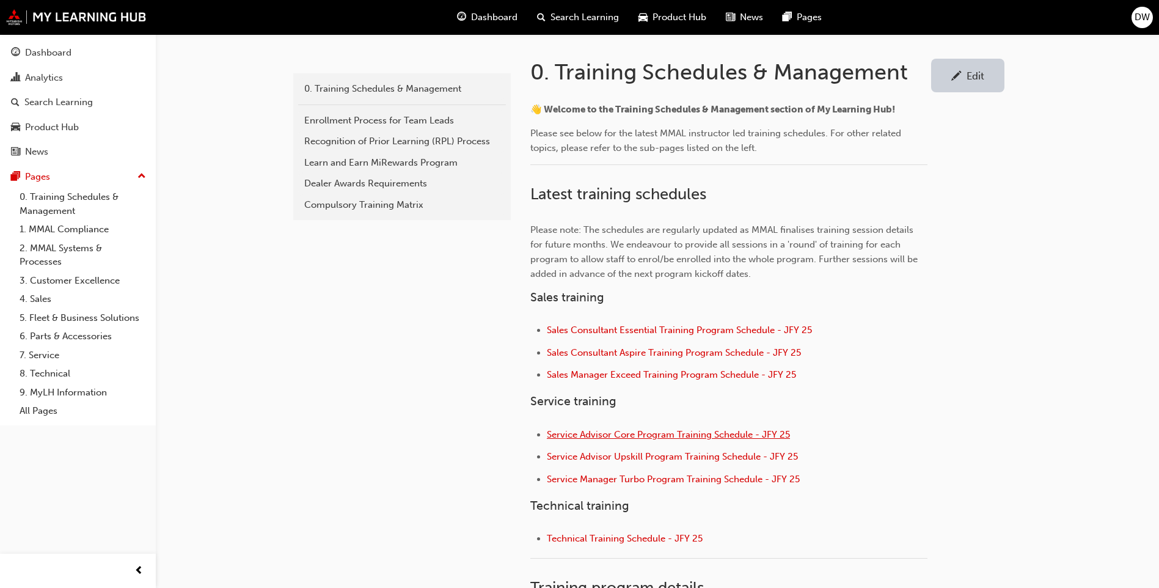
click at [643, 432] on span "Service Advisor Core Program Training Schedule - JFY 25" at bounding box center [668, 434] width 243 height 11
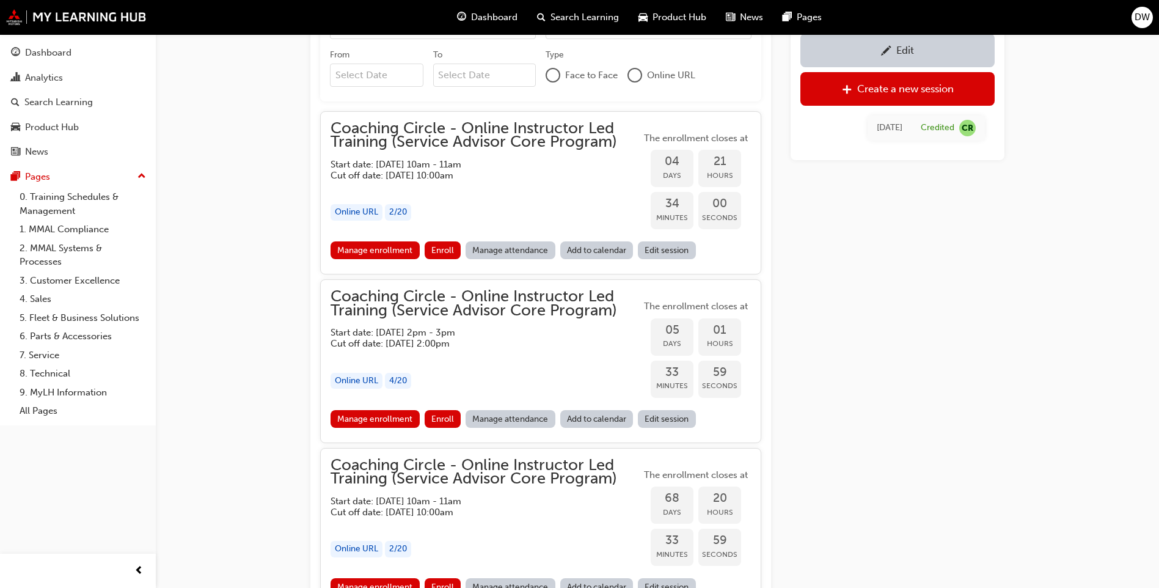
scroll to position [970, 0]
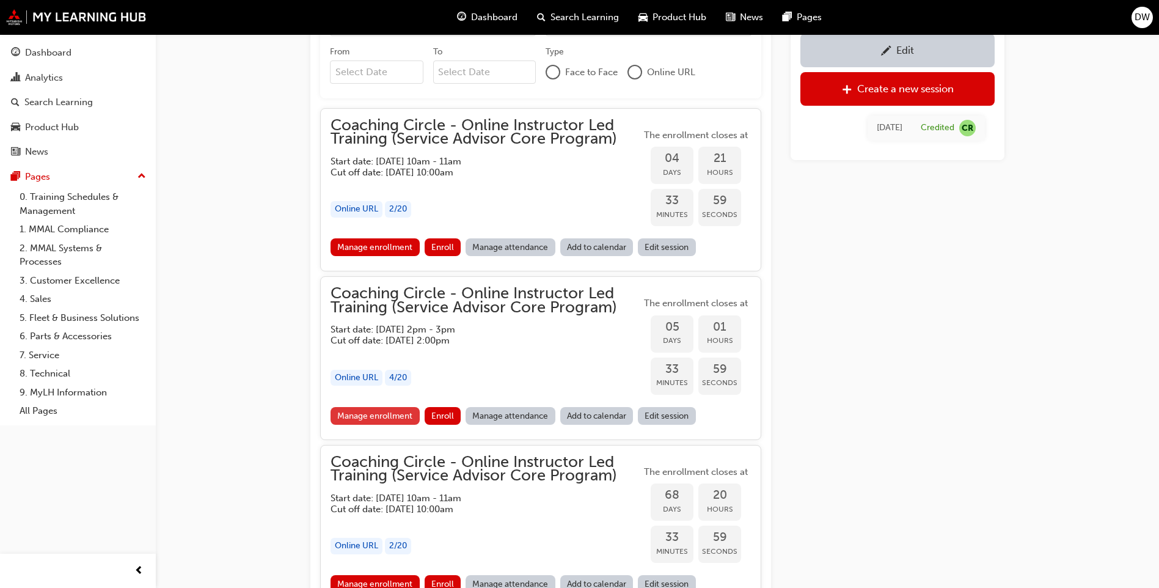
click at [365, 412] on link "Manage enrollment" at bounding box center [375, 416] width 89 height 18
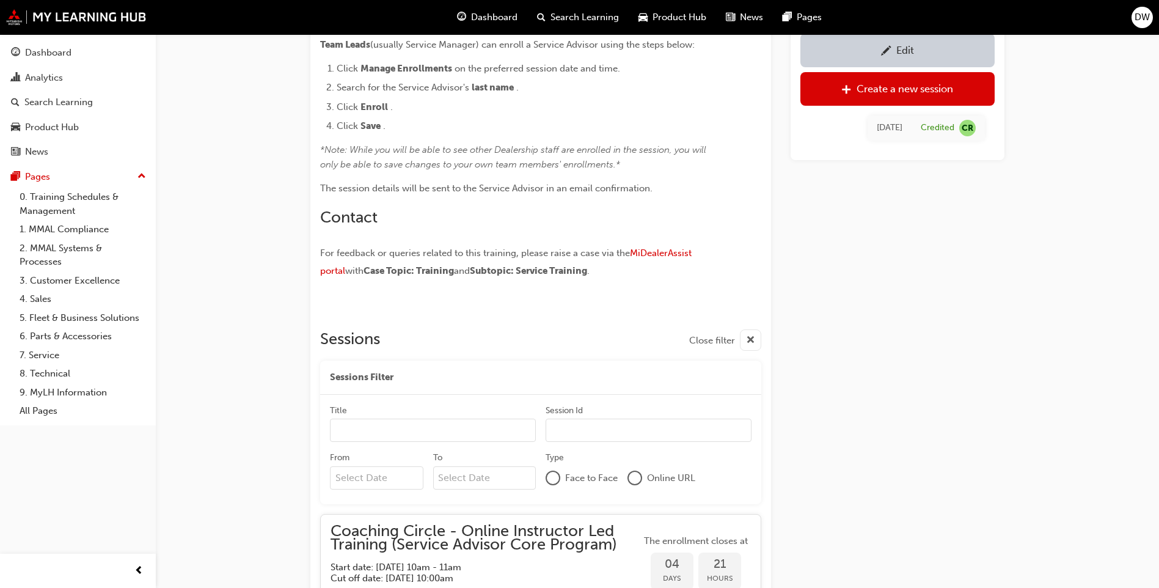
scroll to position [848, 0]
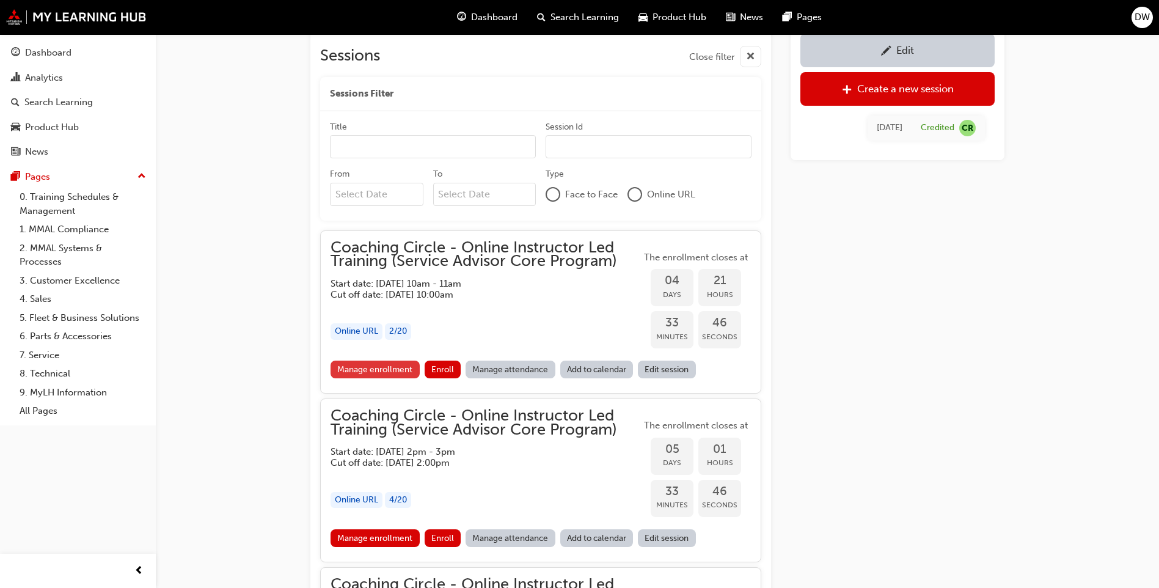
click at [379, 368] on link "Manage enrollment" at bounding box center [375, 370] width 89 height 18
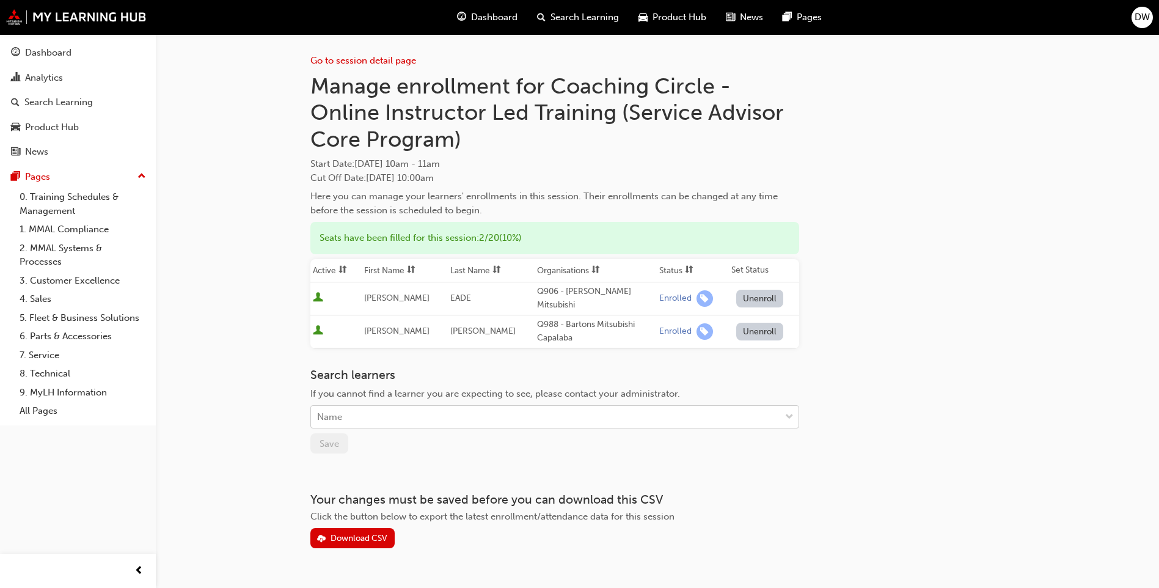
click at [383, 406] on div "Name" at bounding box center [545, 416] width 469 height 21
type input "t"
click at [380, 406] on div "Name" at bounding box center [545, 416] width 469 height 21
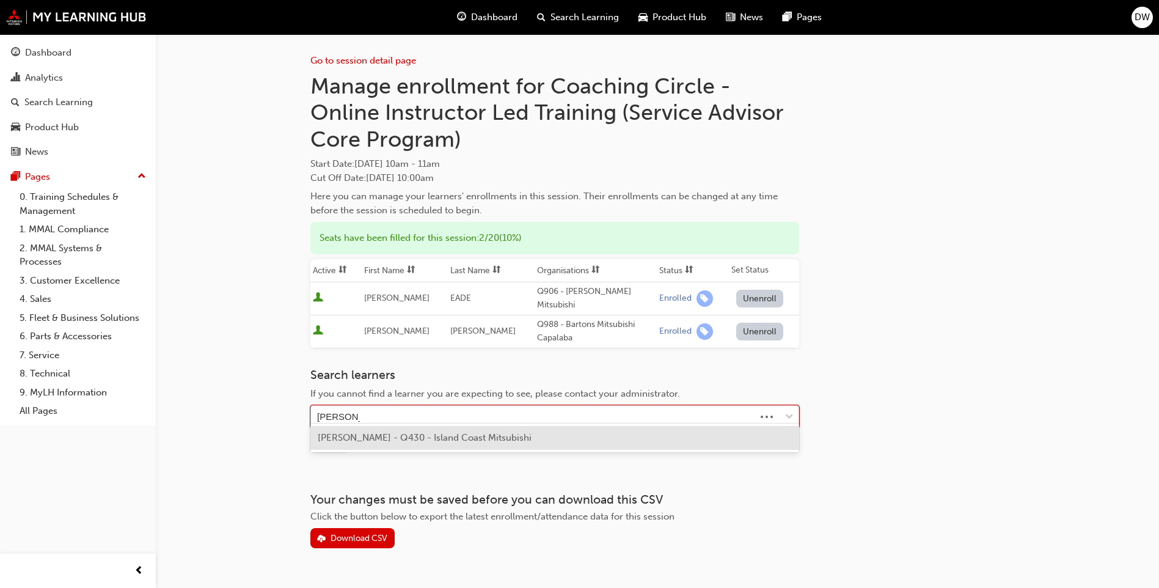
type input "tracey walk"
click at [441, 435] on span "TRACEY WALKER - Q430 - Island Coast Mitsubishi" at bounding box center [425, 437] width 214 height 11
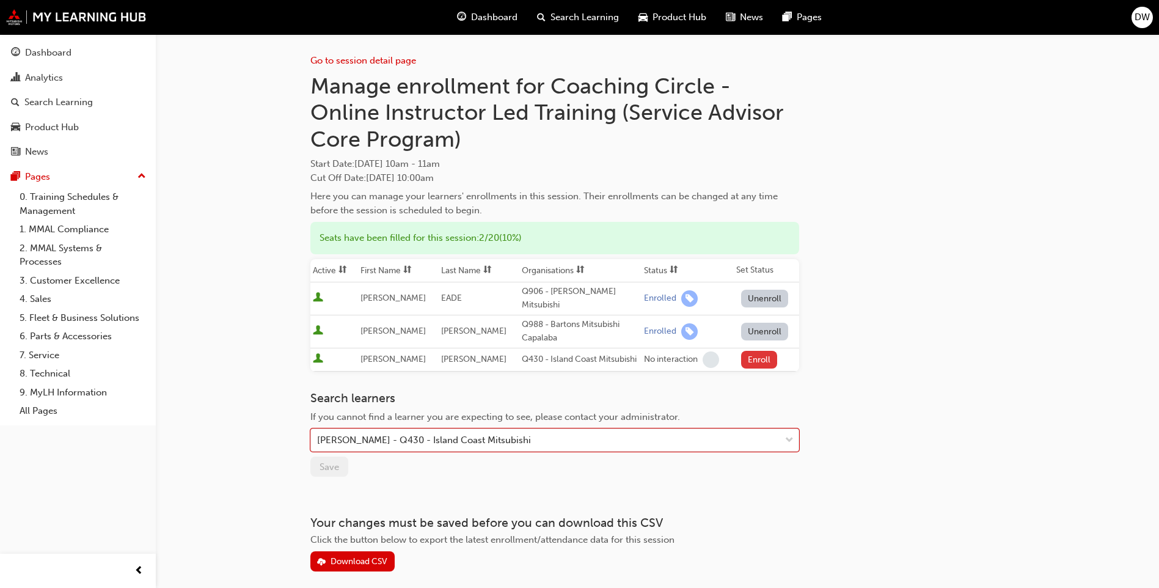
click at [758, 351] on button "Enroll" at bounding box center [759, 360] width 37 height 18
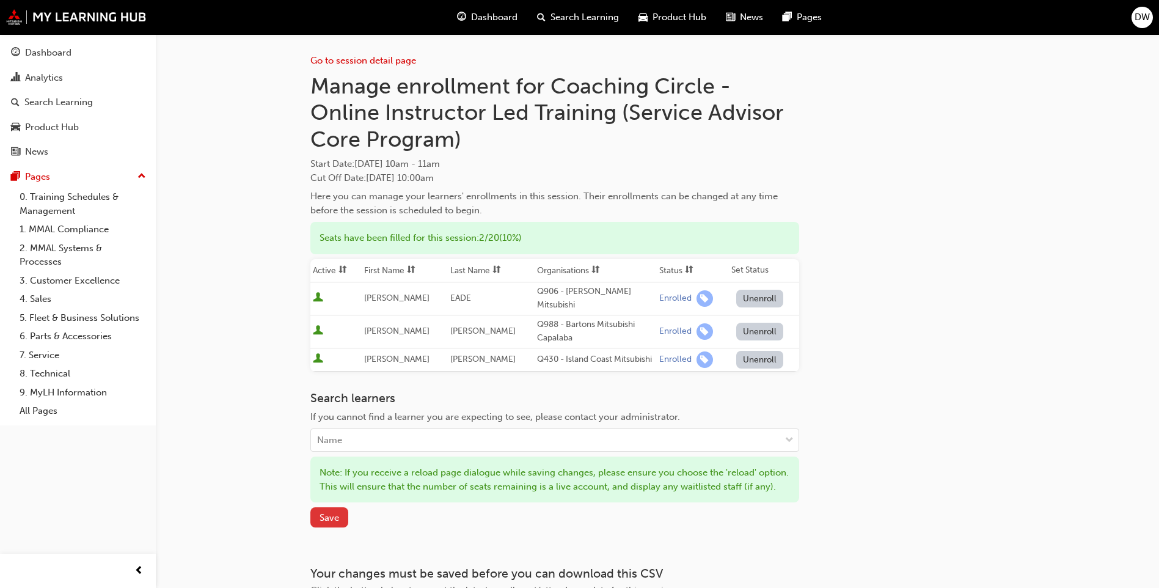
click at [319, 523] on button "Save" at bounding box center [329, 517] width 38 height 20
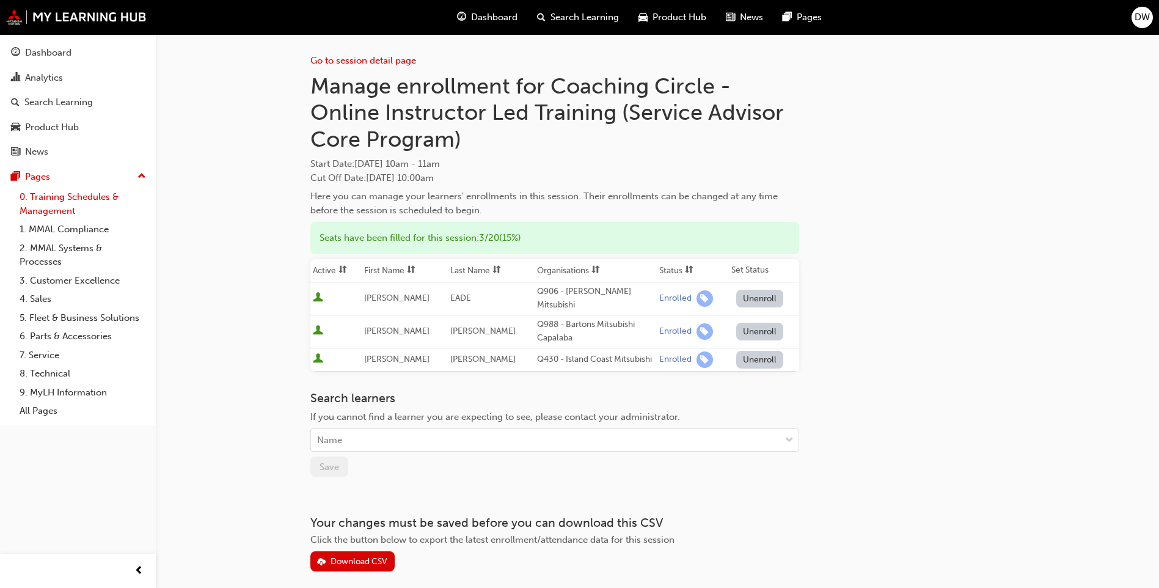
click at [94, 199] on link "0. Training Schedules & Management" at bounding box center [83, 204] width 136 height 32
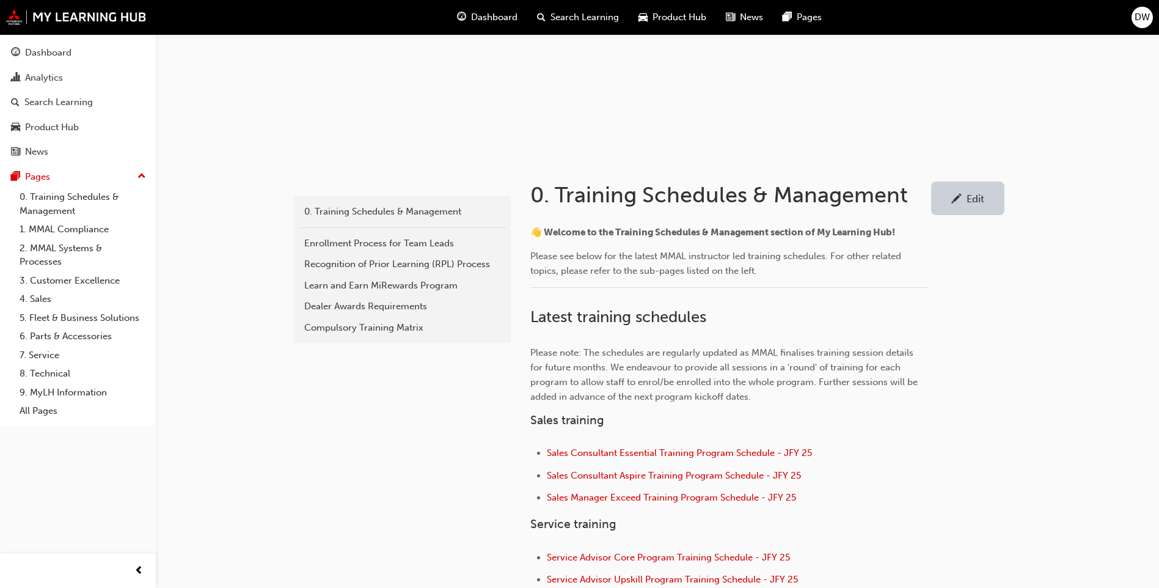
scroll to position [244, 0]
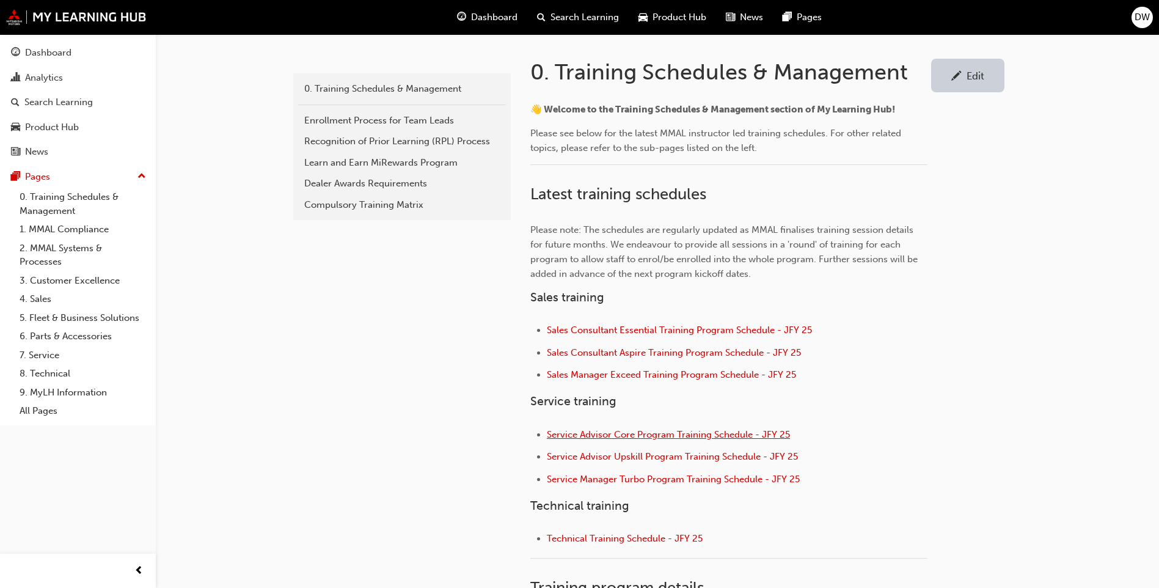
click at [676, 435] on span "Service Advisor Core Program Training Schedule - JFY 25" at bounding box center [668, 434] width 243 height 11
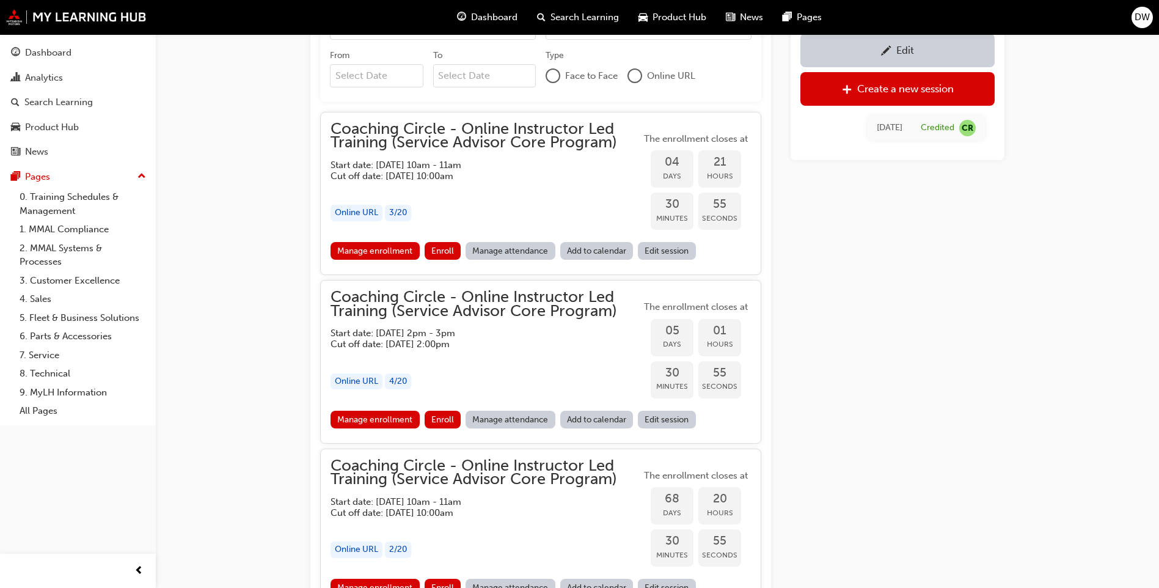
scroll to position [893, 0]
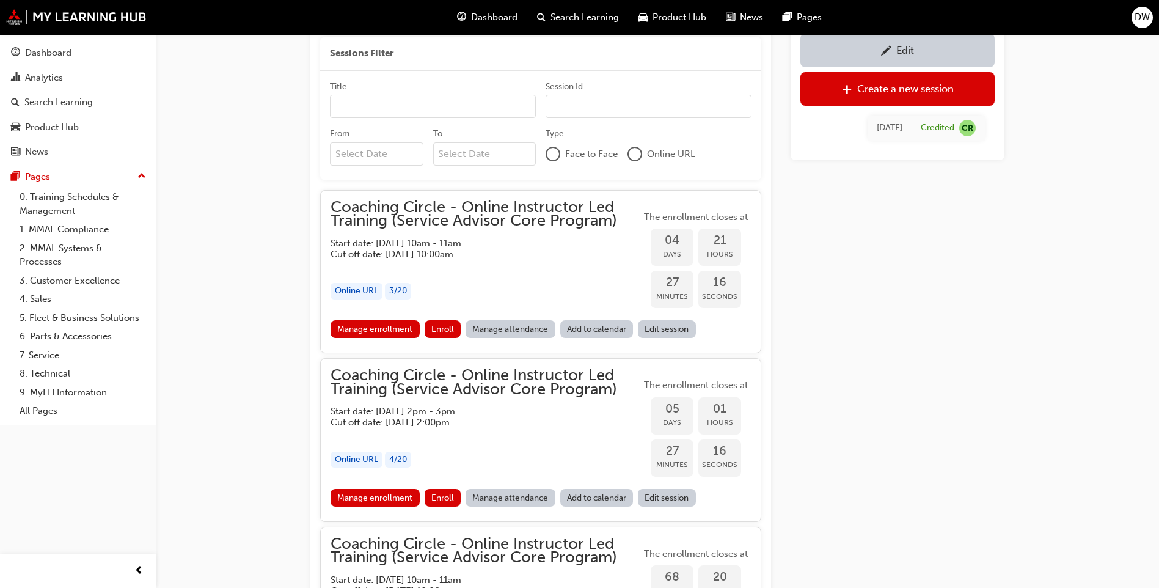
scroll to position [909, 0]
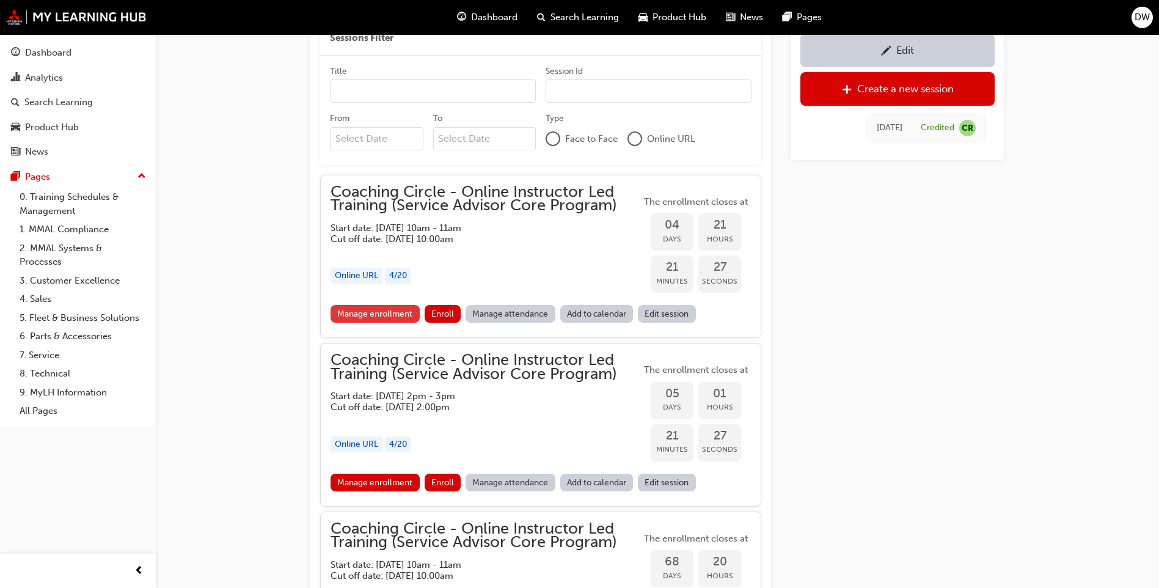
click at [393, 314] on link "Manage enrollment" at bounding box center [375, 314] width 89 height 18
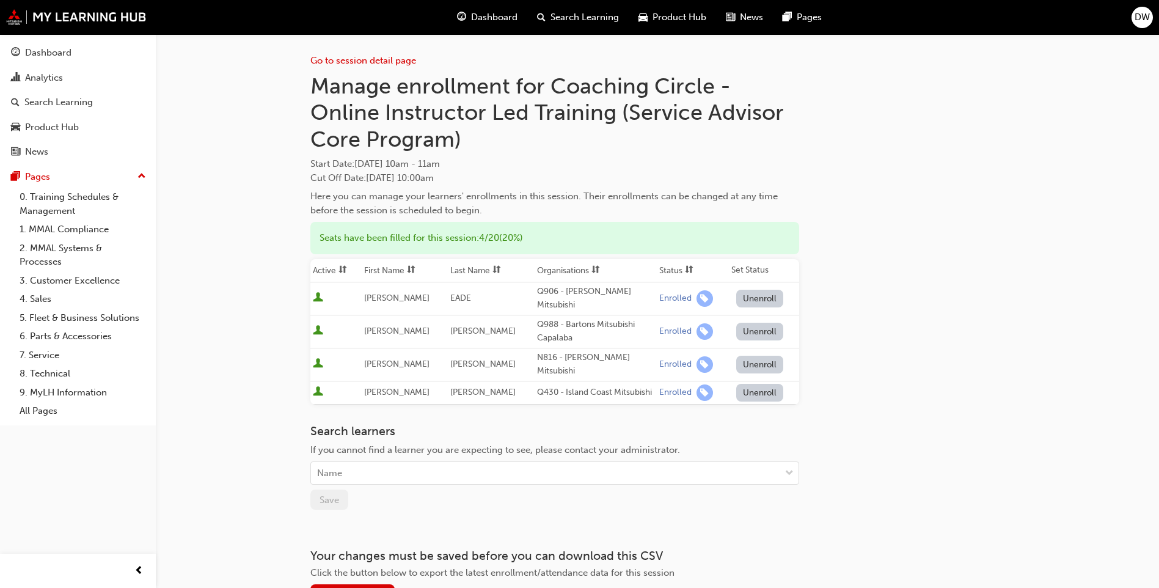
click at [882, 302] on div "Go to session detail page Manage enrollment for Coaching Circle - Online Instru…" at bounding box center [657, 319] width 694 height 570
click at [82, 200] on link "0. Training Schedules & Management" at bounding box center [83, 204] width 136 height 32
